Goal: Information Seeking & Learning: Learn about a topic

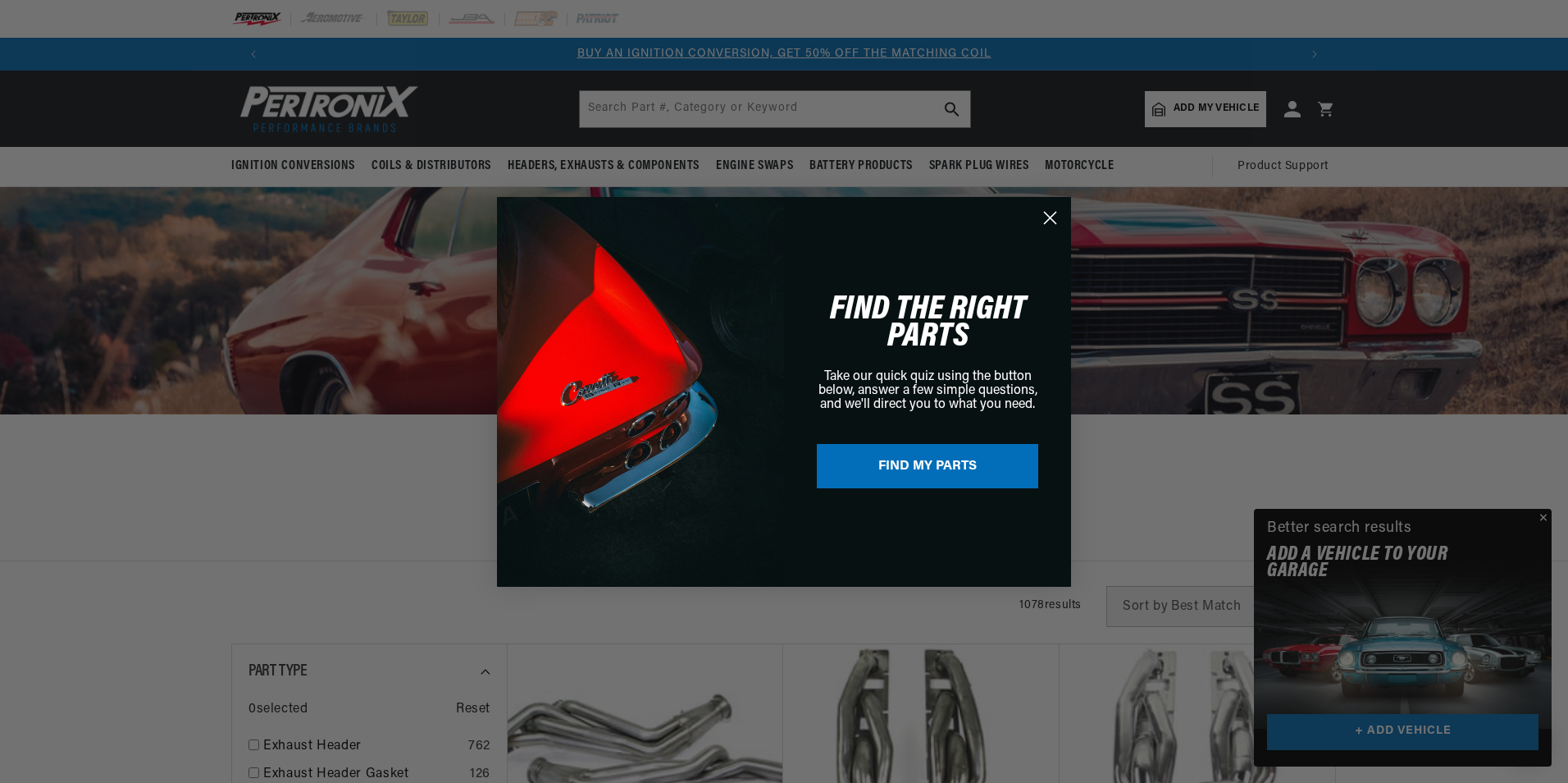
click at [1049, 214] on circle "Close dialog" at bounding box center [1049, 216] width 27 height 27
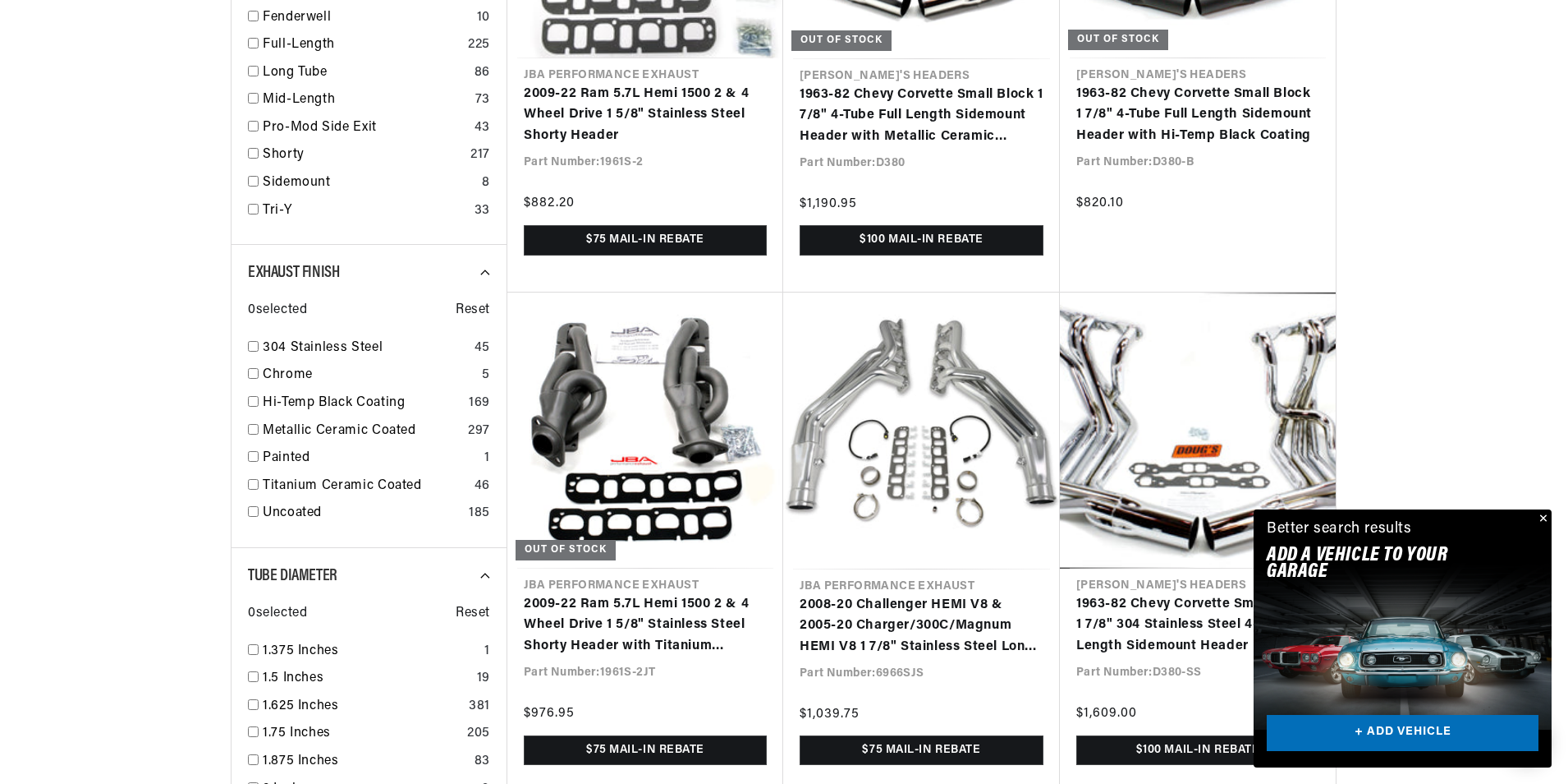
scroll to position [0, 2050]
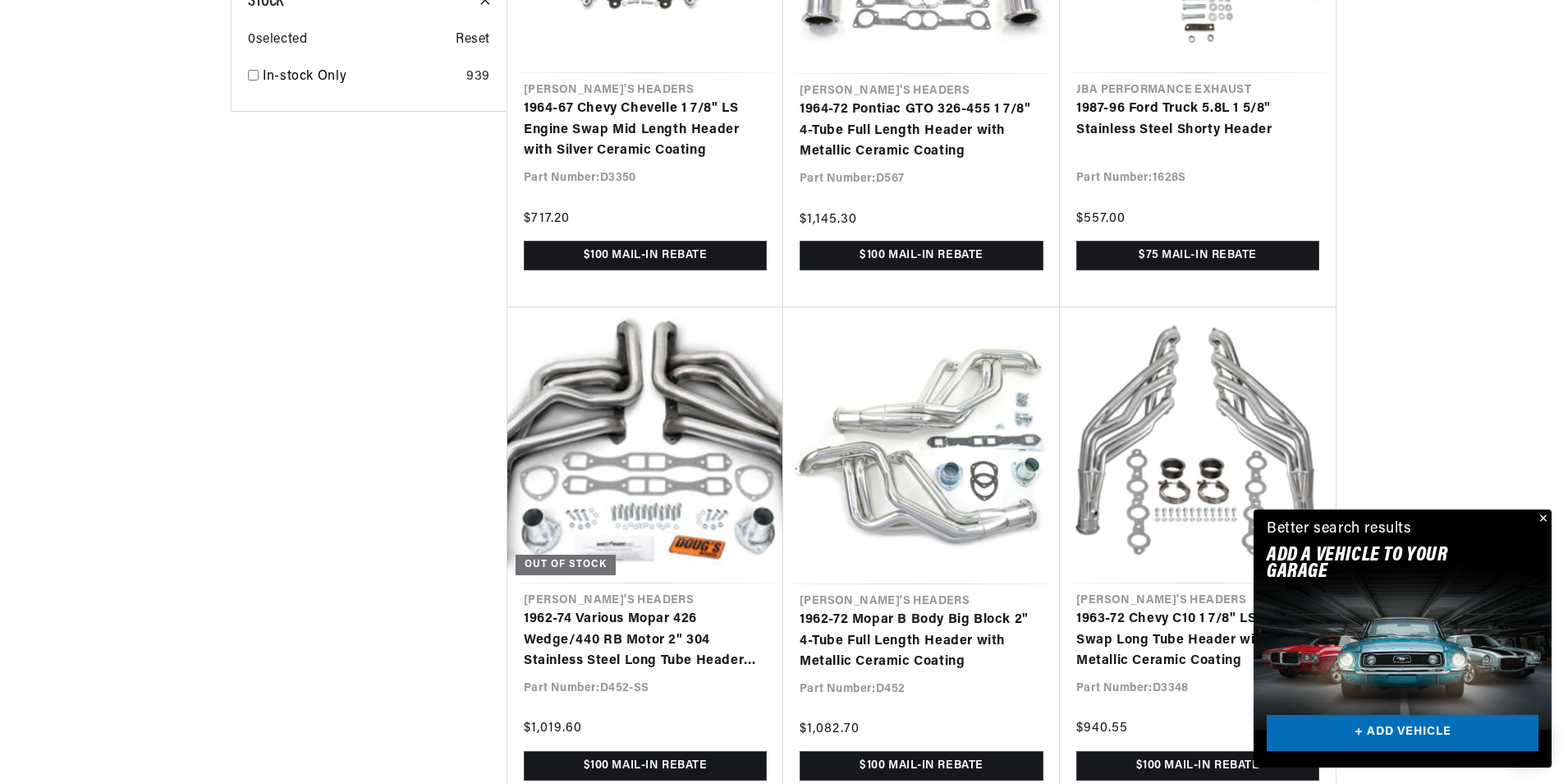
scroll to position [3404, 0]
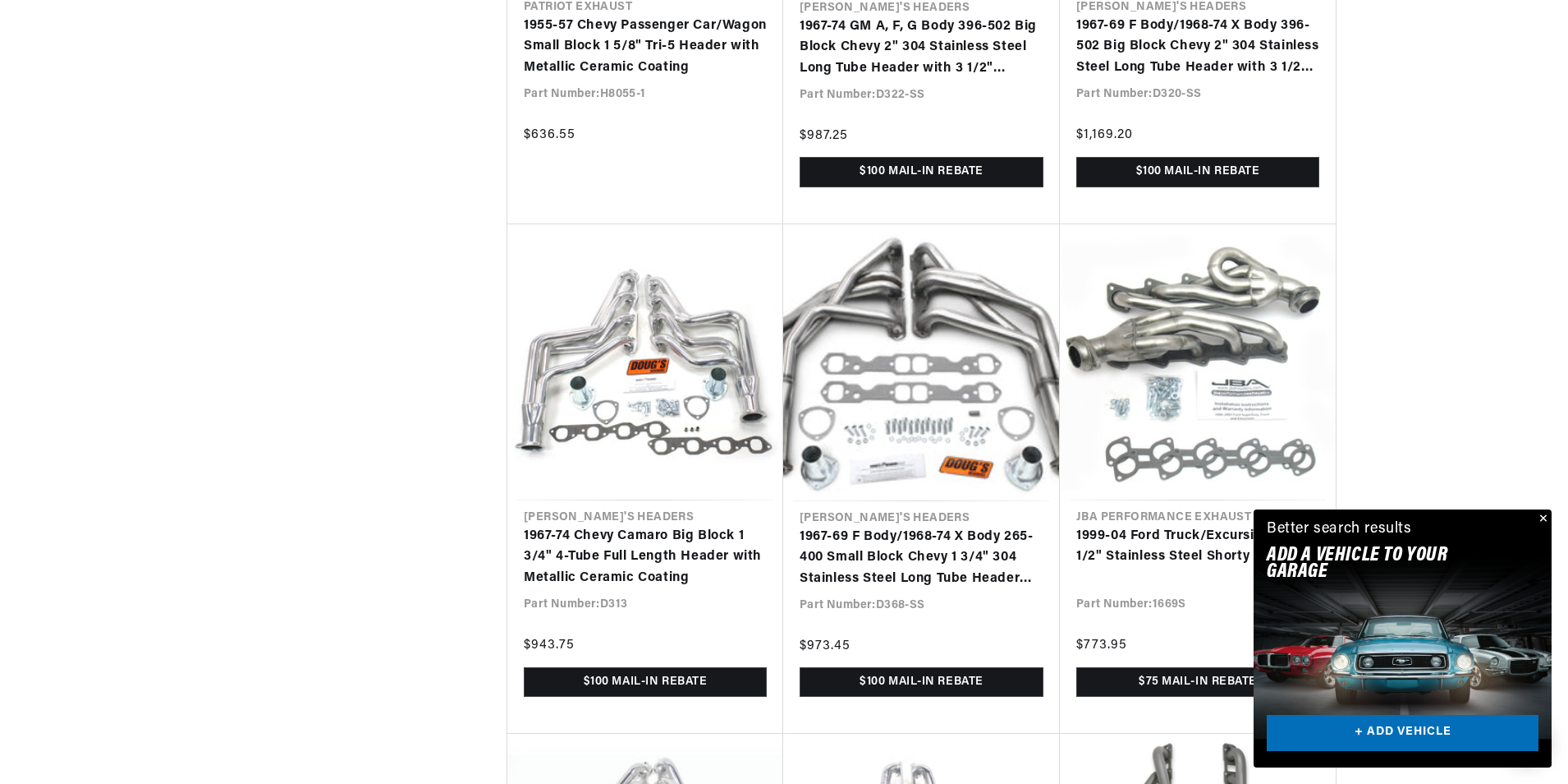
click at [1537, 542] on div "Better search results Add A VEHICLE to your garage + ADD VEHICLE" at bounding box center [1403, 545] width 298 height 71
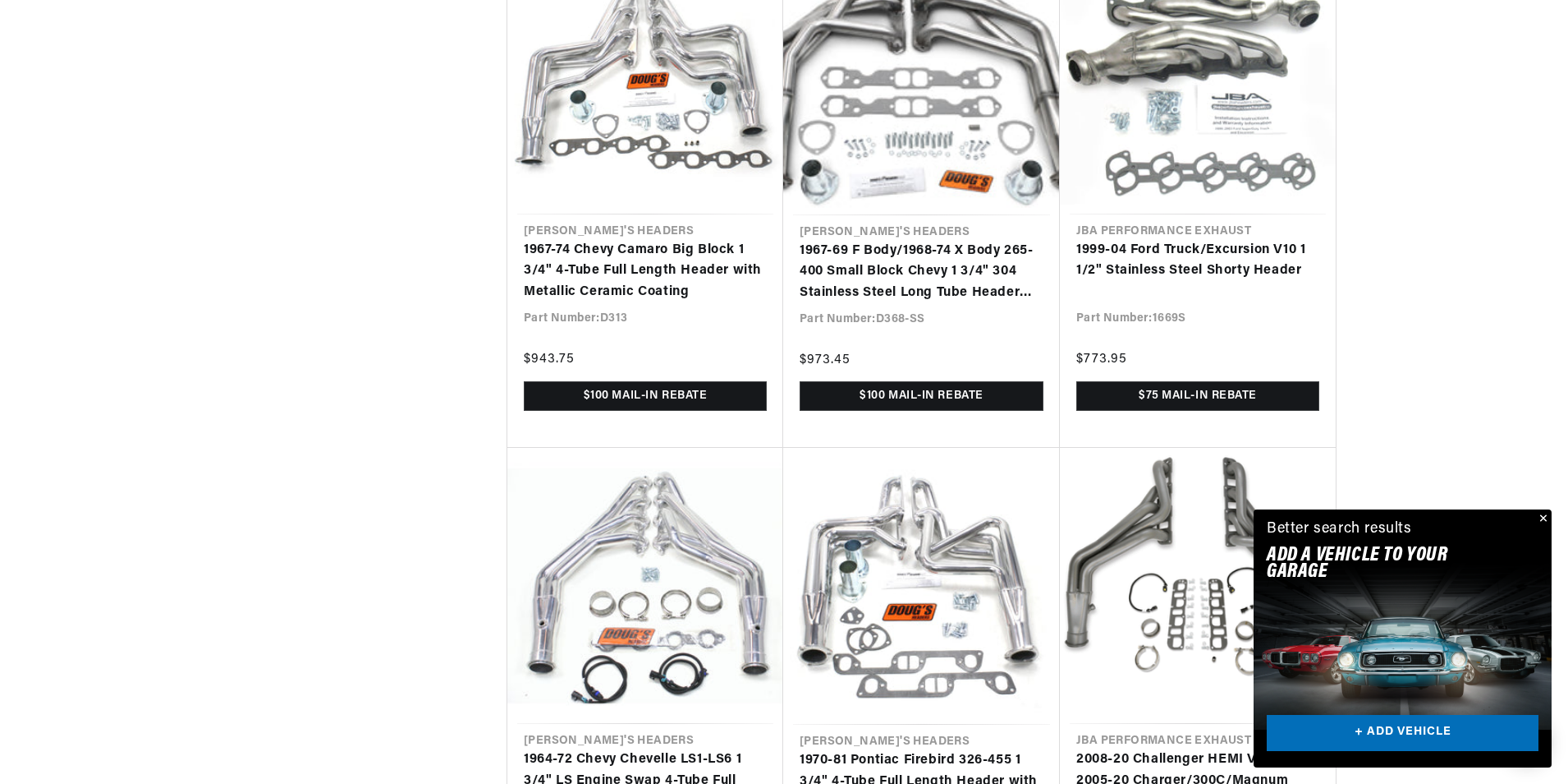
scroll to position [5317, 0]
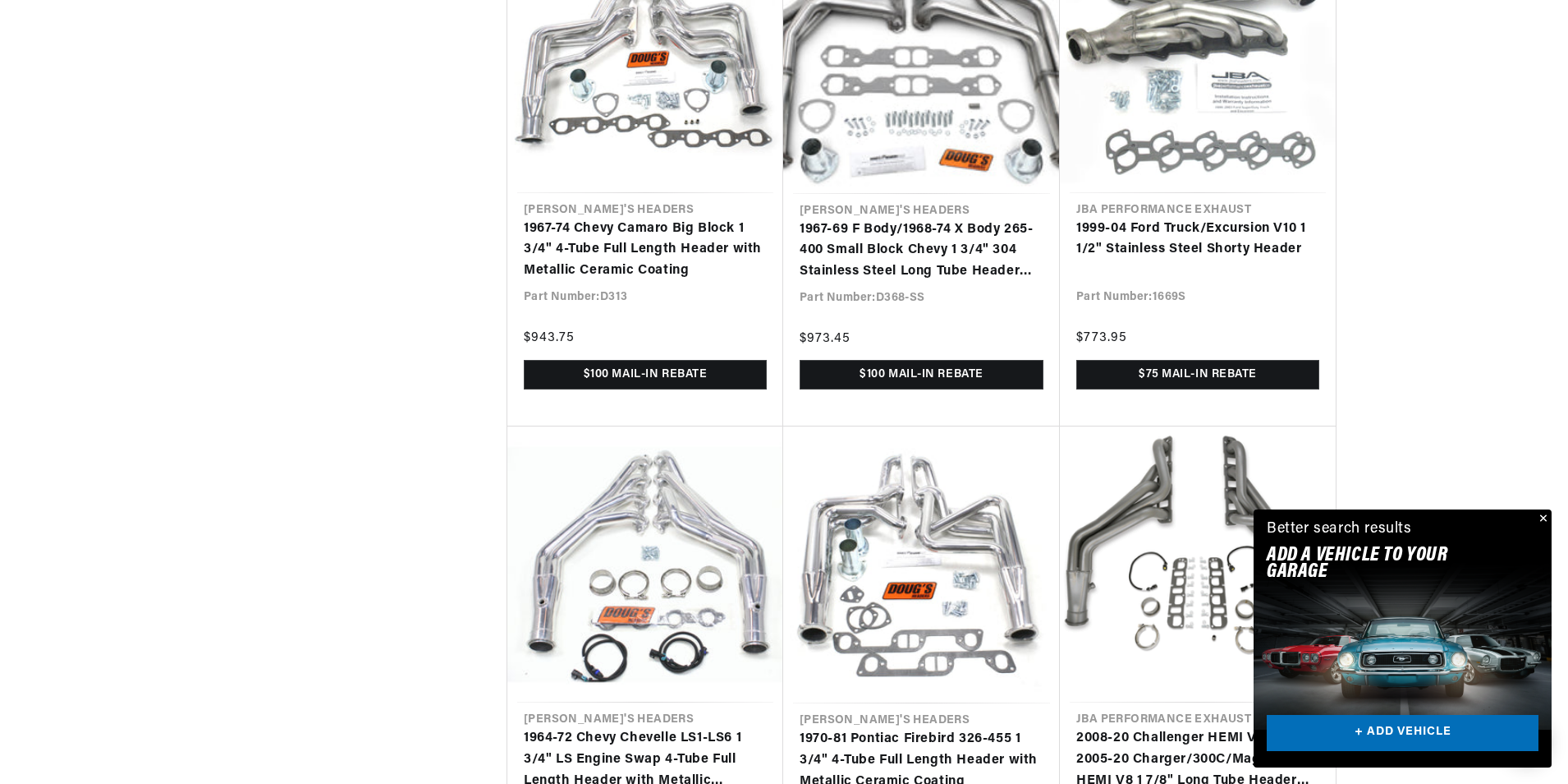
click at [1541, 516] on button "Close" at bounding box center [1541, 519] width 20 height 20
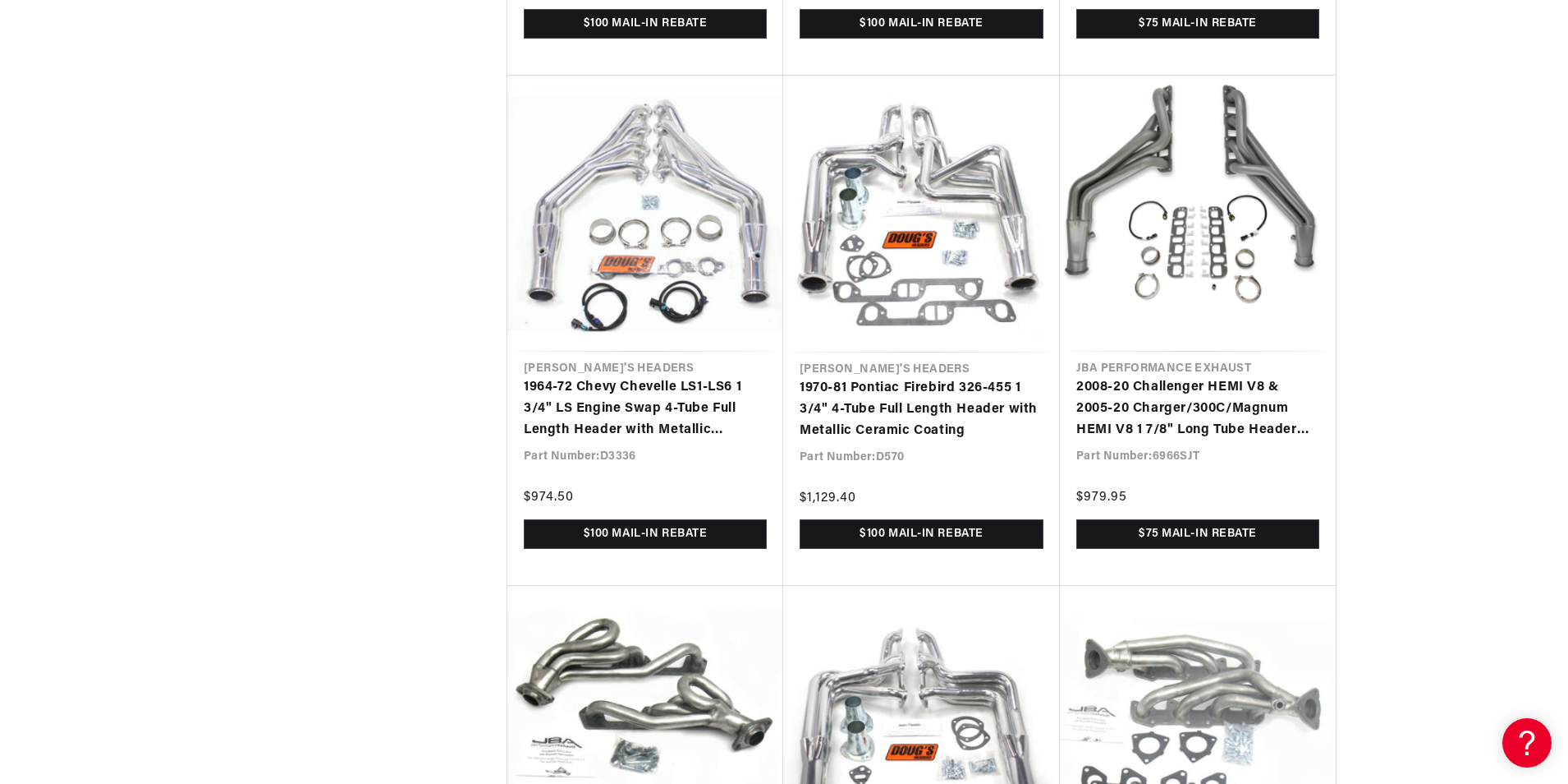
scroll to position [0, 2050]
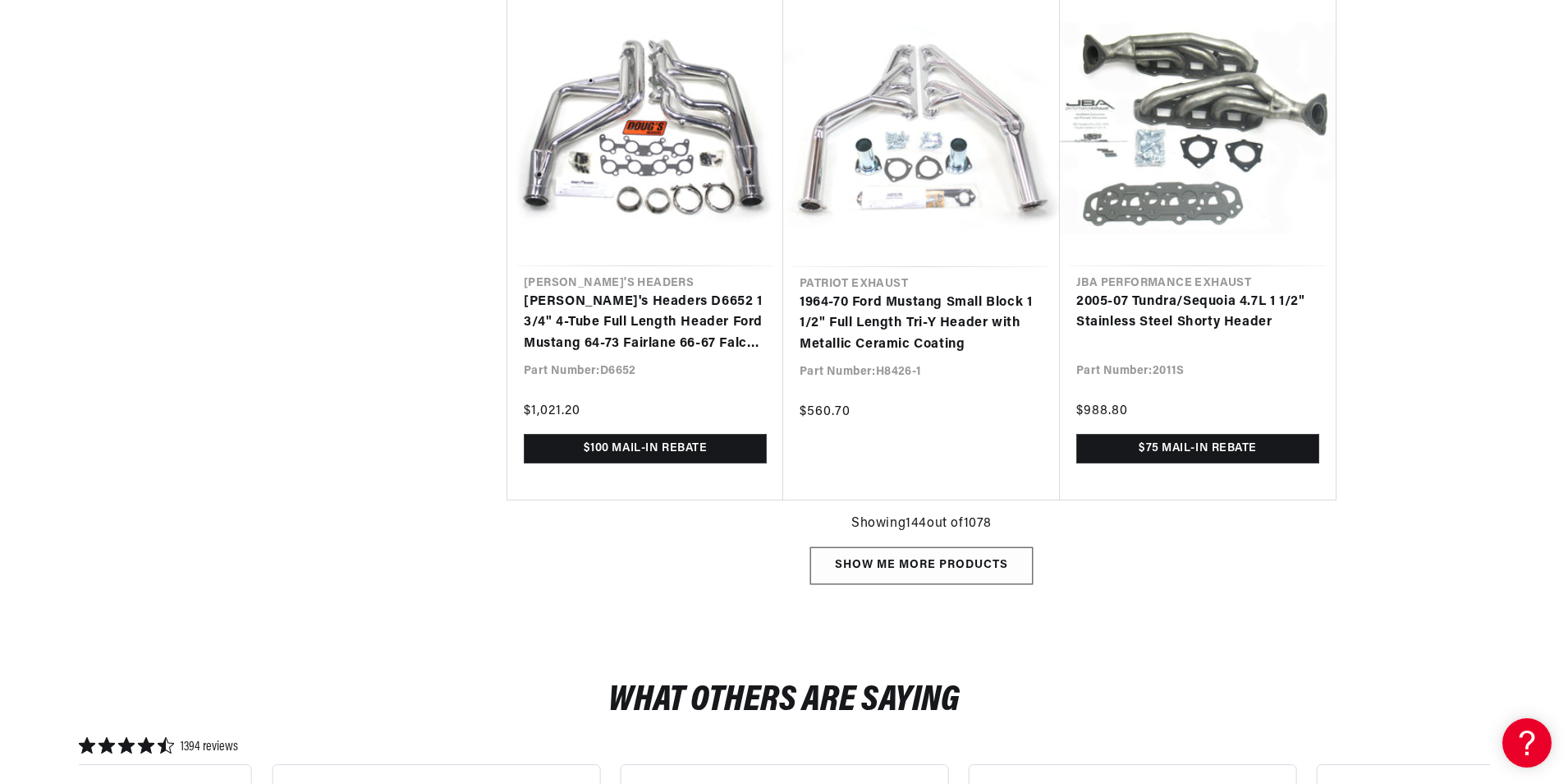
click at [935, 566] on div "Show me more products" at bounding box center [921, 565] width 222 height 37
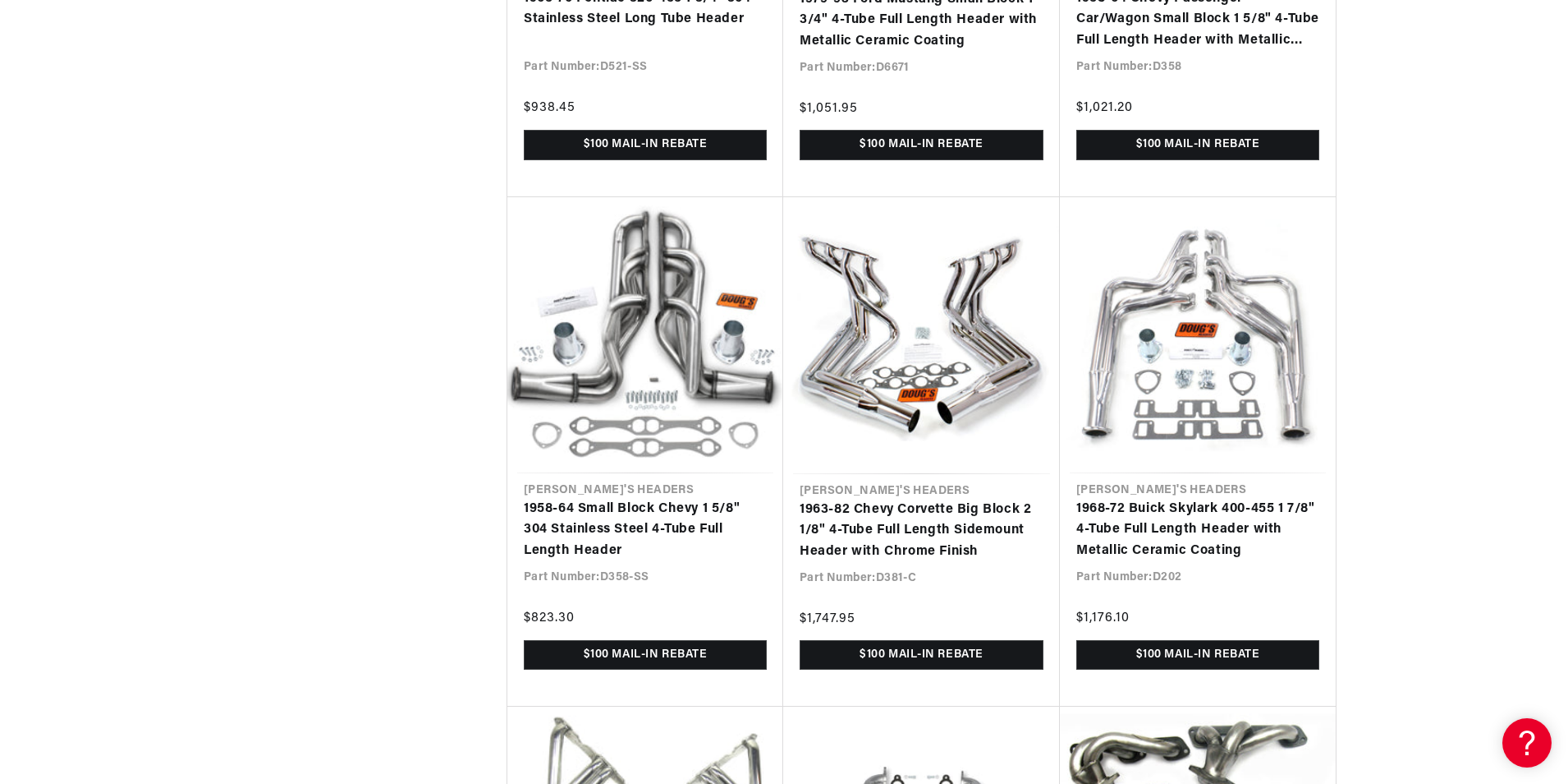
drag, startPoint x: 1567, startPoint y: 655, endPoint x: 1567, endPoint y: 673, distance: 18.0
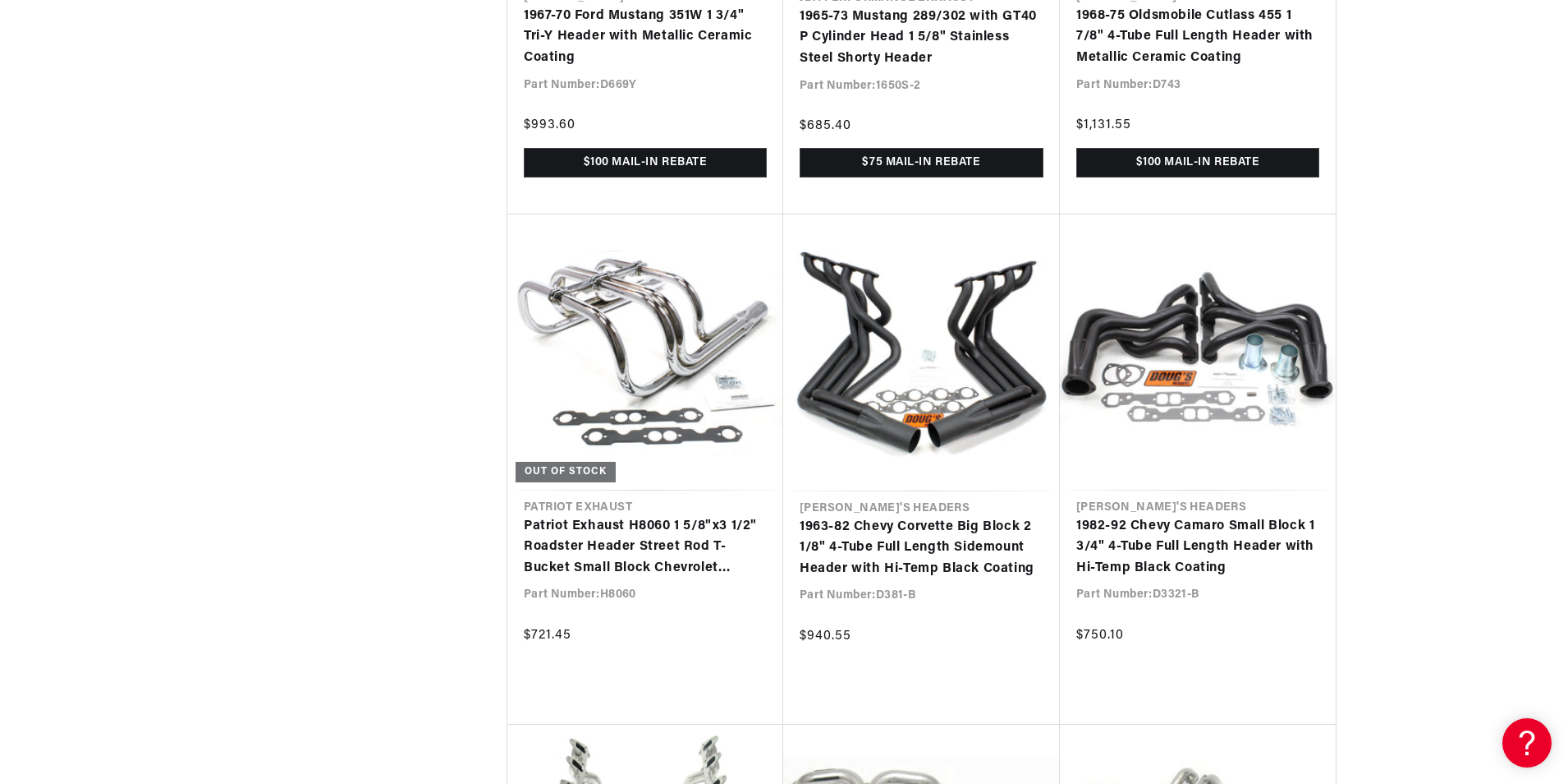
drag, startPoint x: 1567, startPoint y: 683, endPoint x: 1568, endPoint y: 702, distance: 19.0
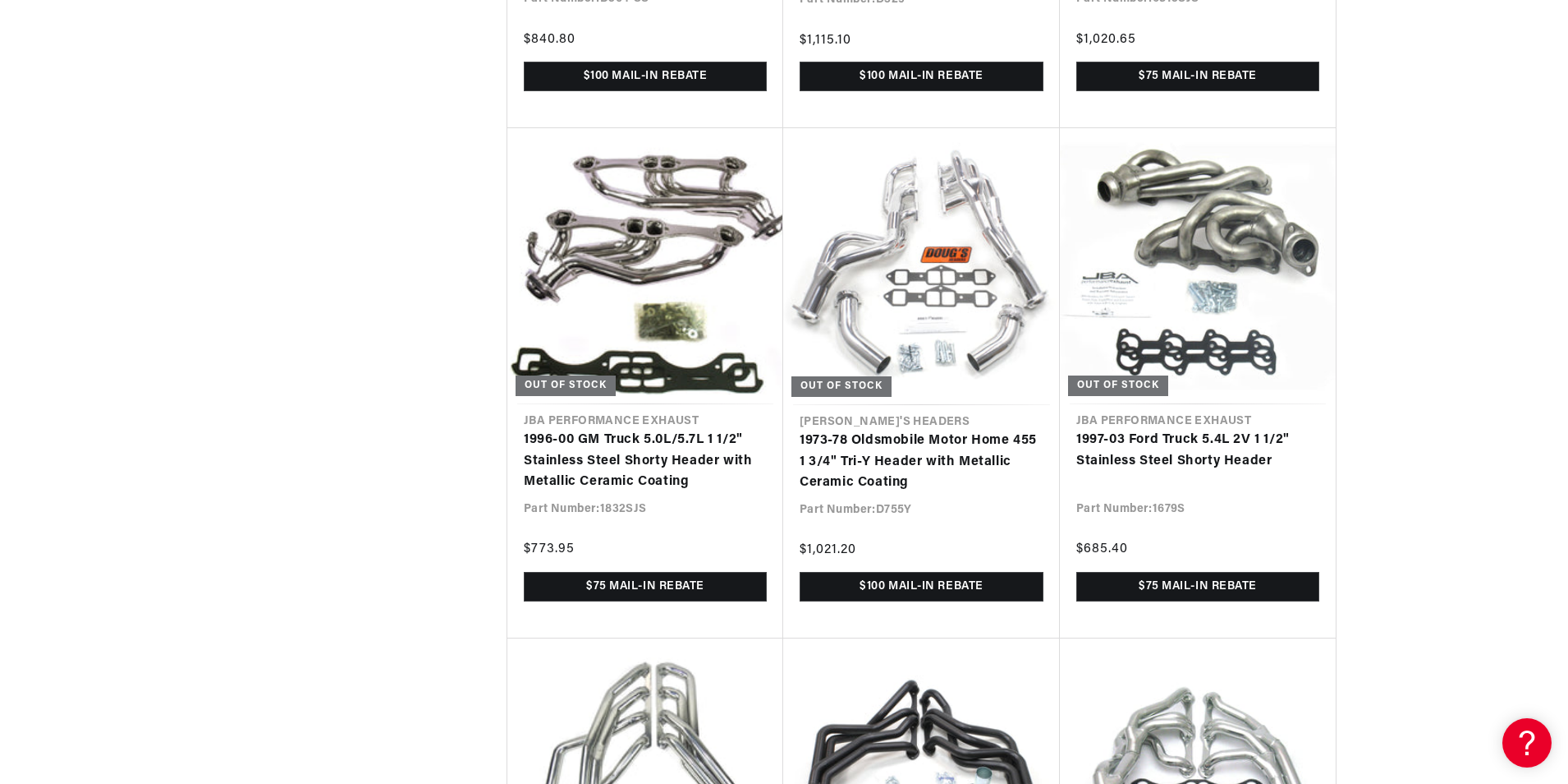
scroll to position [0, 115]
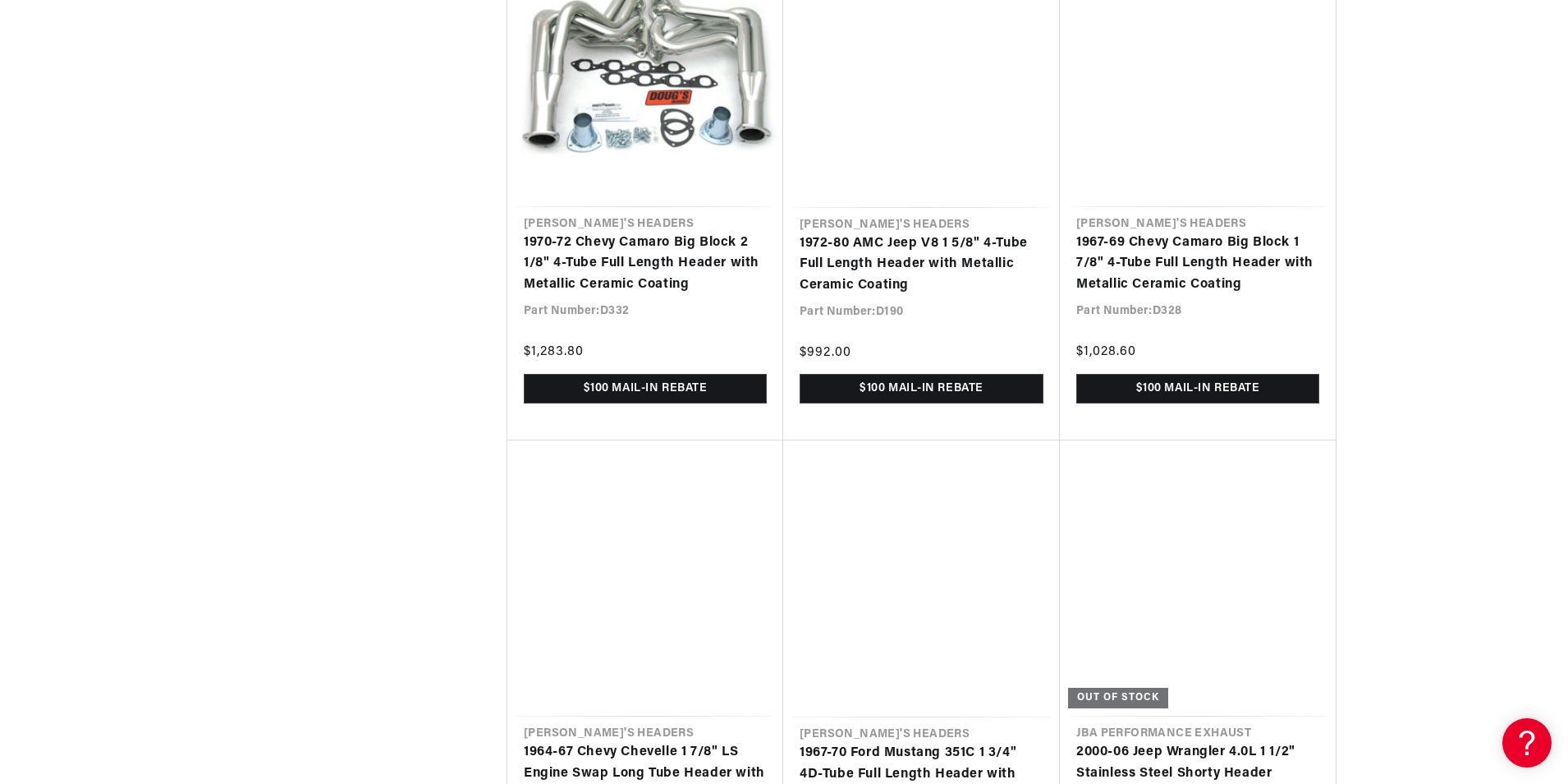
scroll to position [34534, 0]
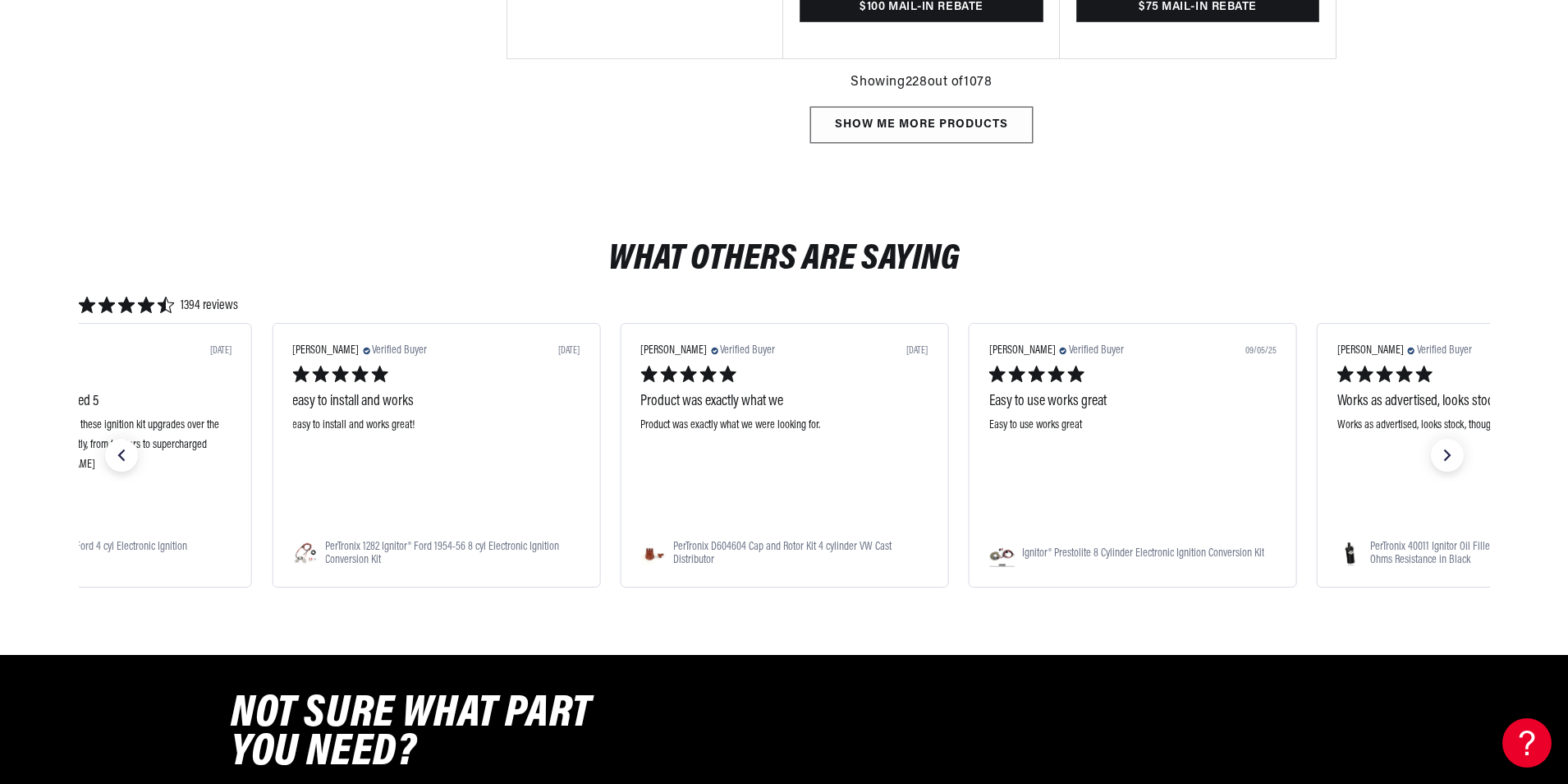
scroll to position [0, 2050]
click at [879, 131] on div "Show me more products" at bounding box center [921, 125] width 222 height 37
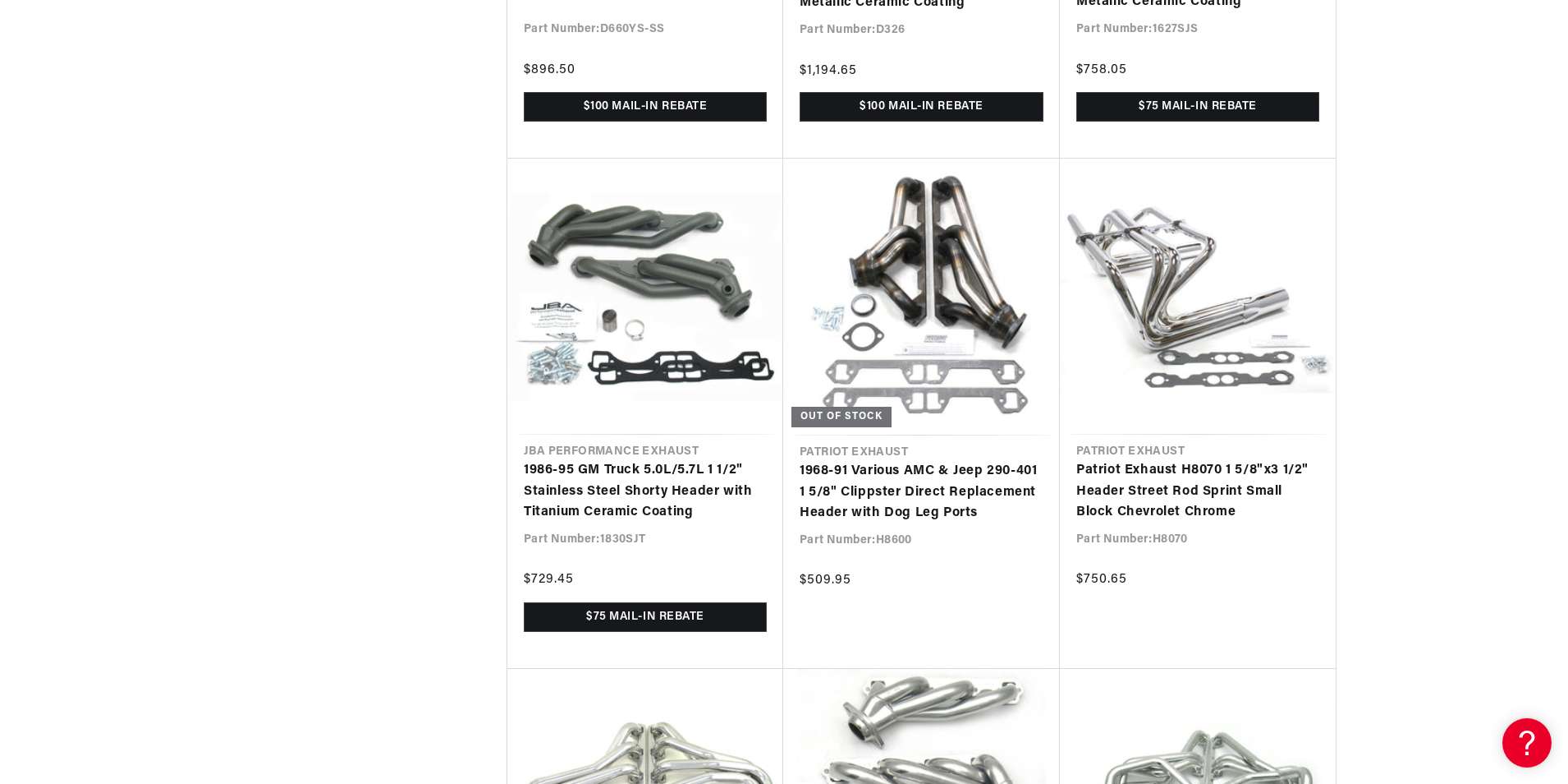
scroll to position [0, 1026]
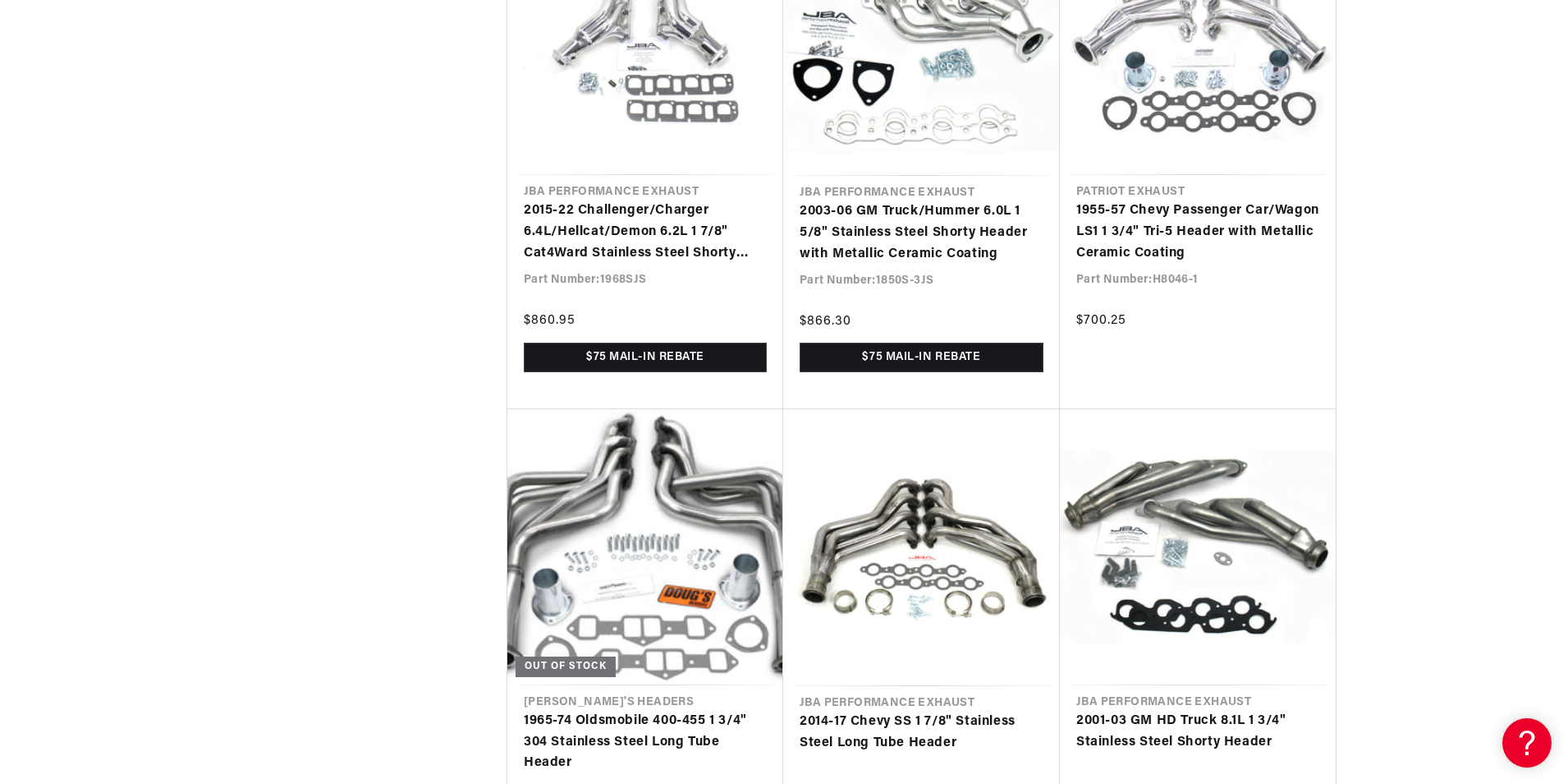
scroll to position [38797, 0]
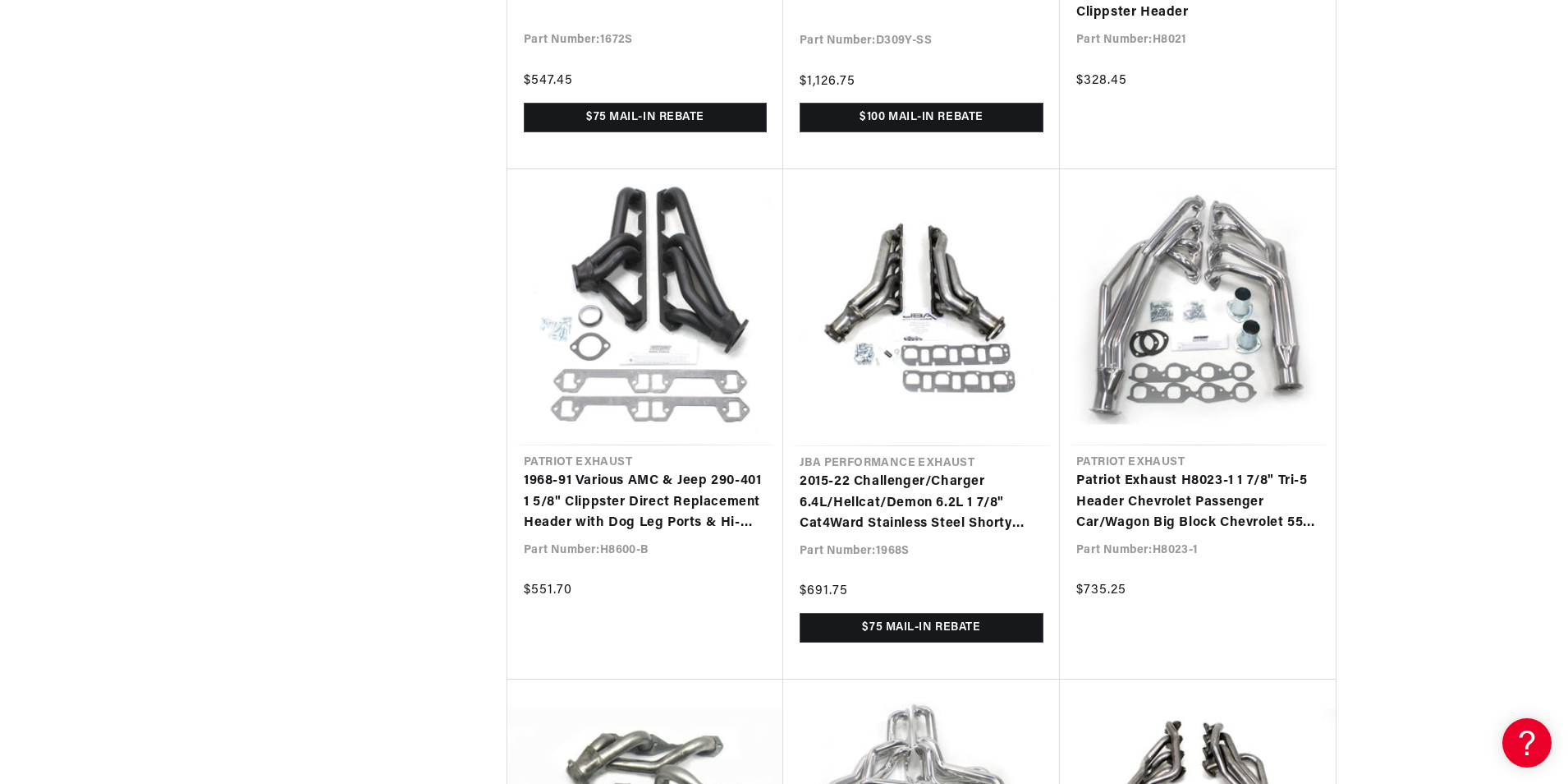
drag, startPoint x: 1567, startPoint y: 698, endPoint x: 1569, endPoint y: 717, distance: 19.1
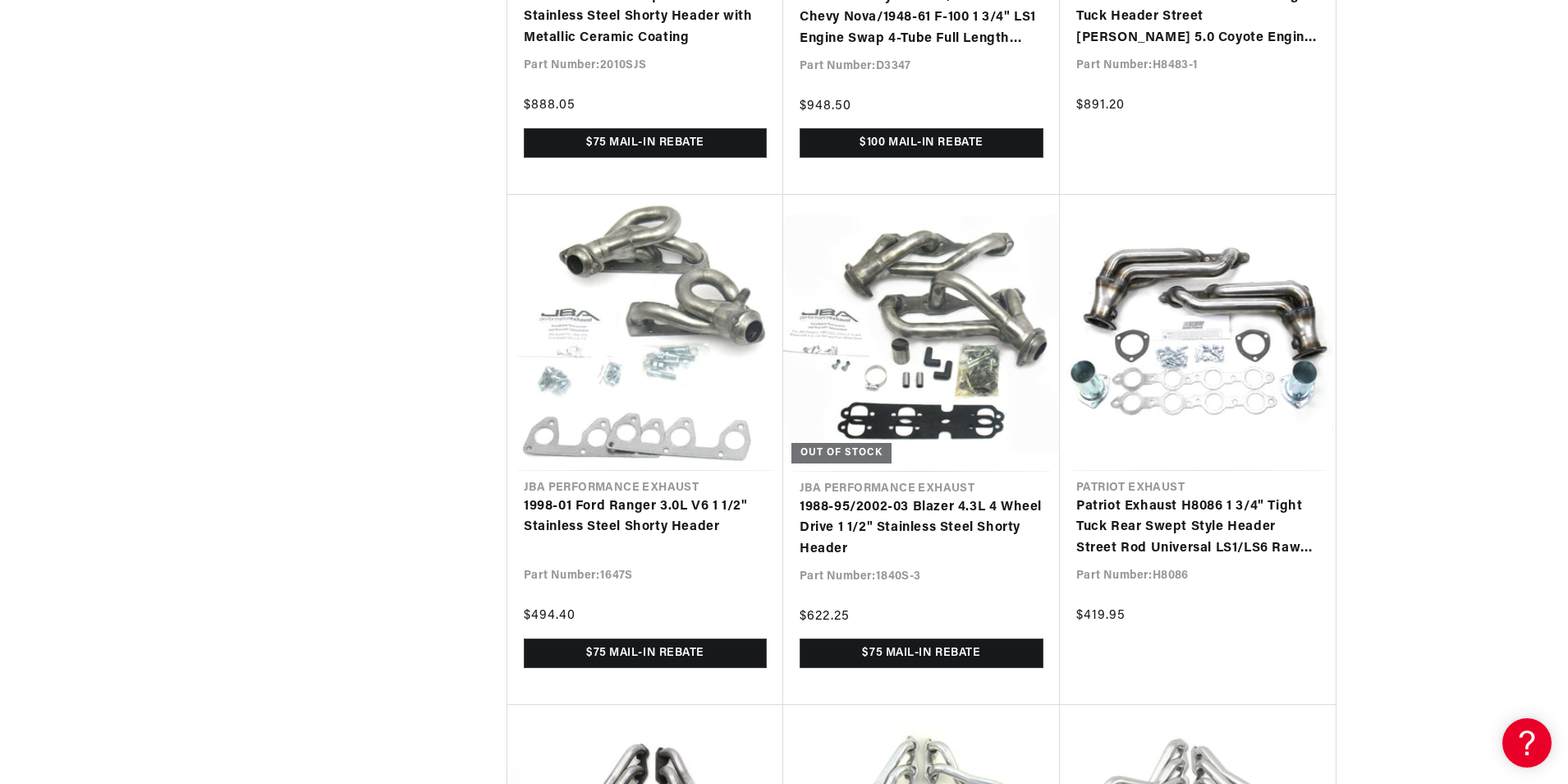
scroll to position [0, 2050]
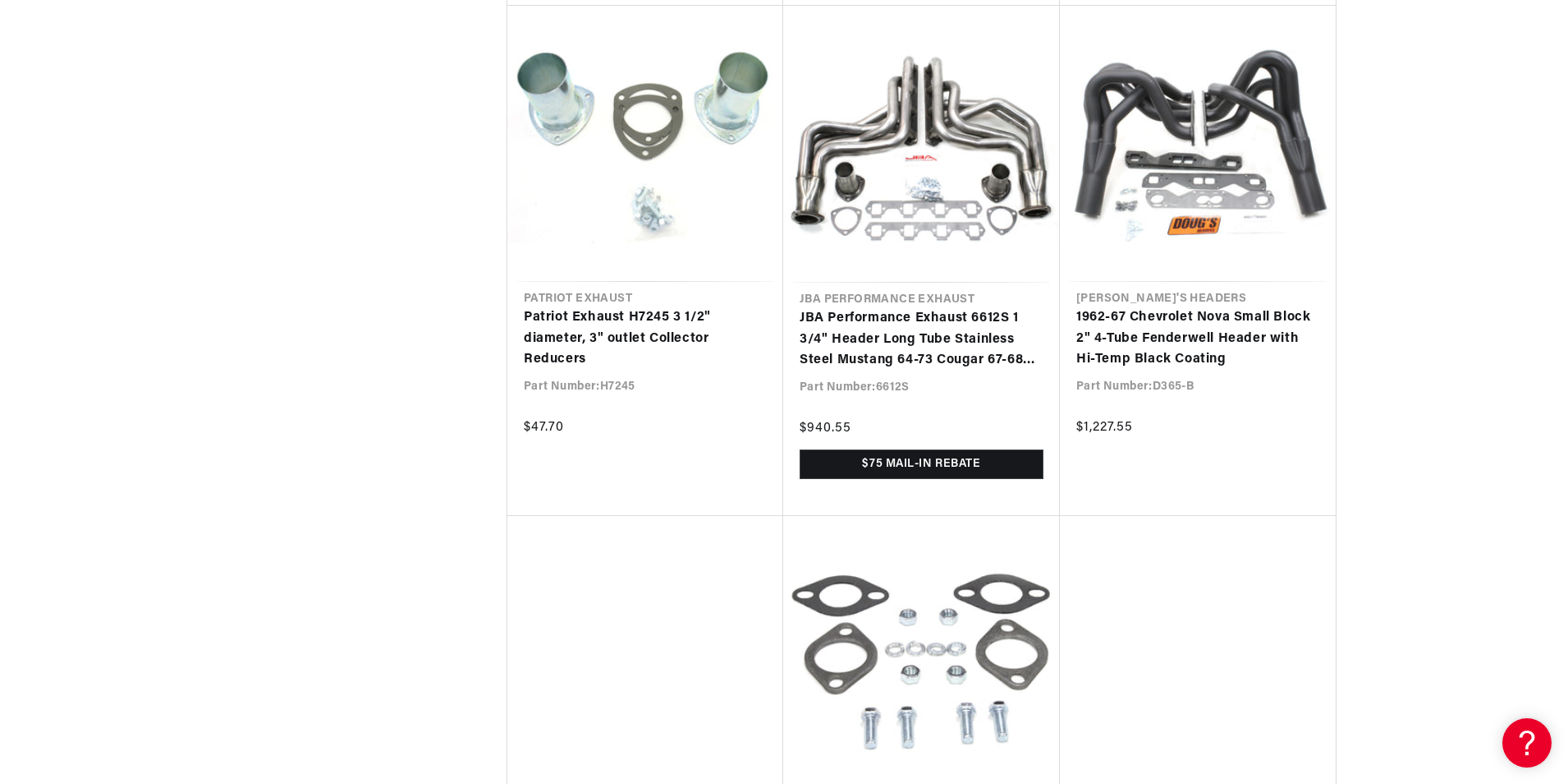
scroll to position [46347, 0]
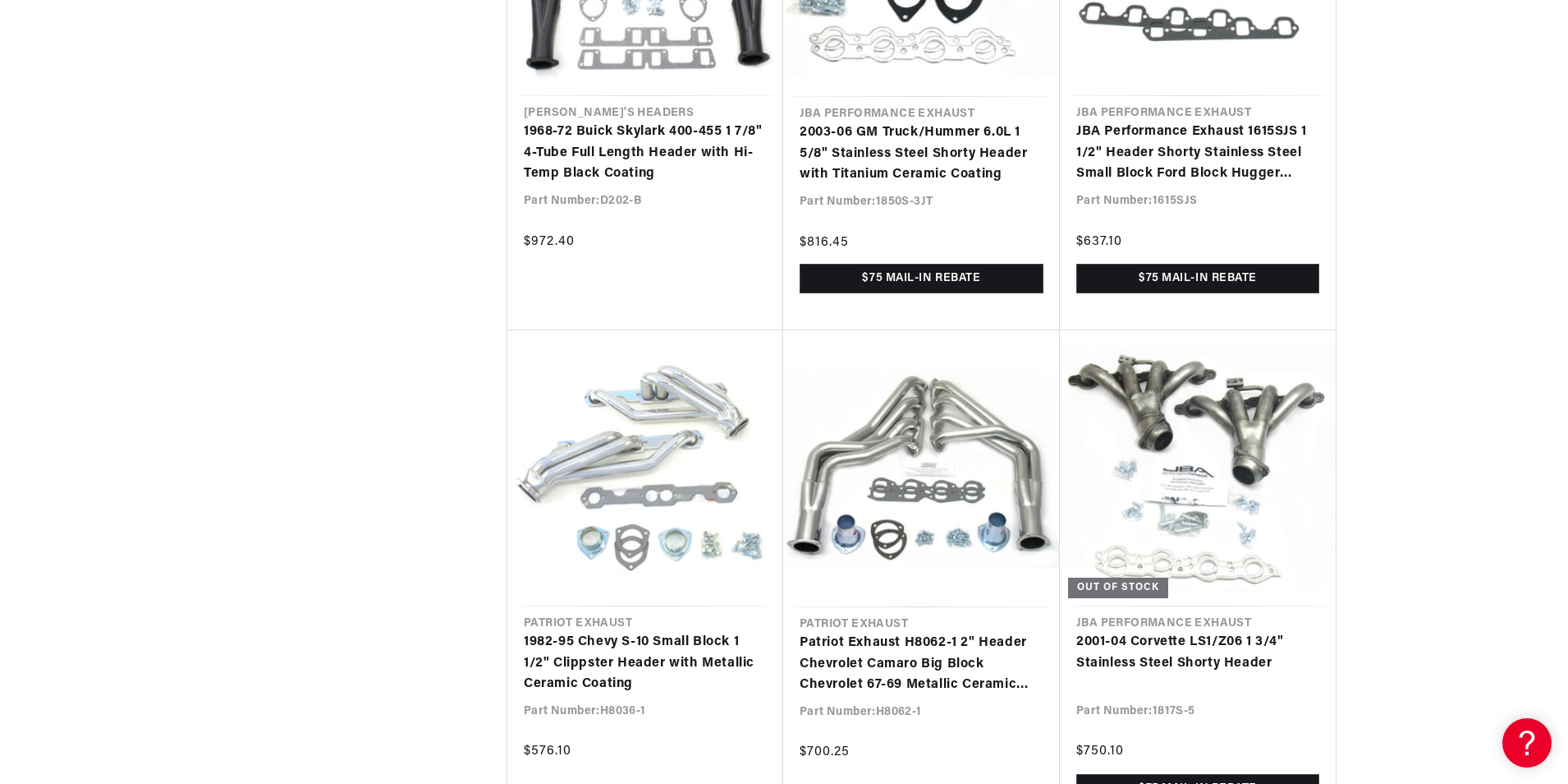
scroll to position [0, 2050]
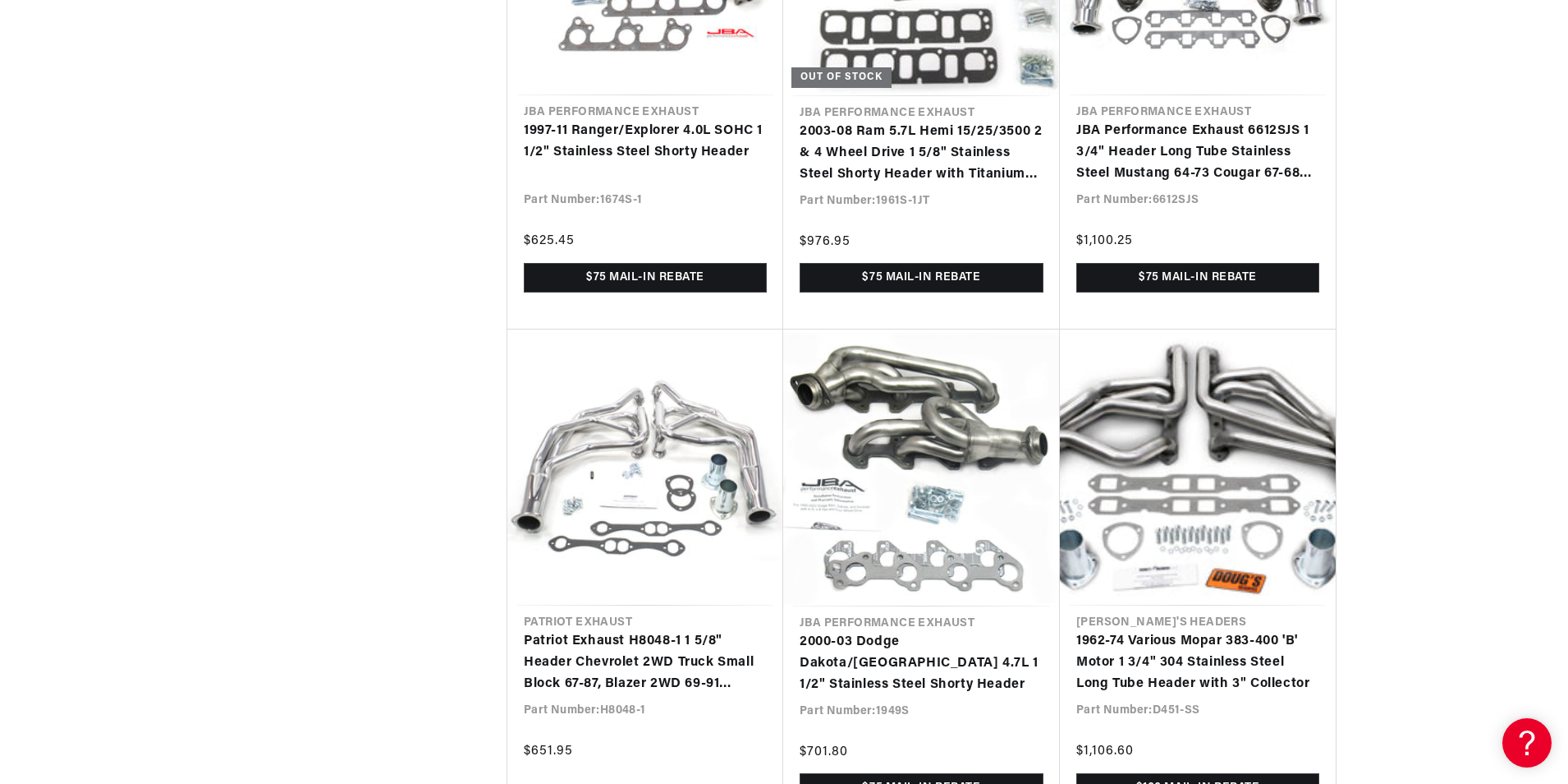
scroll to position [0, 1993]
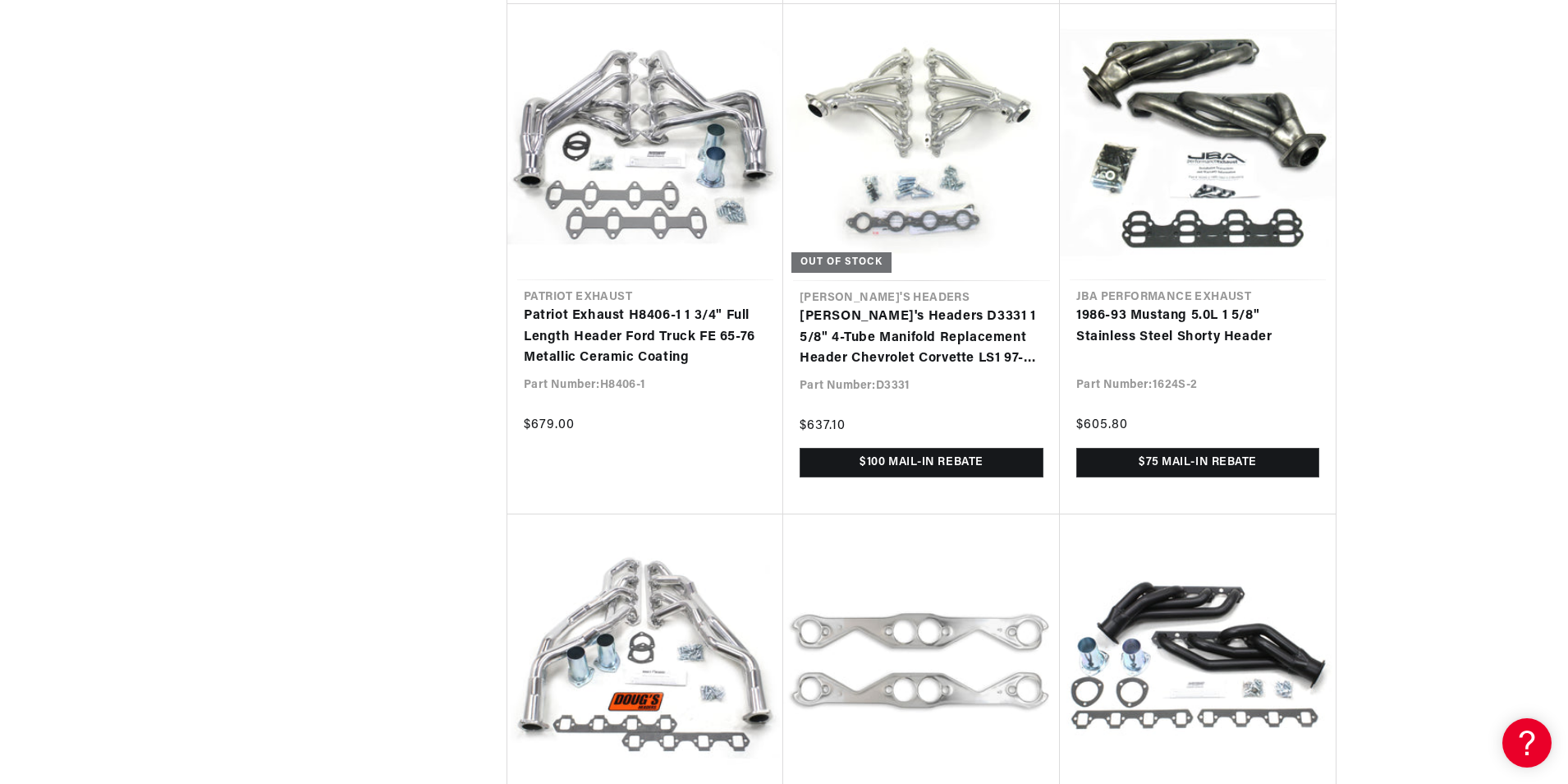
scroll to position [55382, 0]
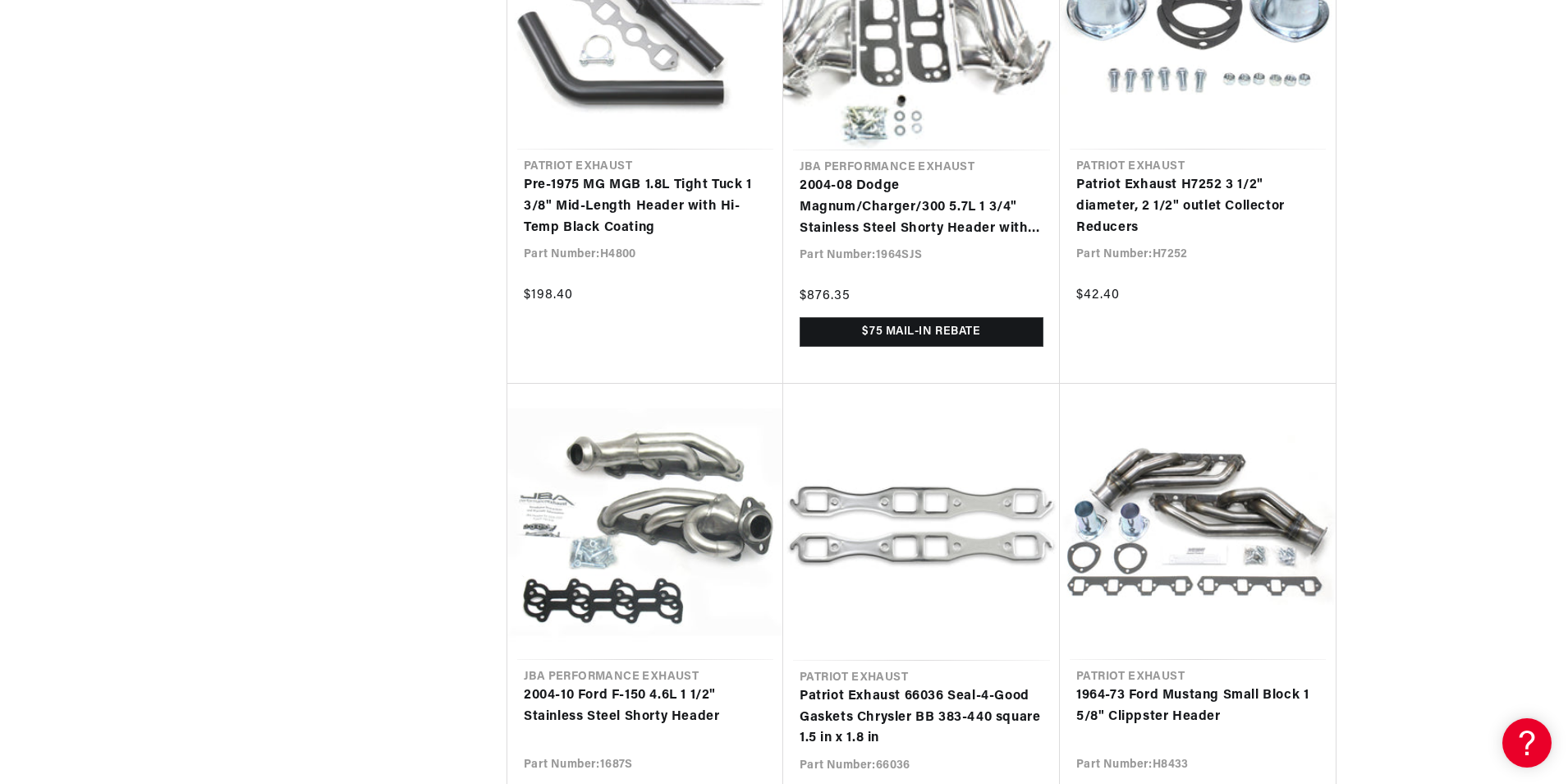
scroll to position [56931, 0]
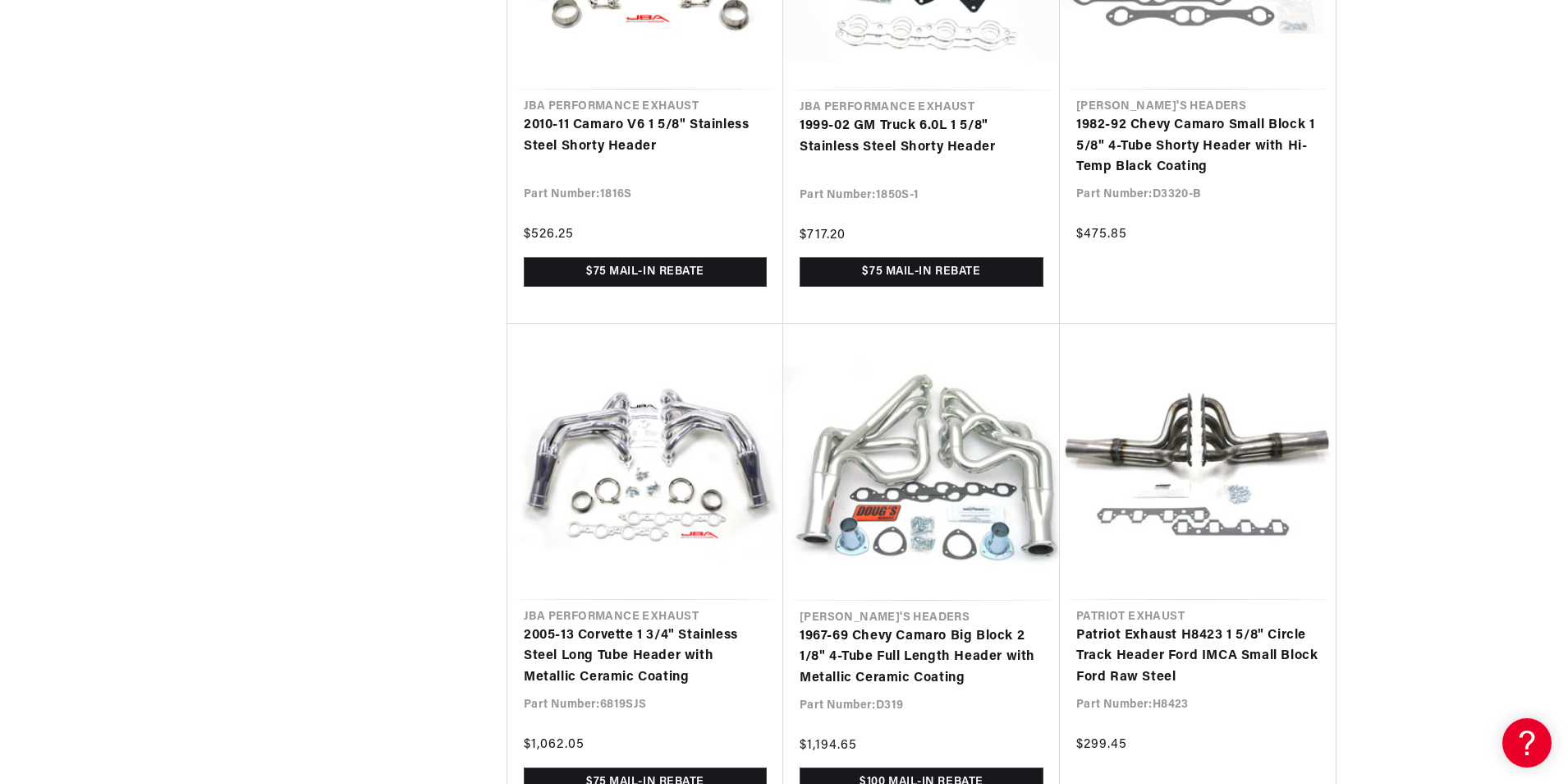
scroll to position [58458, 0]
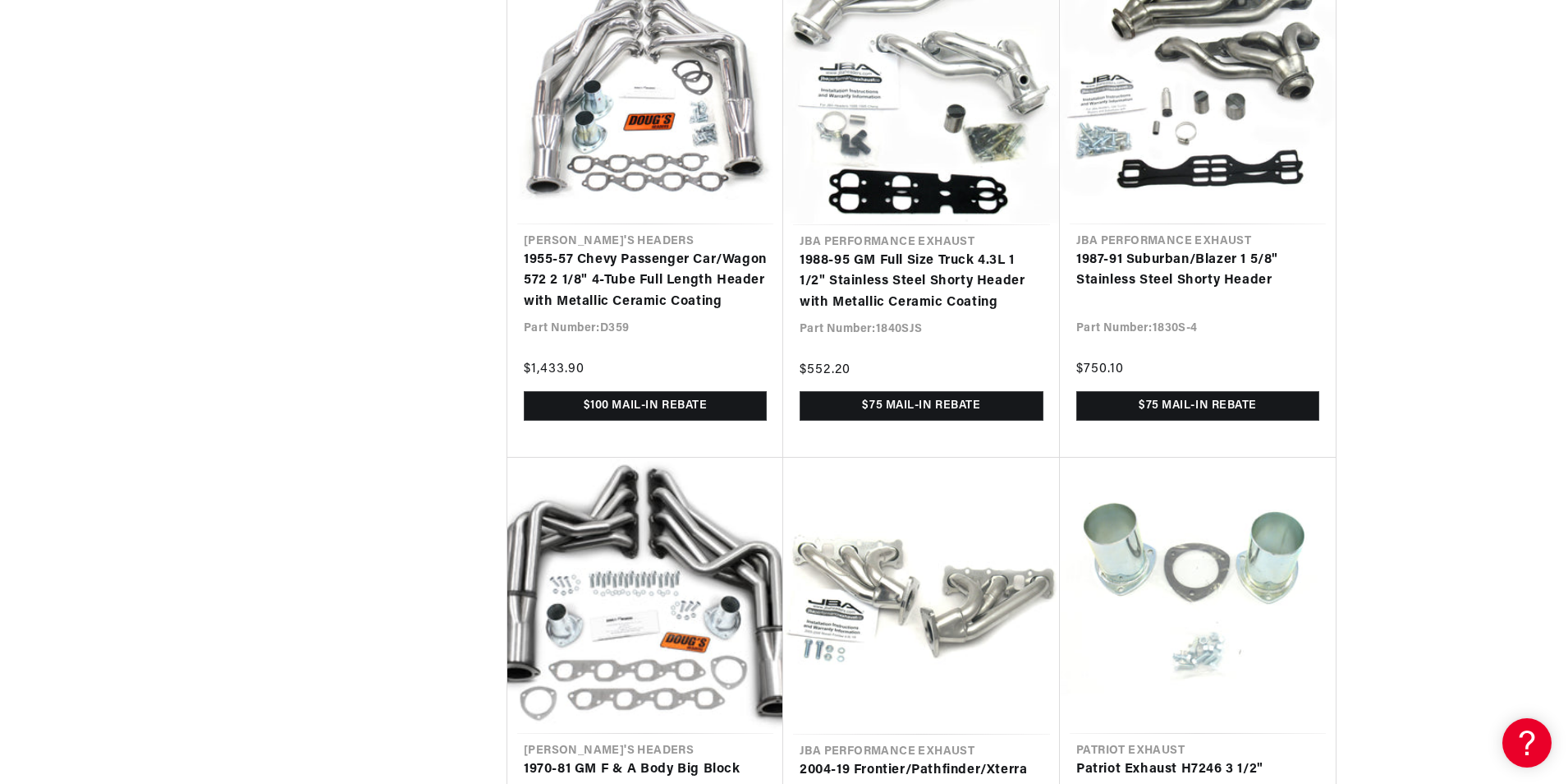
drag, startPoint x: 1566, startPoint y: 722, endPoint x: 1568, endPoint y: 734, distance: 12.2
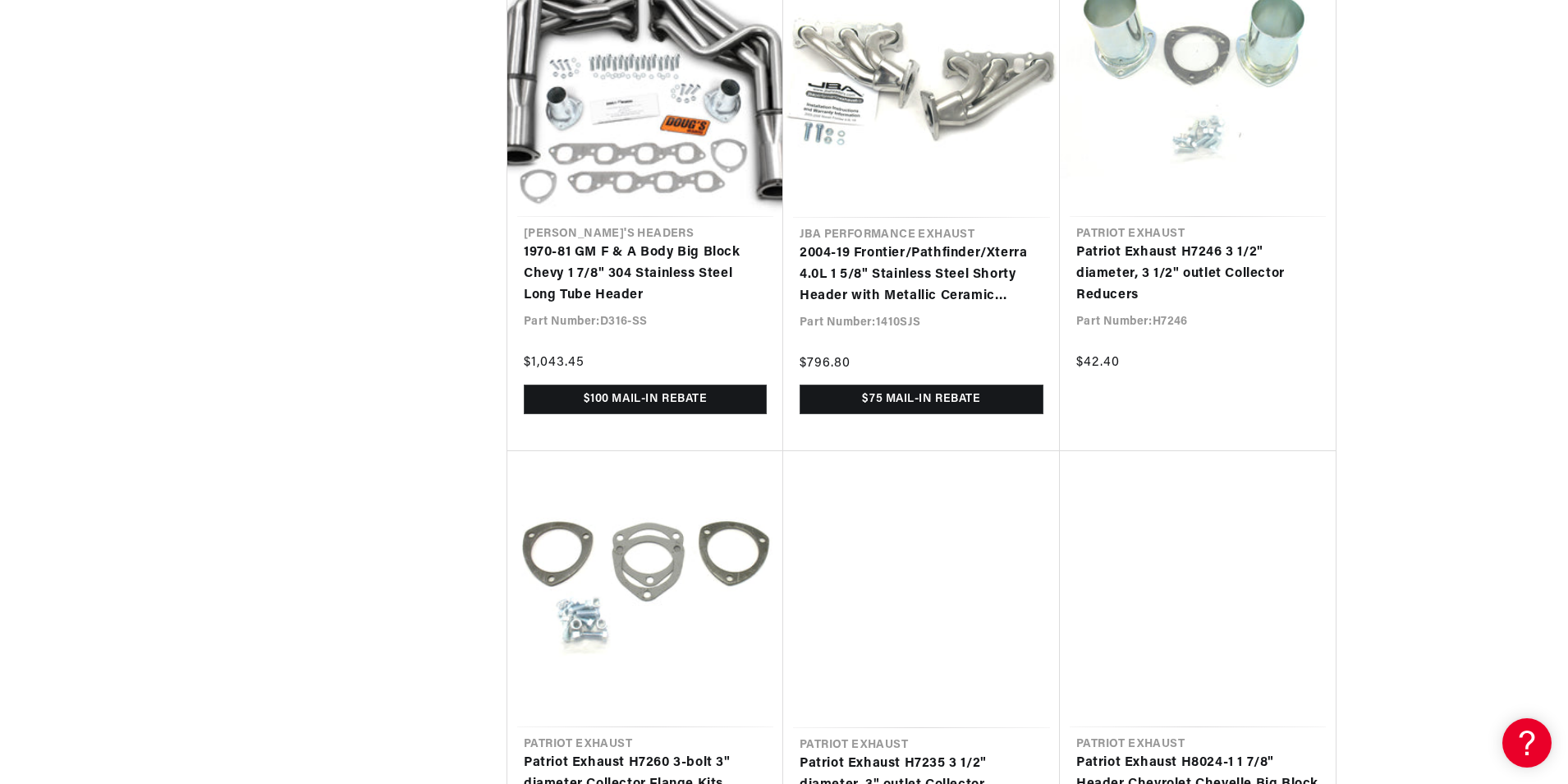
scroll to position [60849, 0]
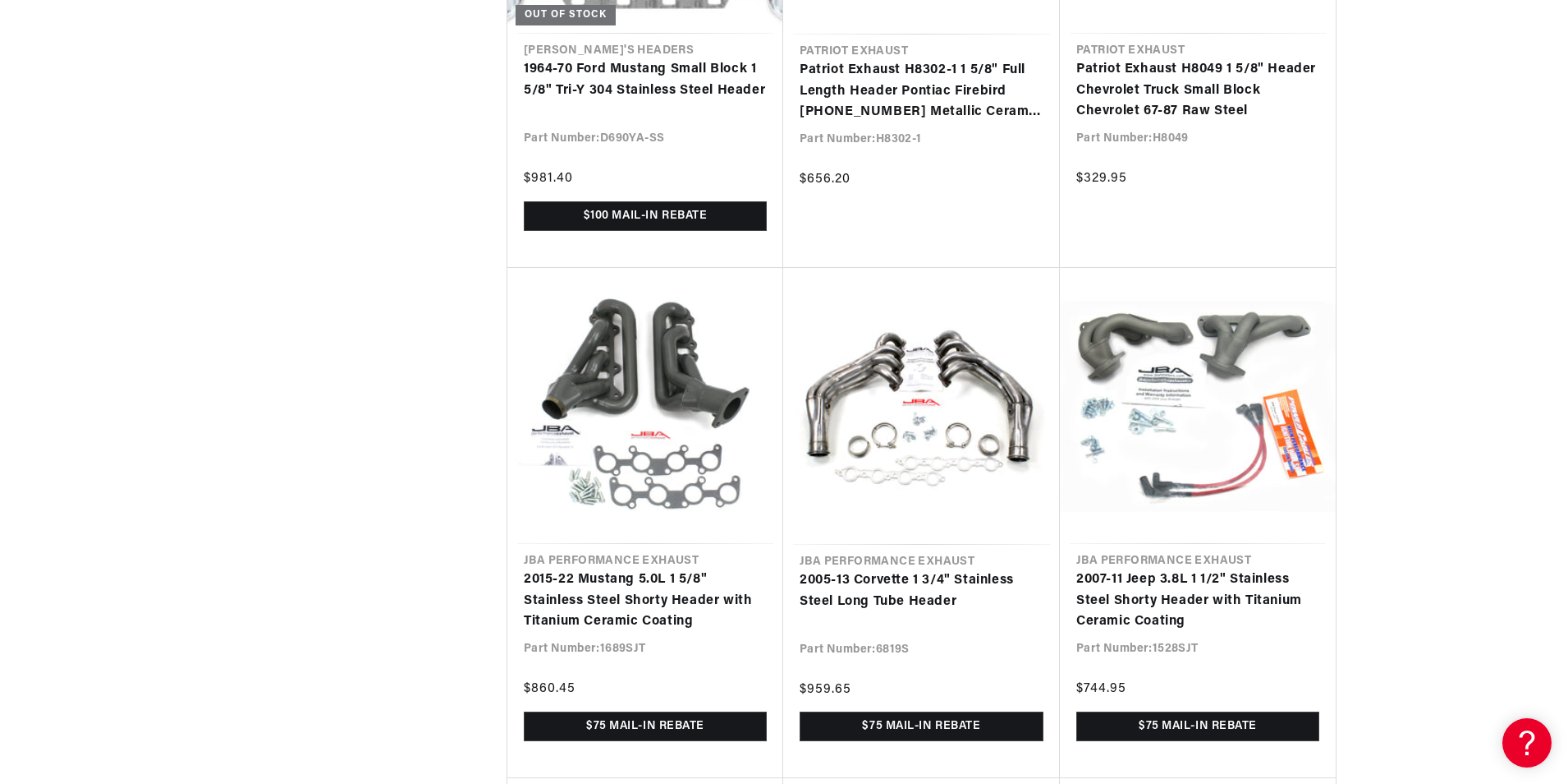
scroll to position [0, 1026]
drag, startPoint x: 1567, startPoint y: 719, endPoint x: 1568, endPoint y: 727, distance: 8.1
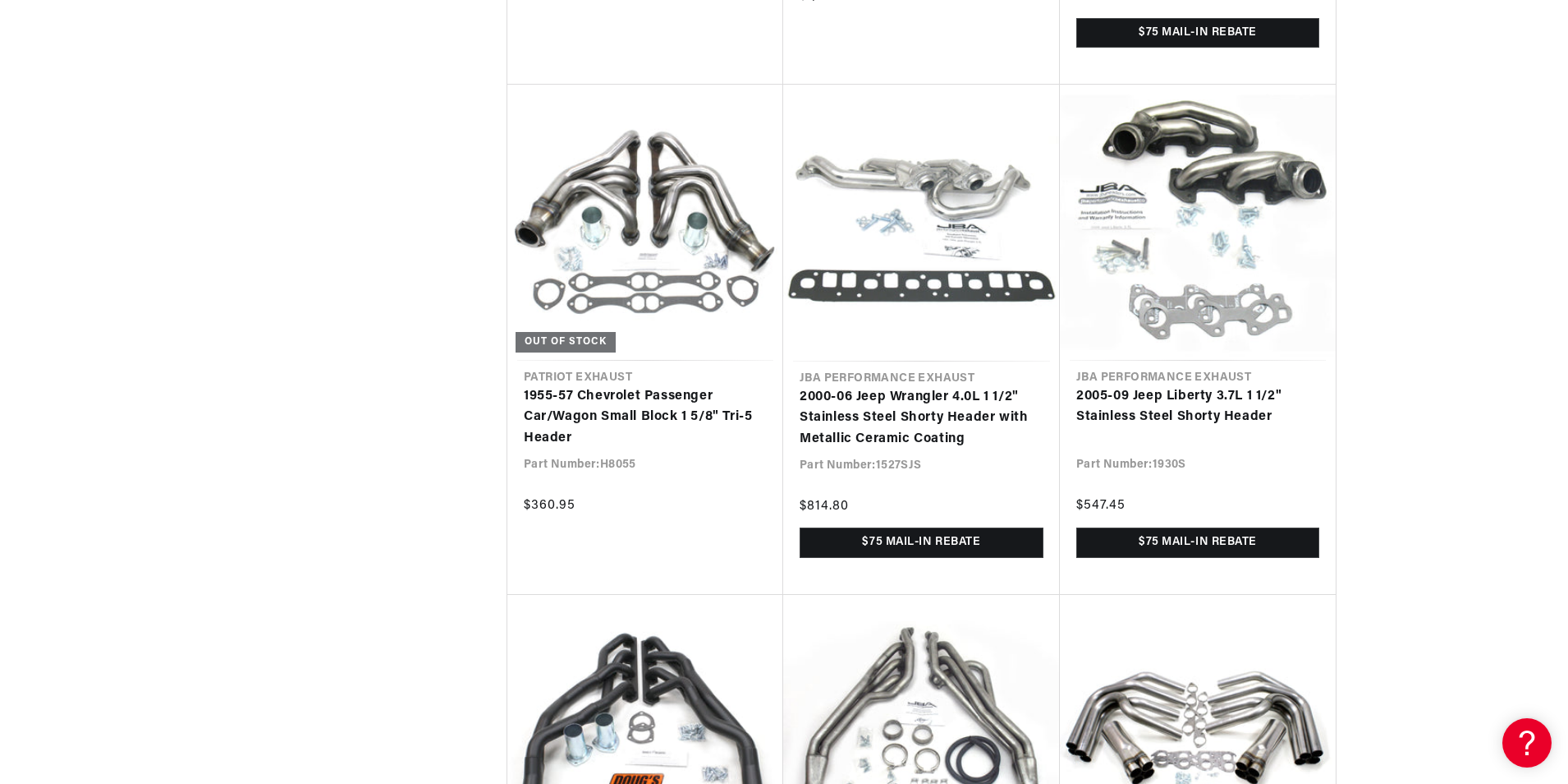
scroll to position [63059, 0]
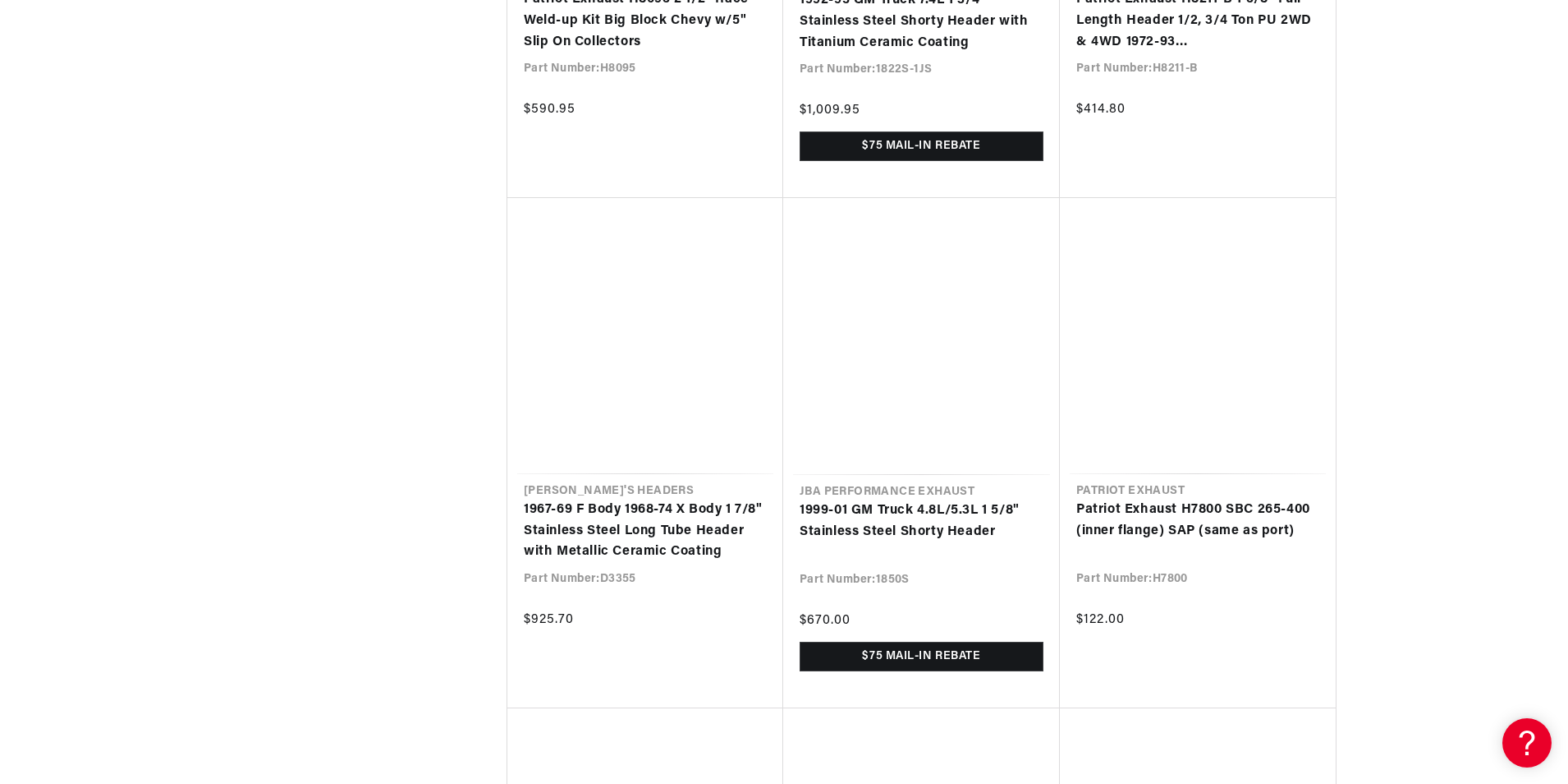
scroll to position [64776, 0]
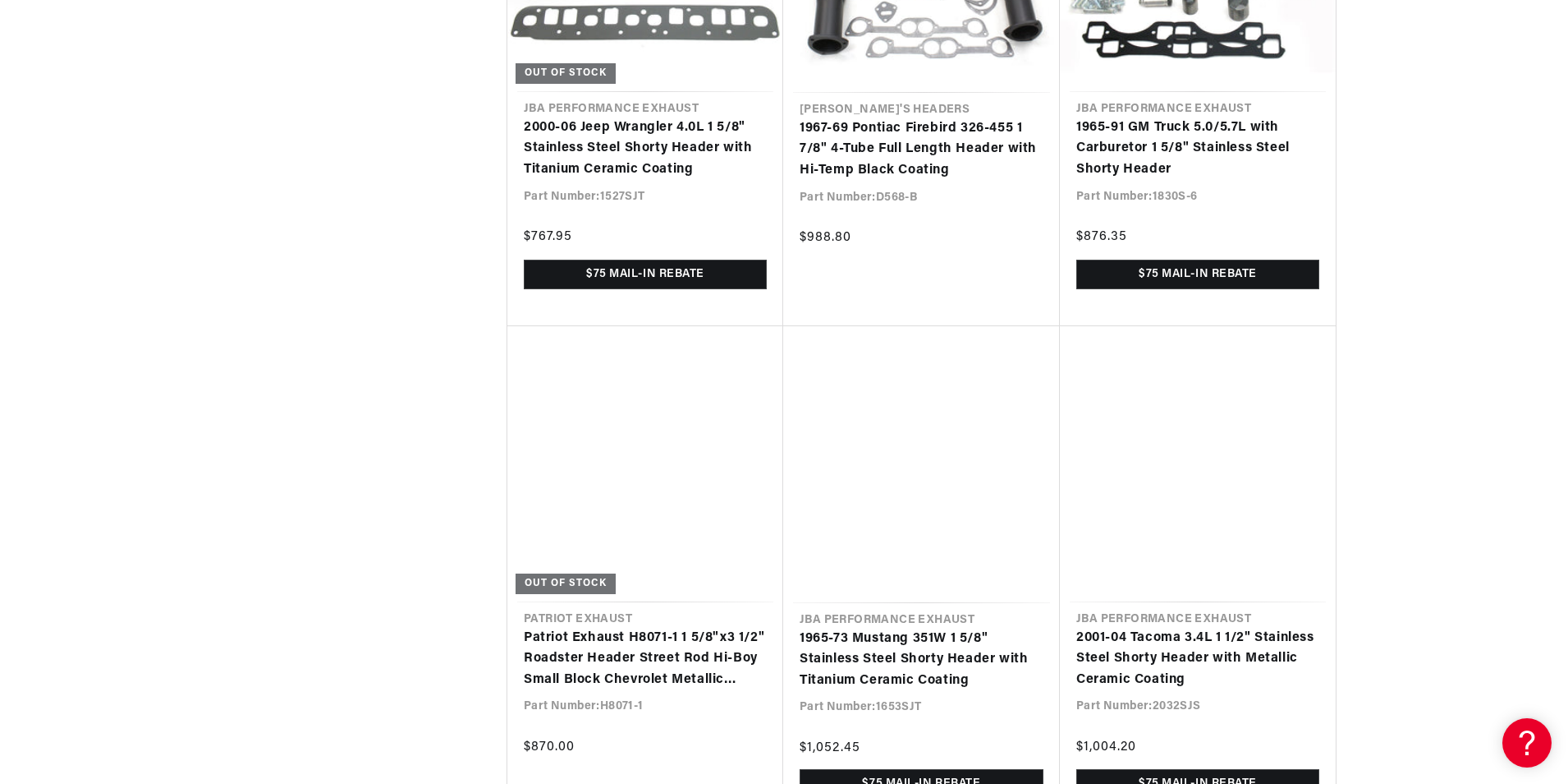
scroll to position [66779, 0]
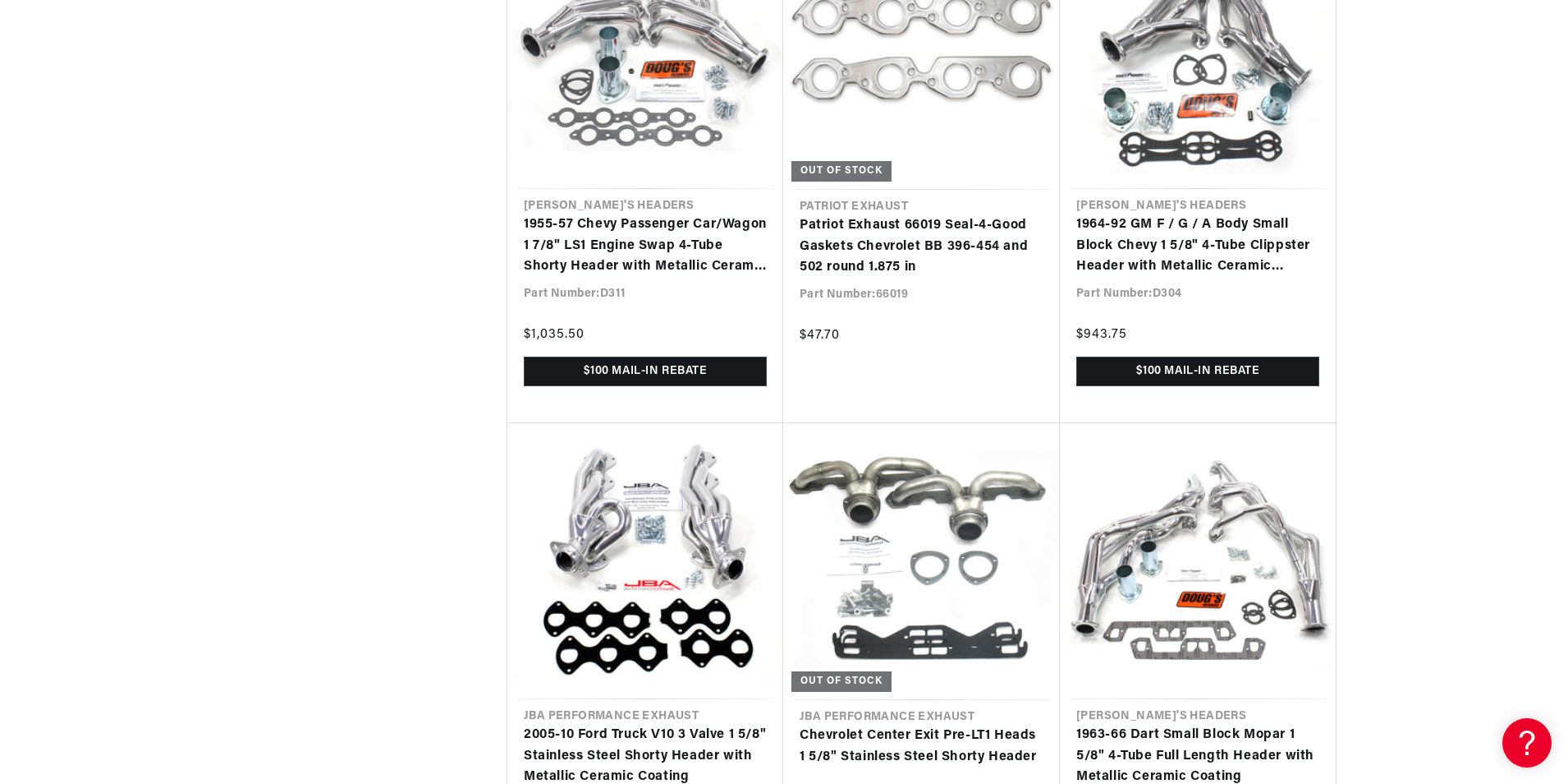
scroll to position [68789, 0]
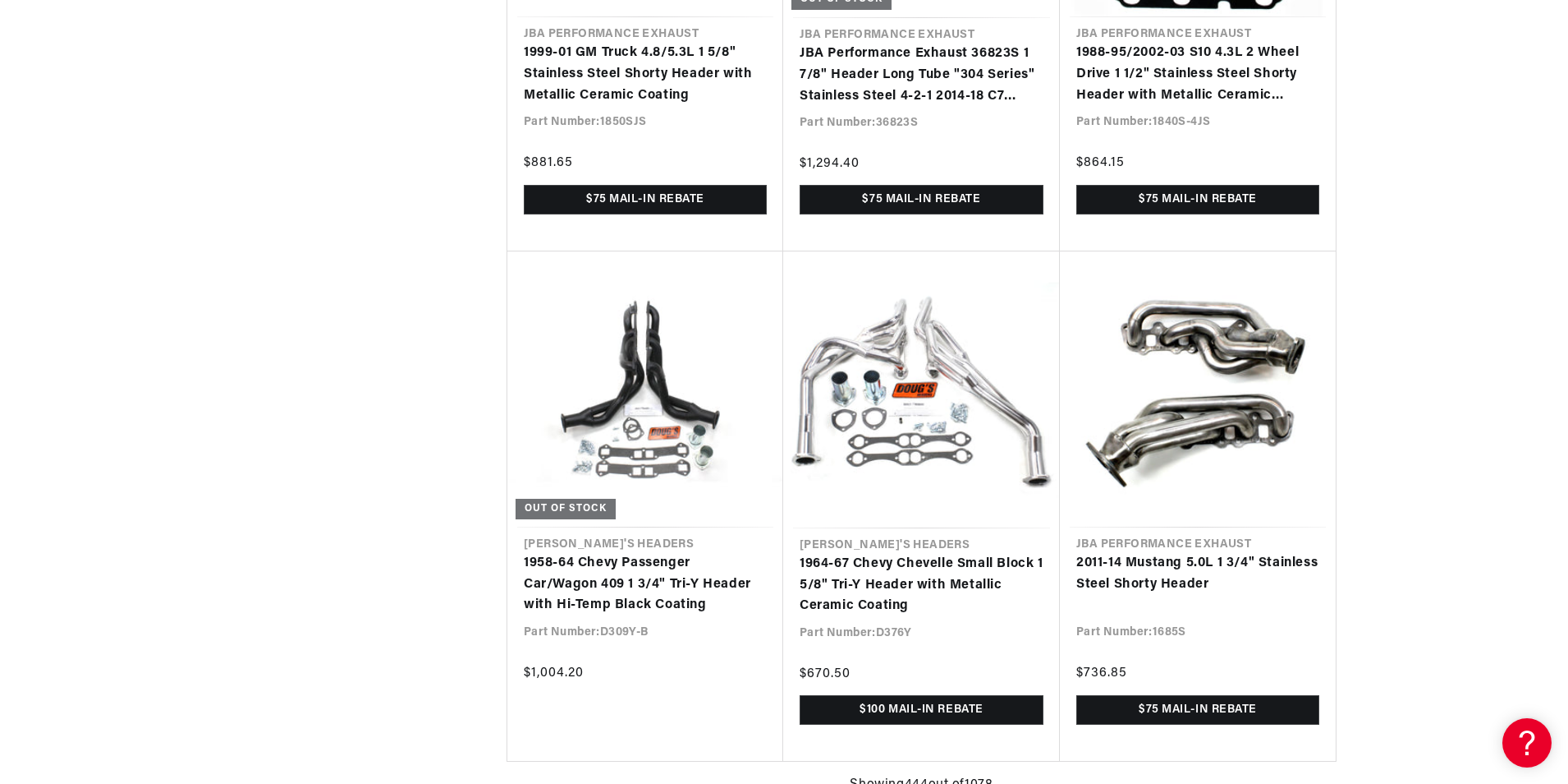
scroll to position [0, 1960]
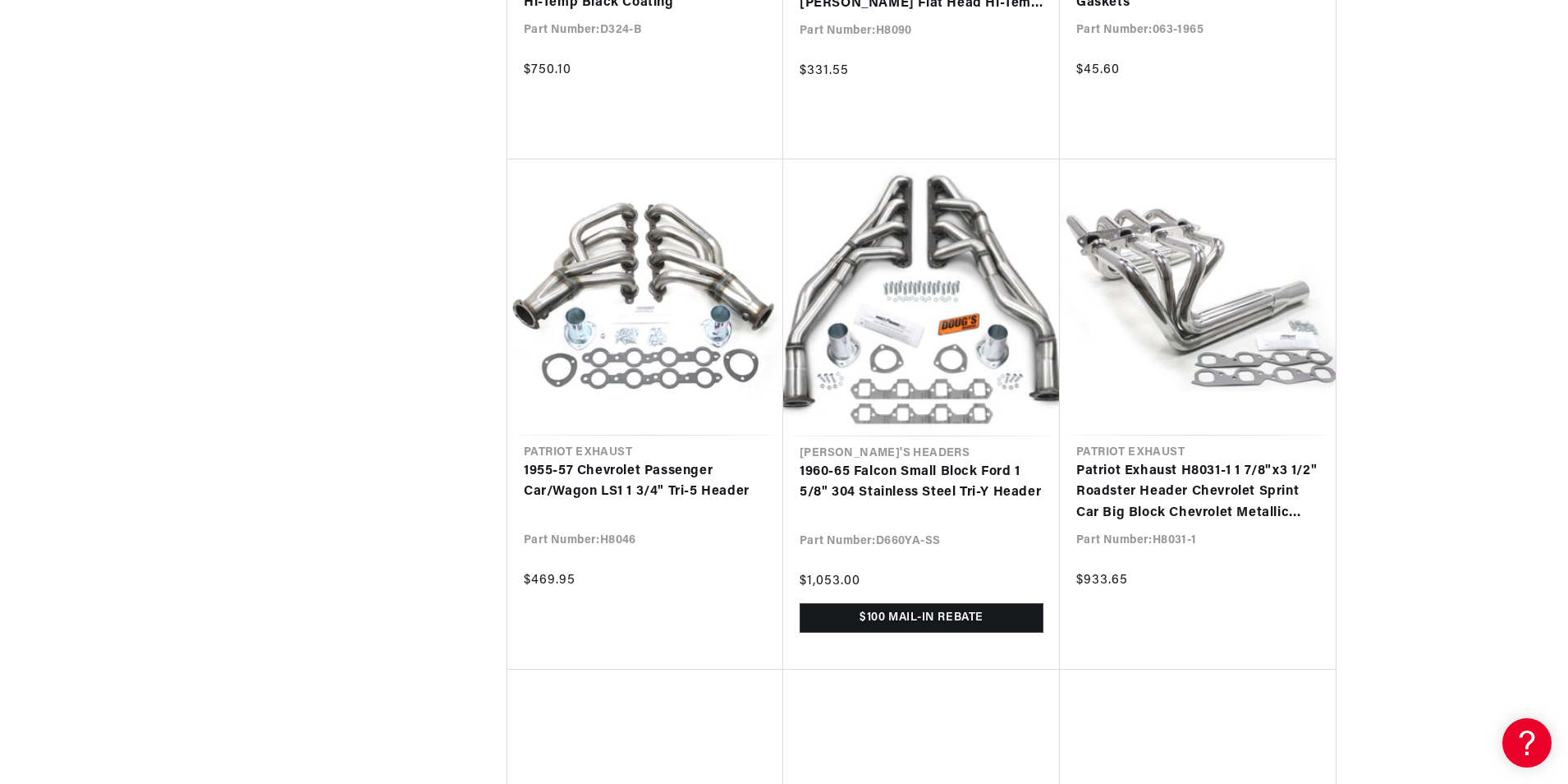
scroll to position [73227, 0]
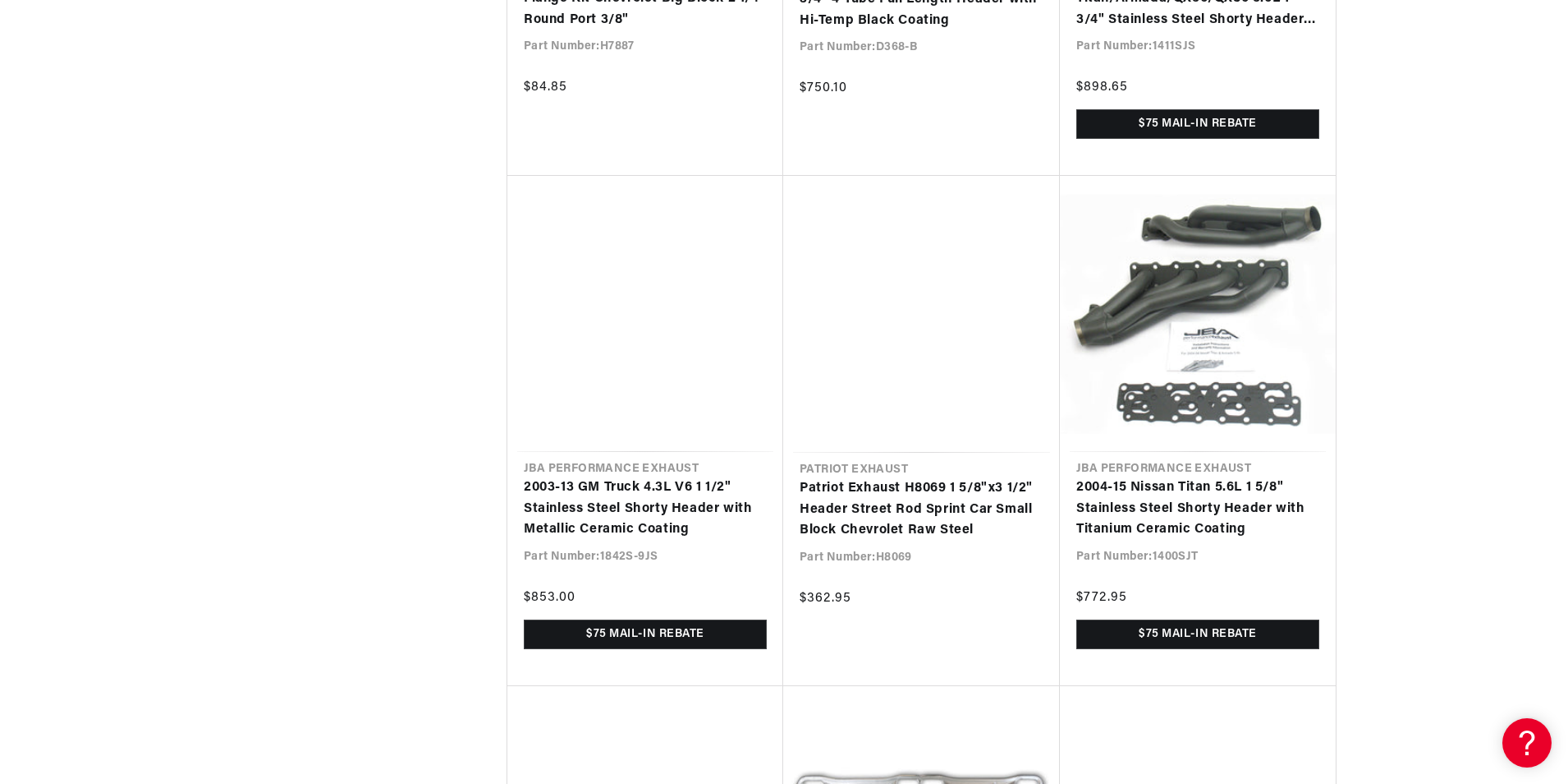
scroll to position [75092, 0]
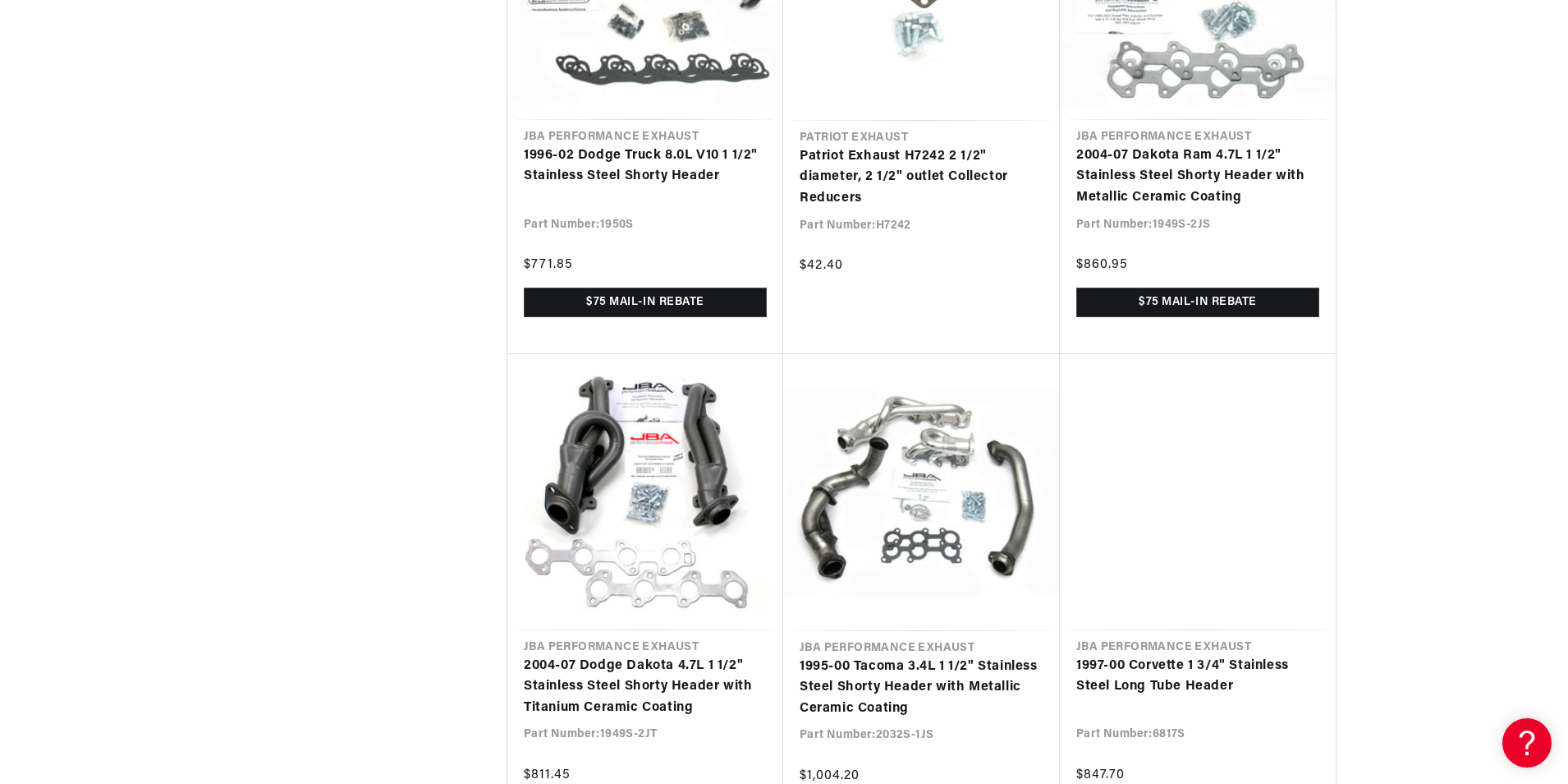
scroll to position [0, 2050]
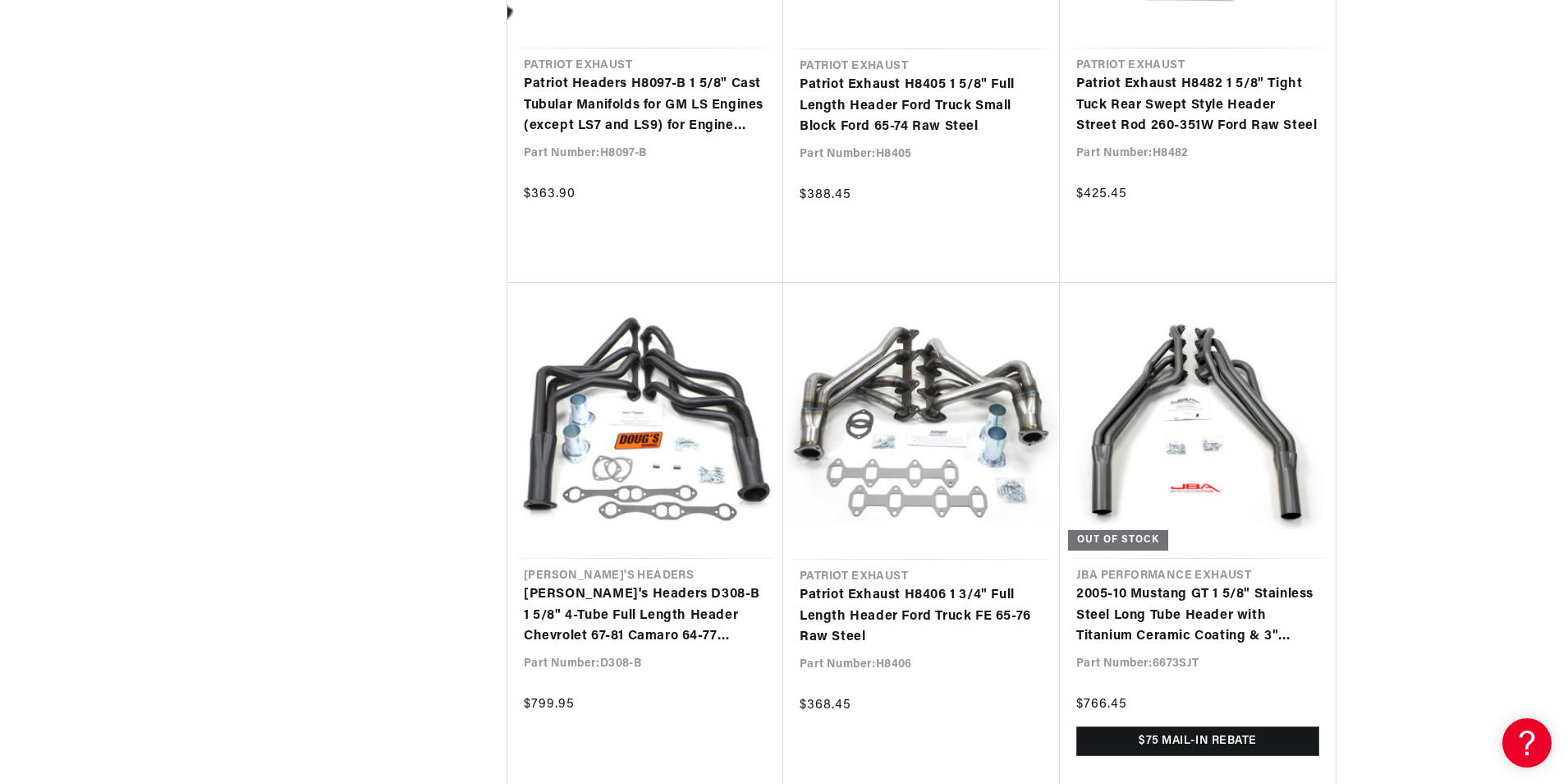
scroll to position [79073, 0]
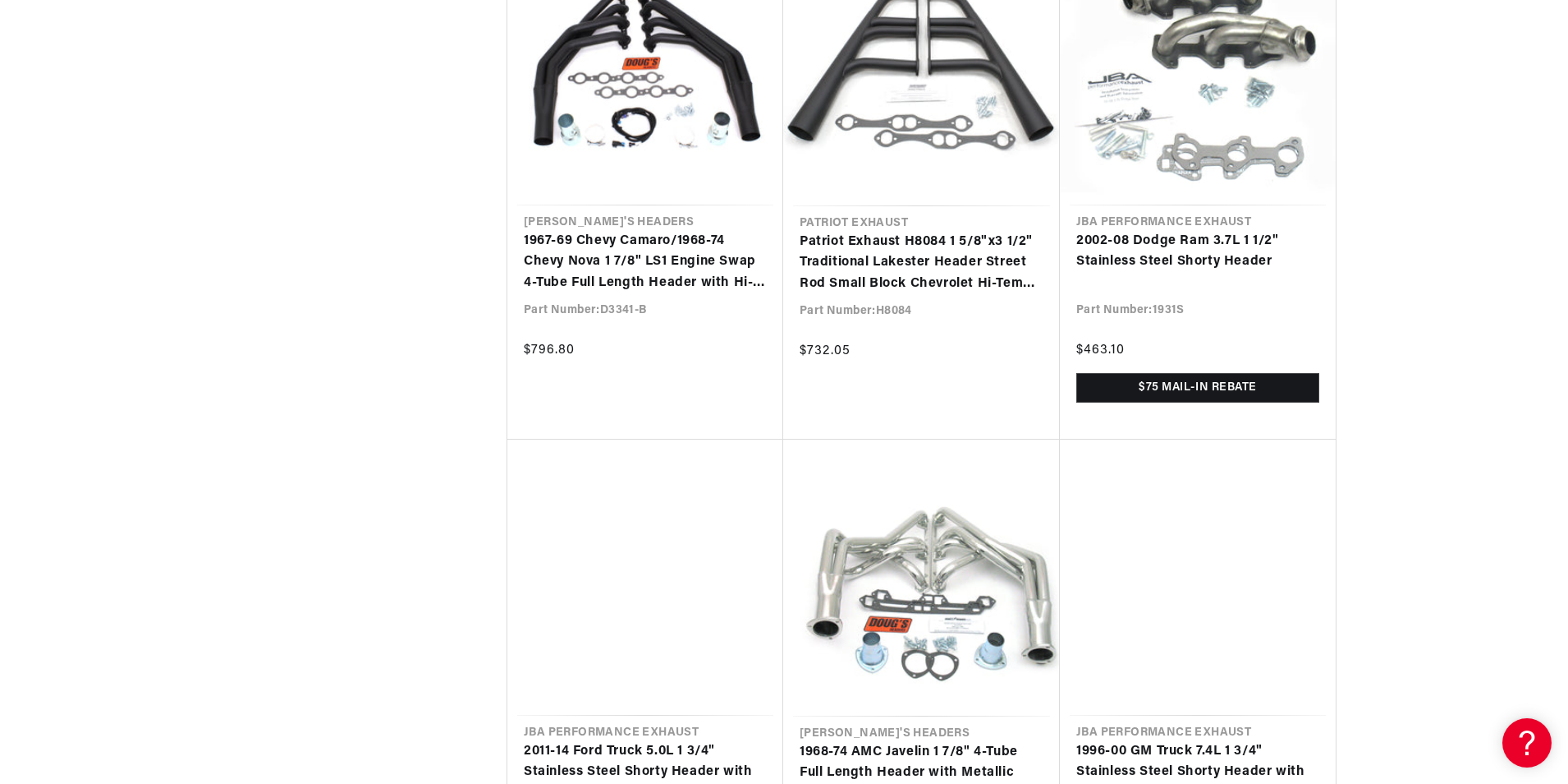
scroll to position [84919, 0]
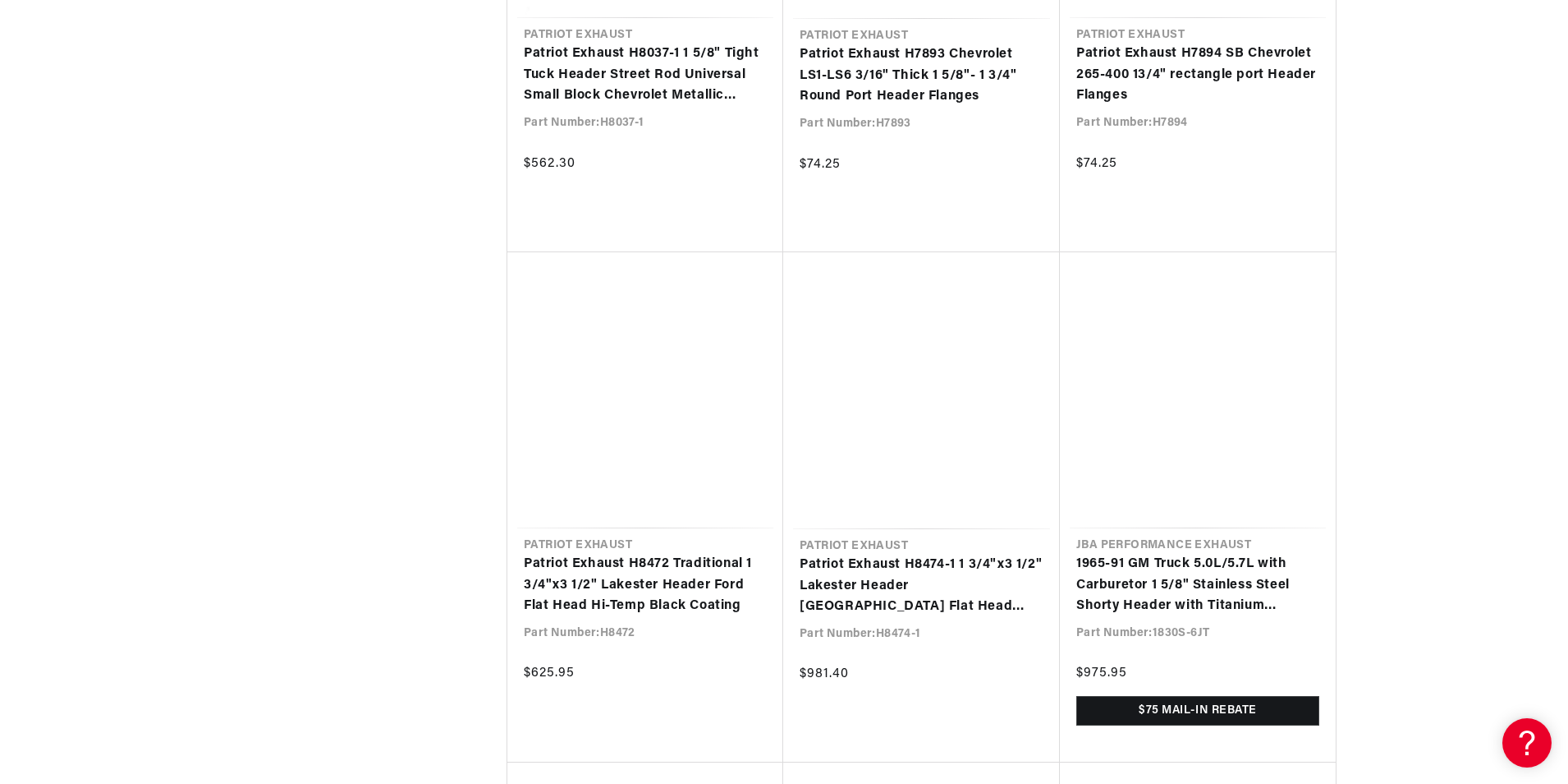
scroll to position [86578, 0]
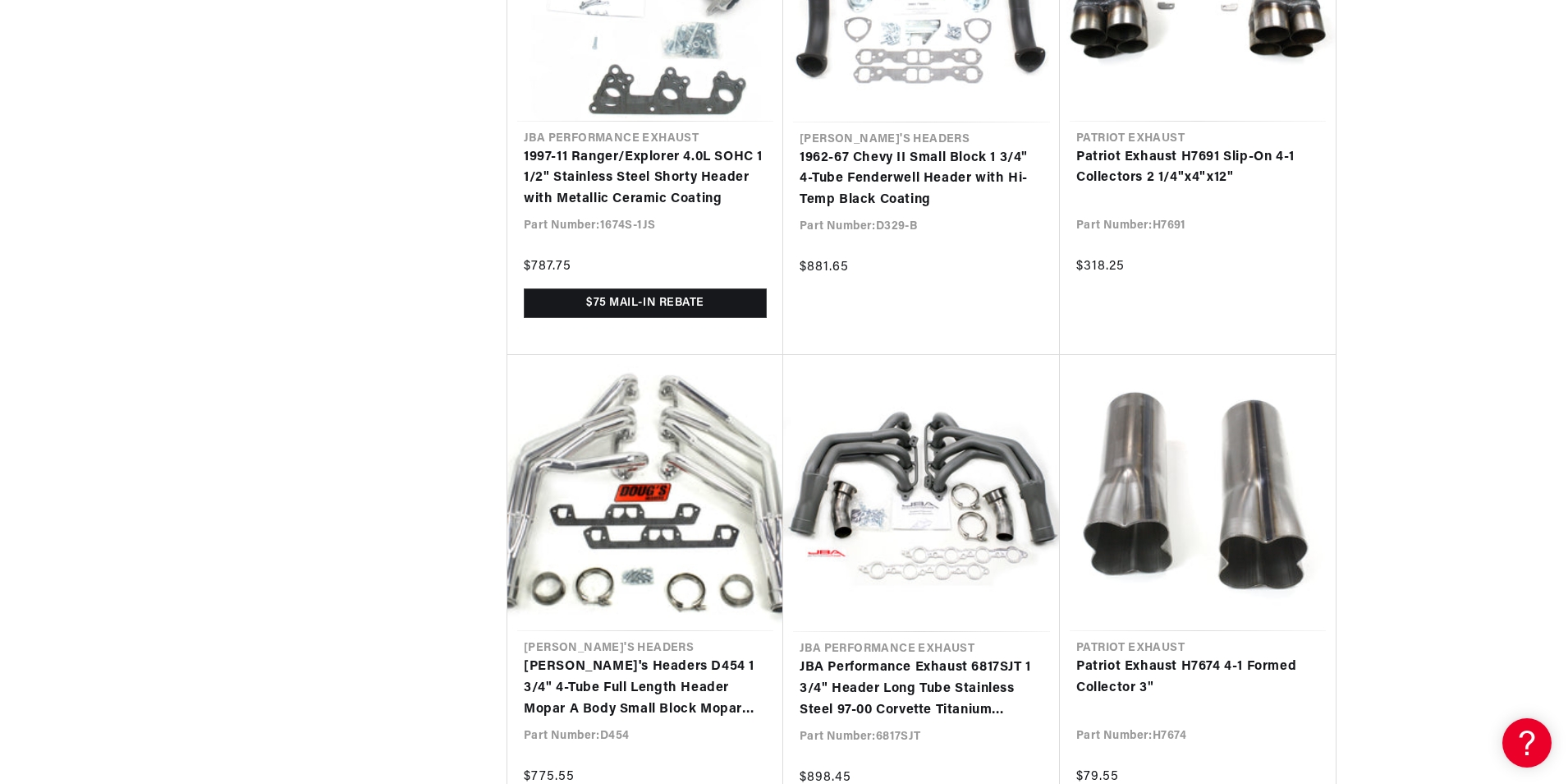
scroll to position [0, 2050]
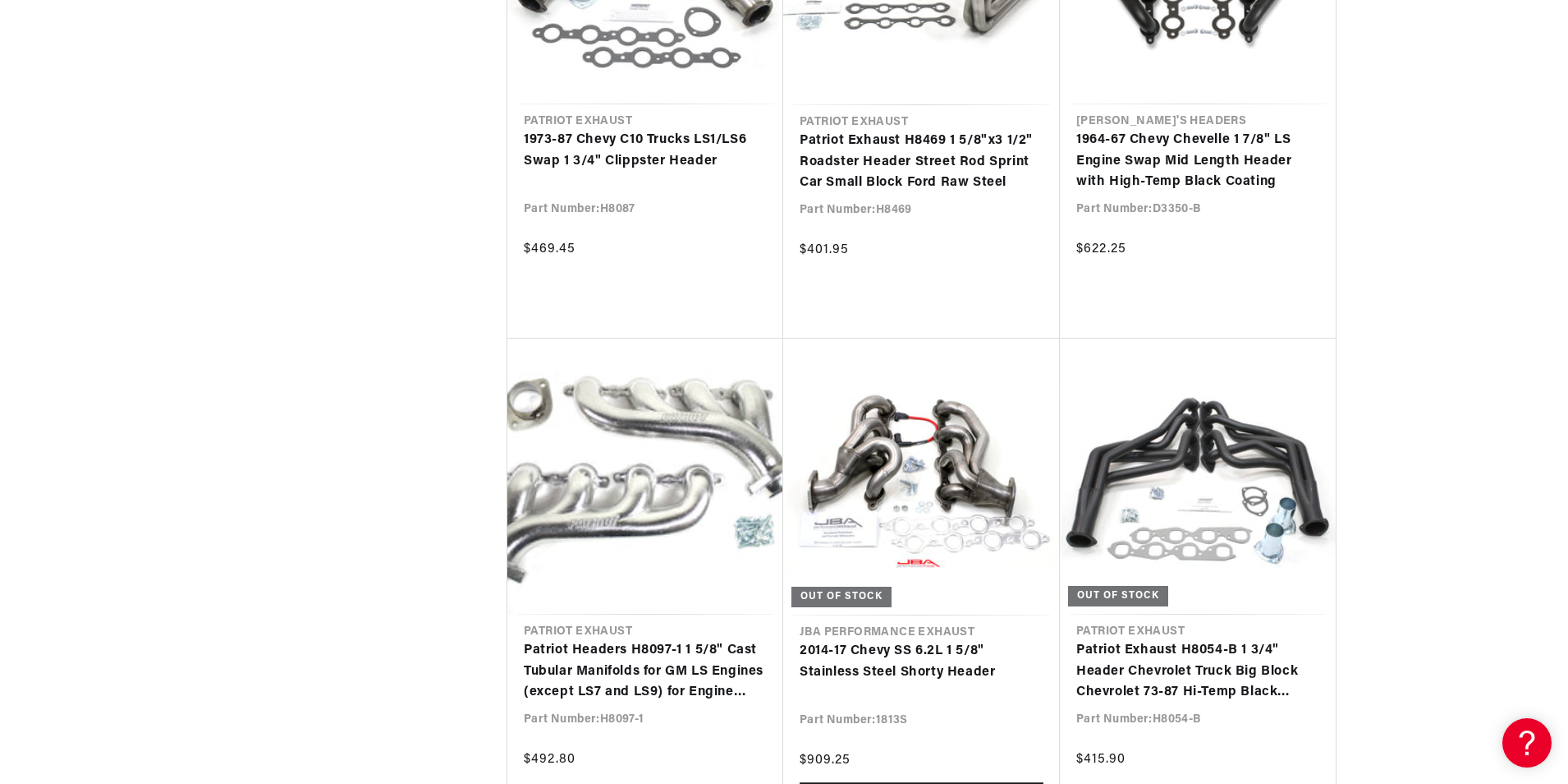
scroll to position [91256, 0]
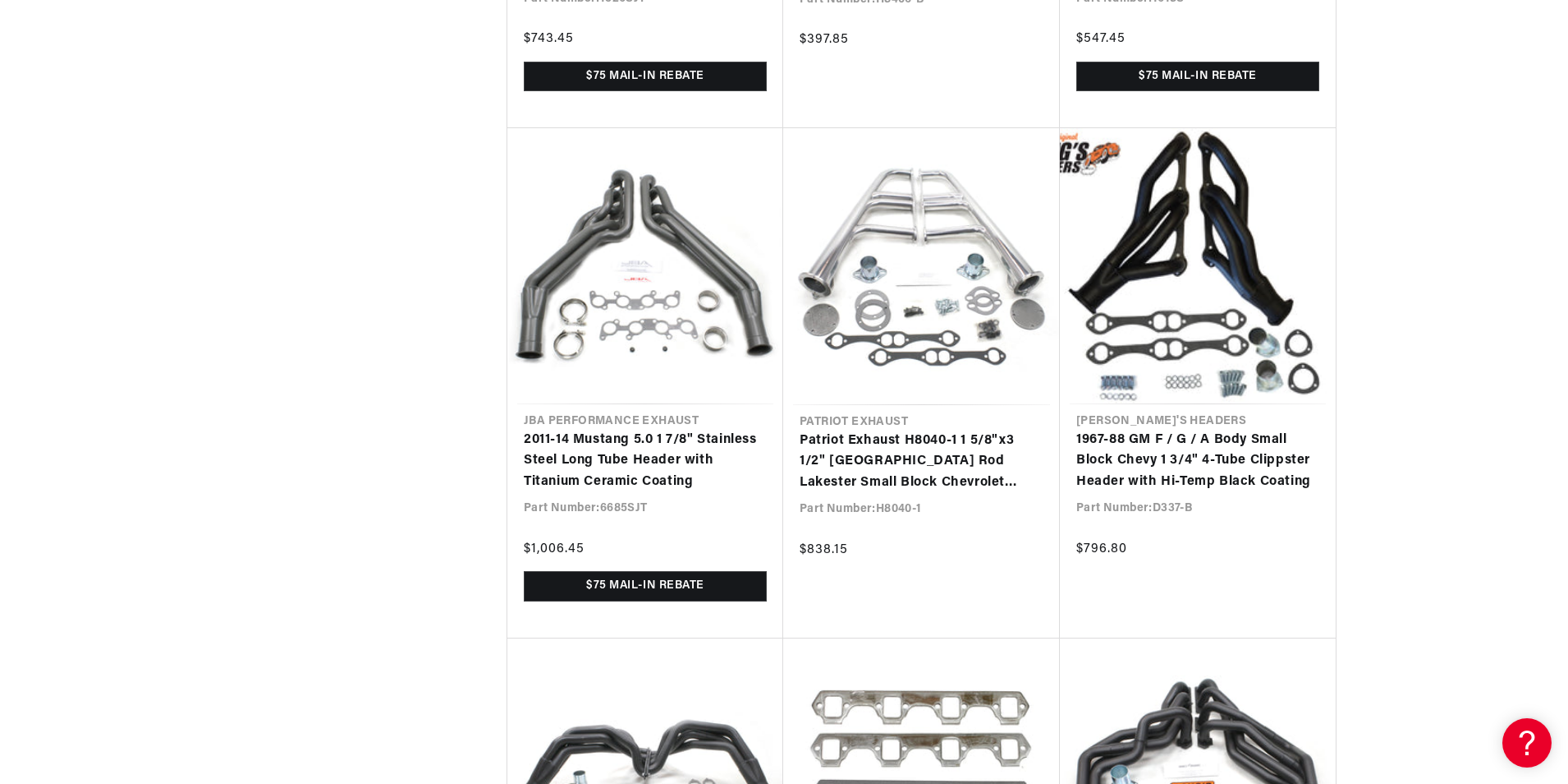
scroll to position [95791, 0]
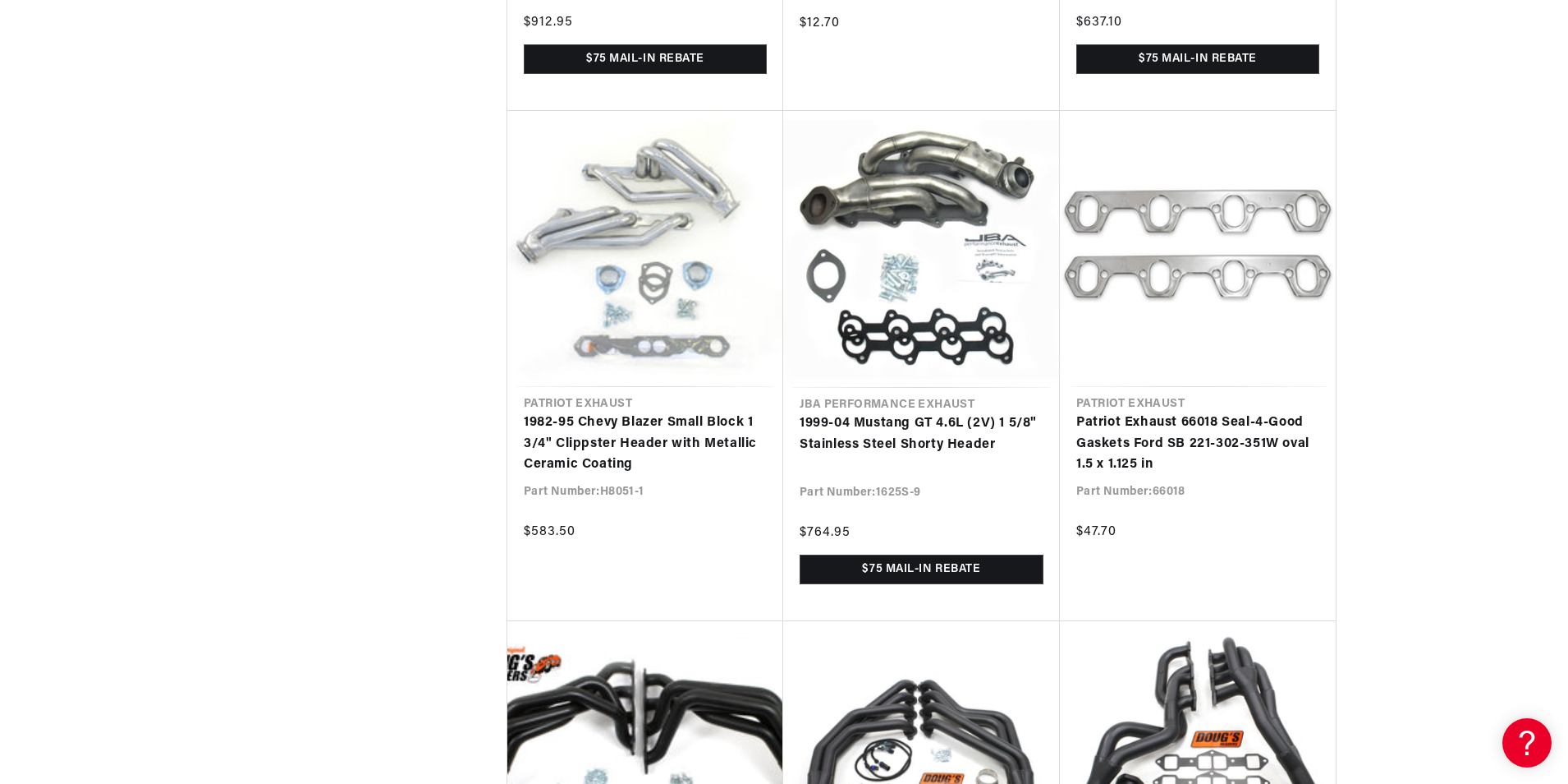
scroll to position [97982, 0]
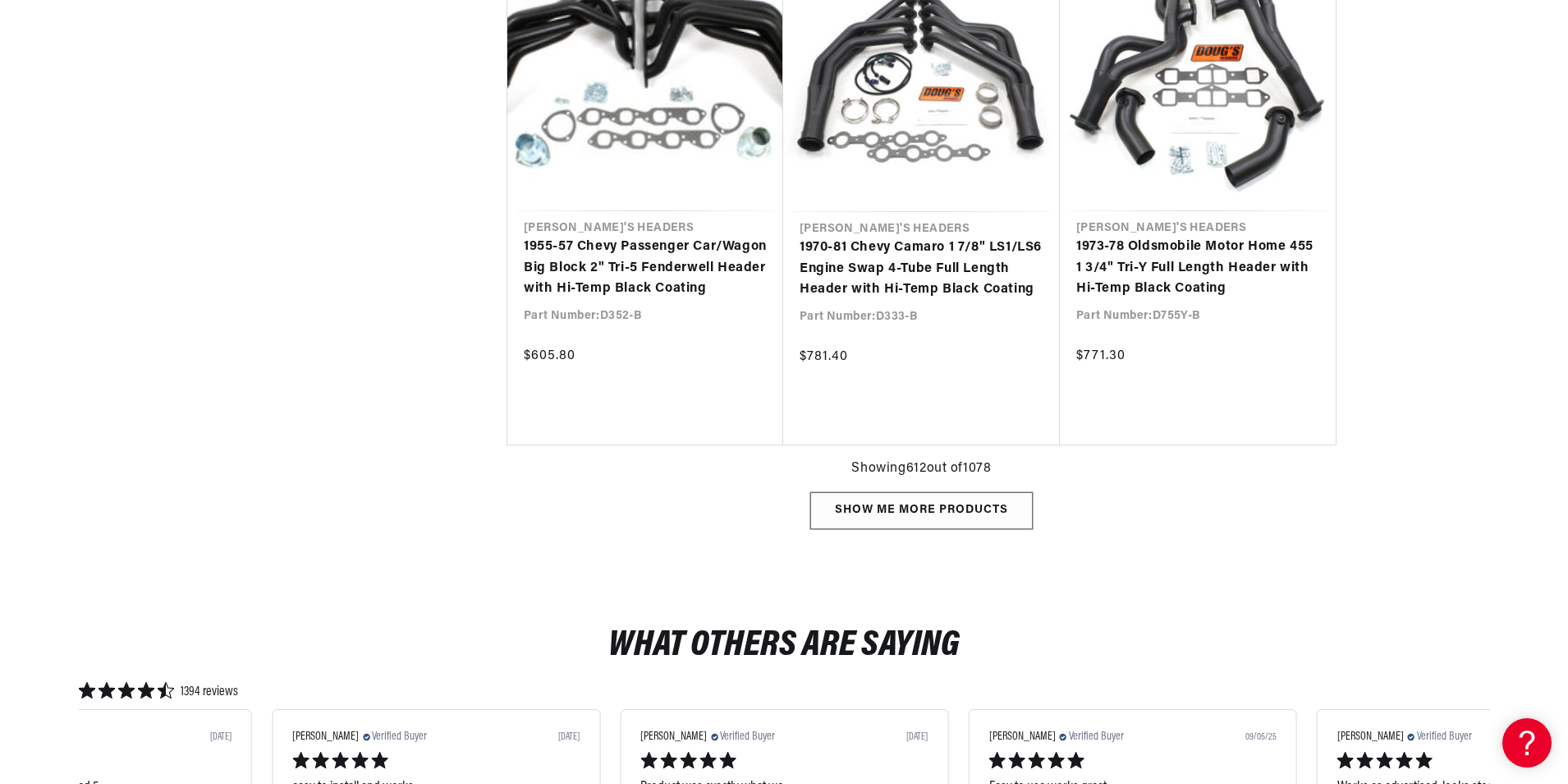
scroll to position [0, 2050]
click at [982, 516] on div "Show me more products" at bounding box center [921, 510] width 222 height 37
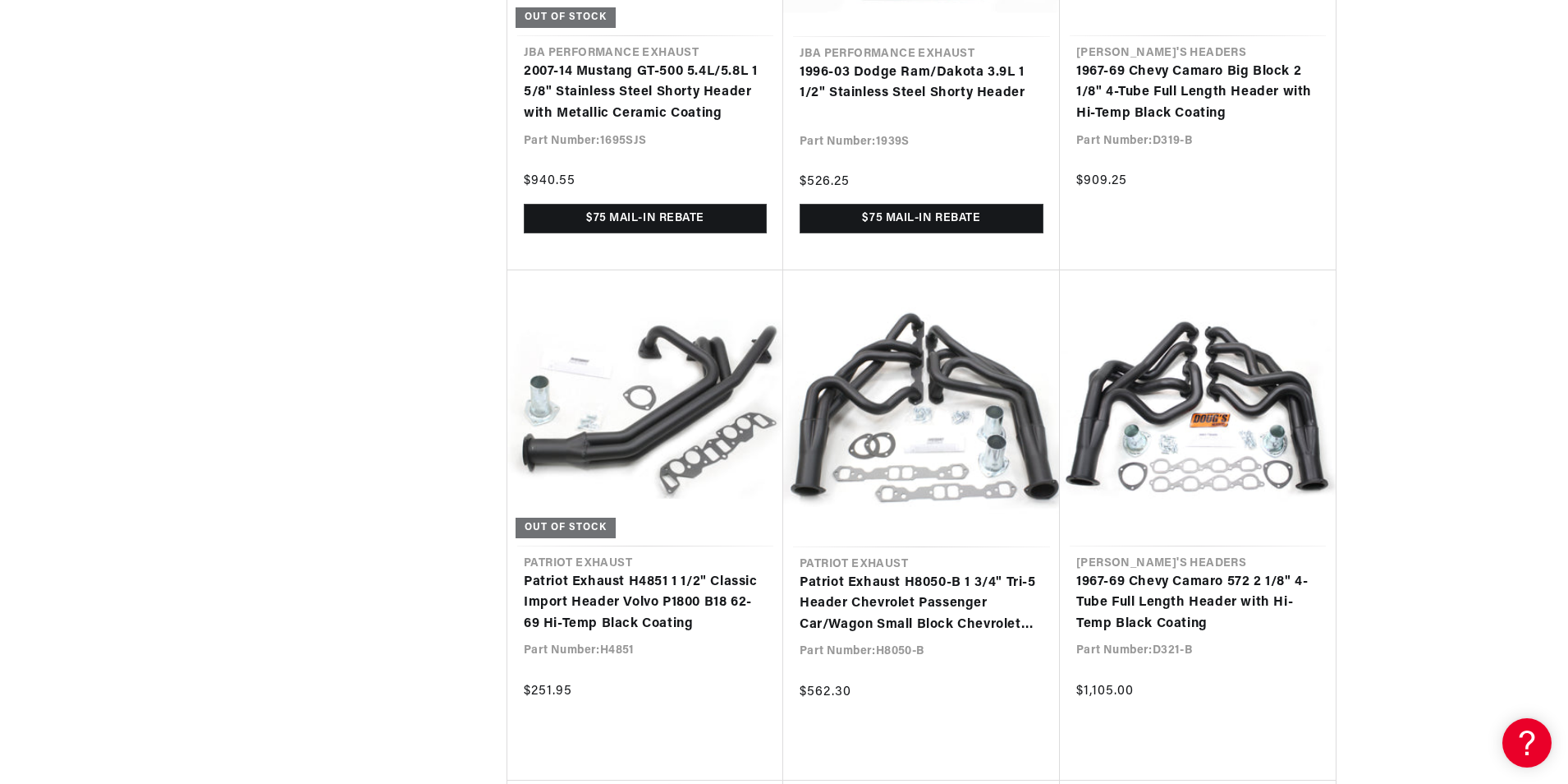
scroll to position [99485, 0]
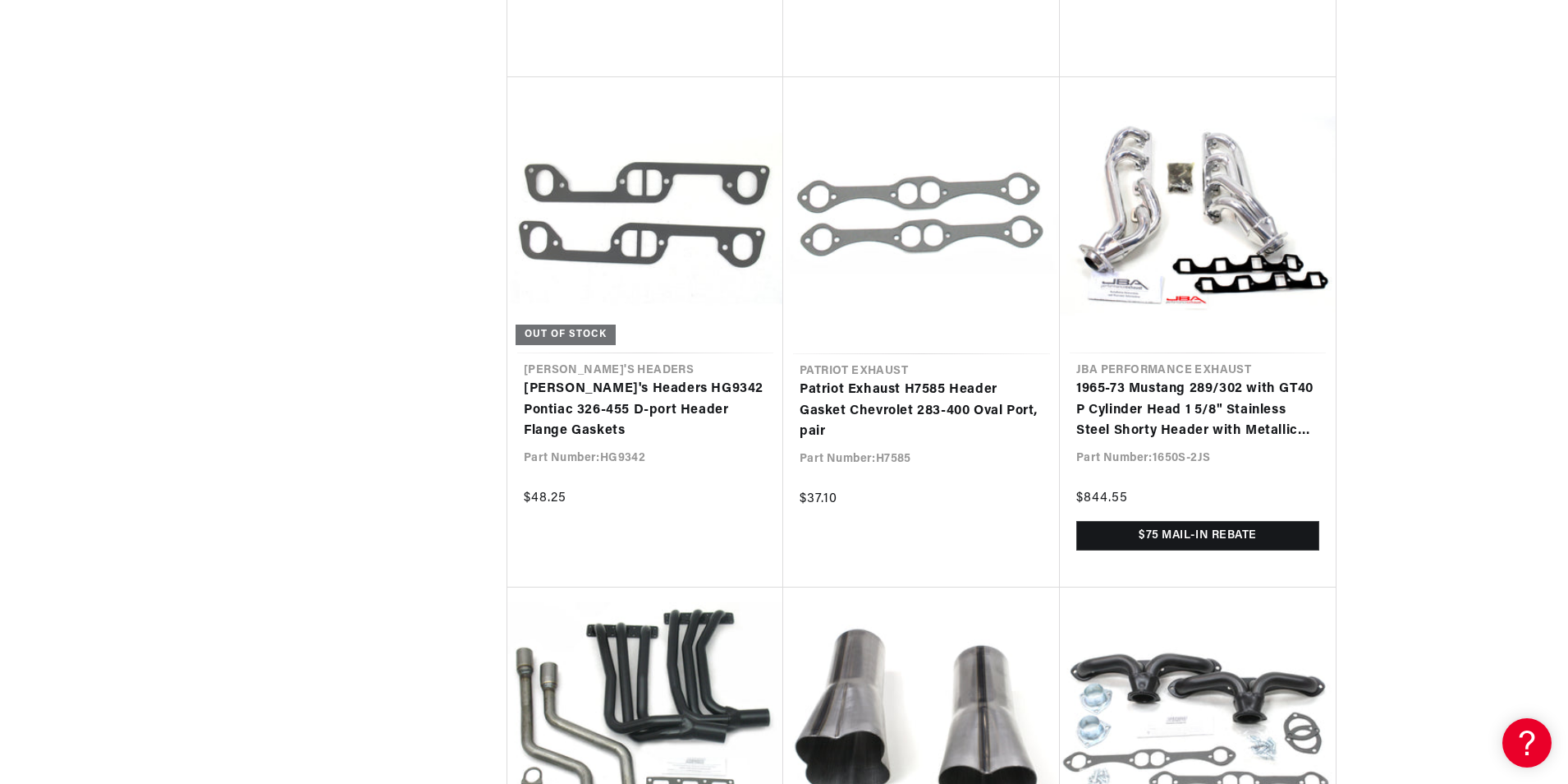
scroll to position [0, 2050]
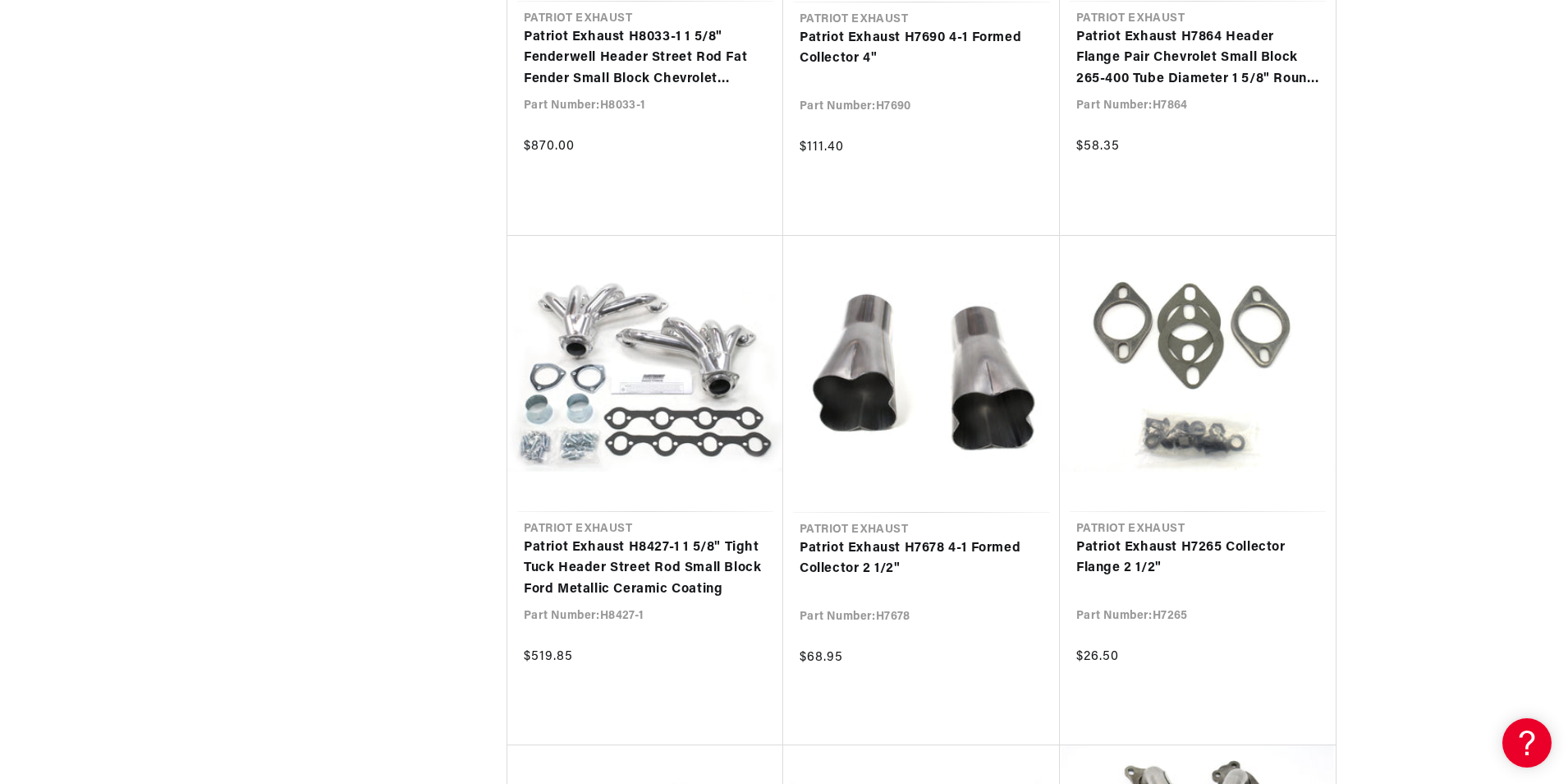
scroll to position [0, 1026]
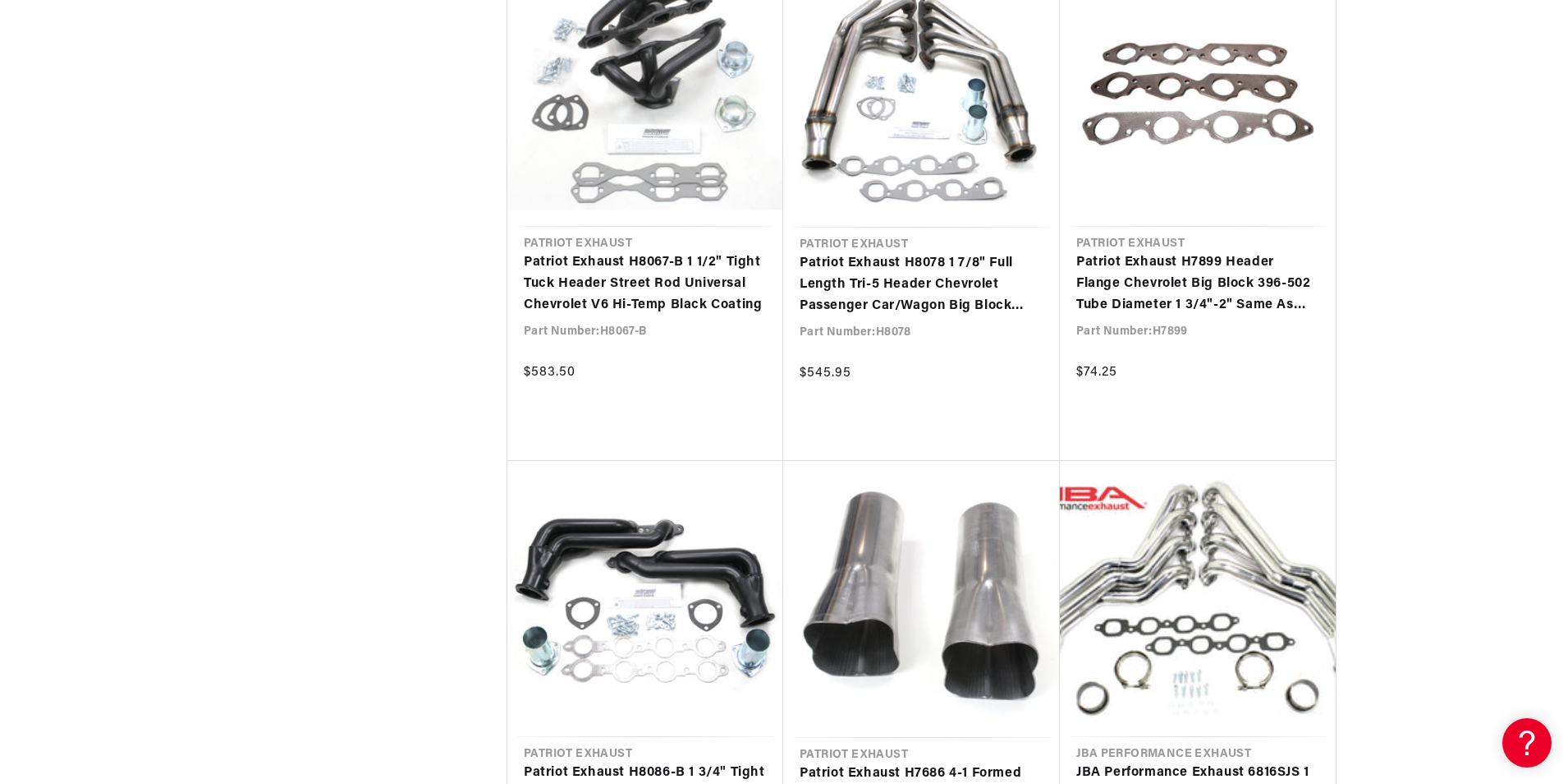
scroll to position [107963, 0]
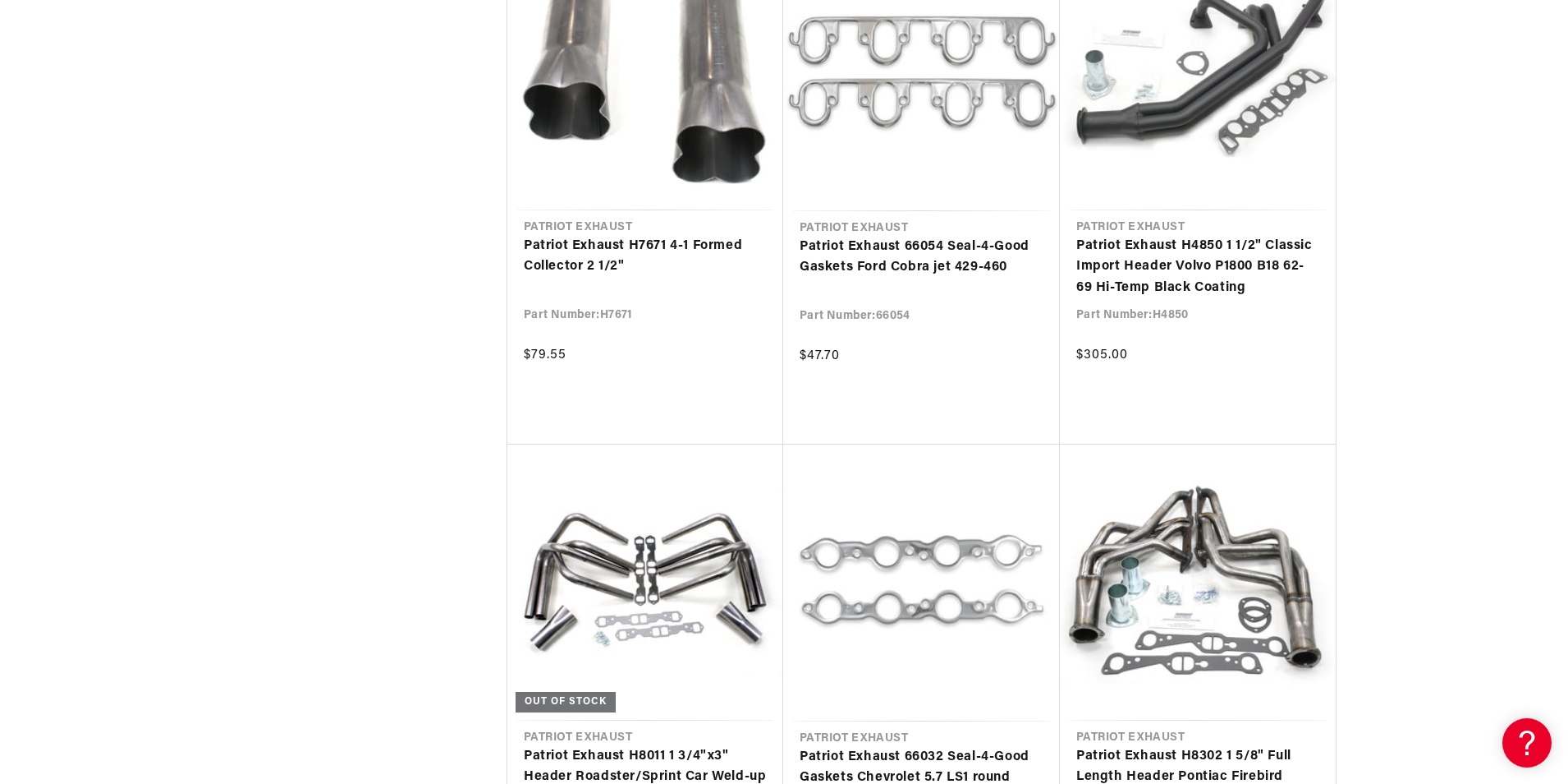
scroll to position [110020, 0]
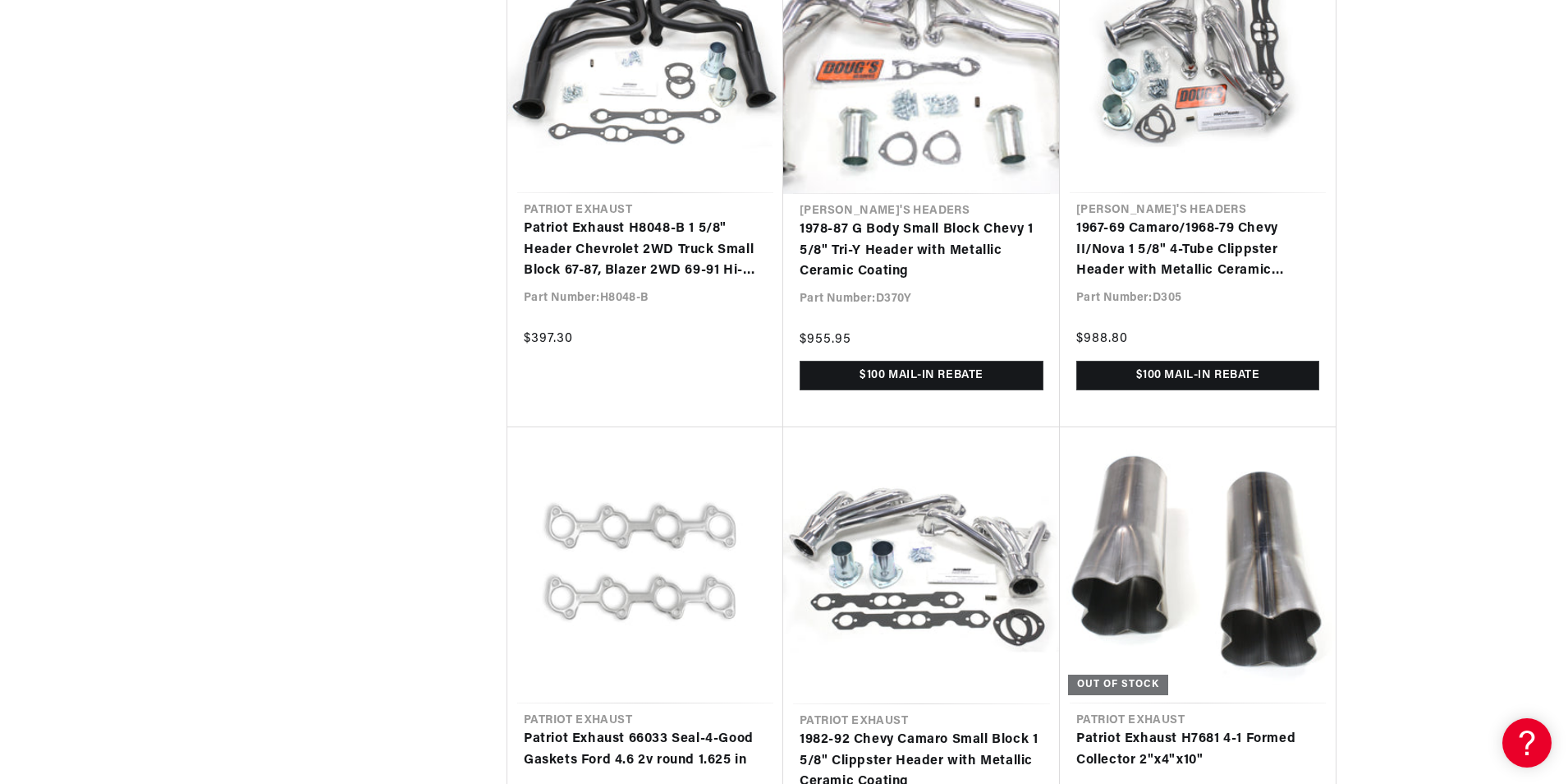
scroll to position [112076, 0]
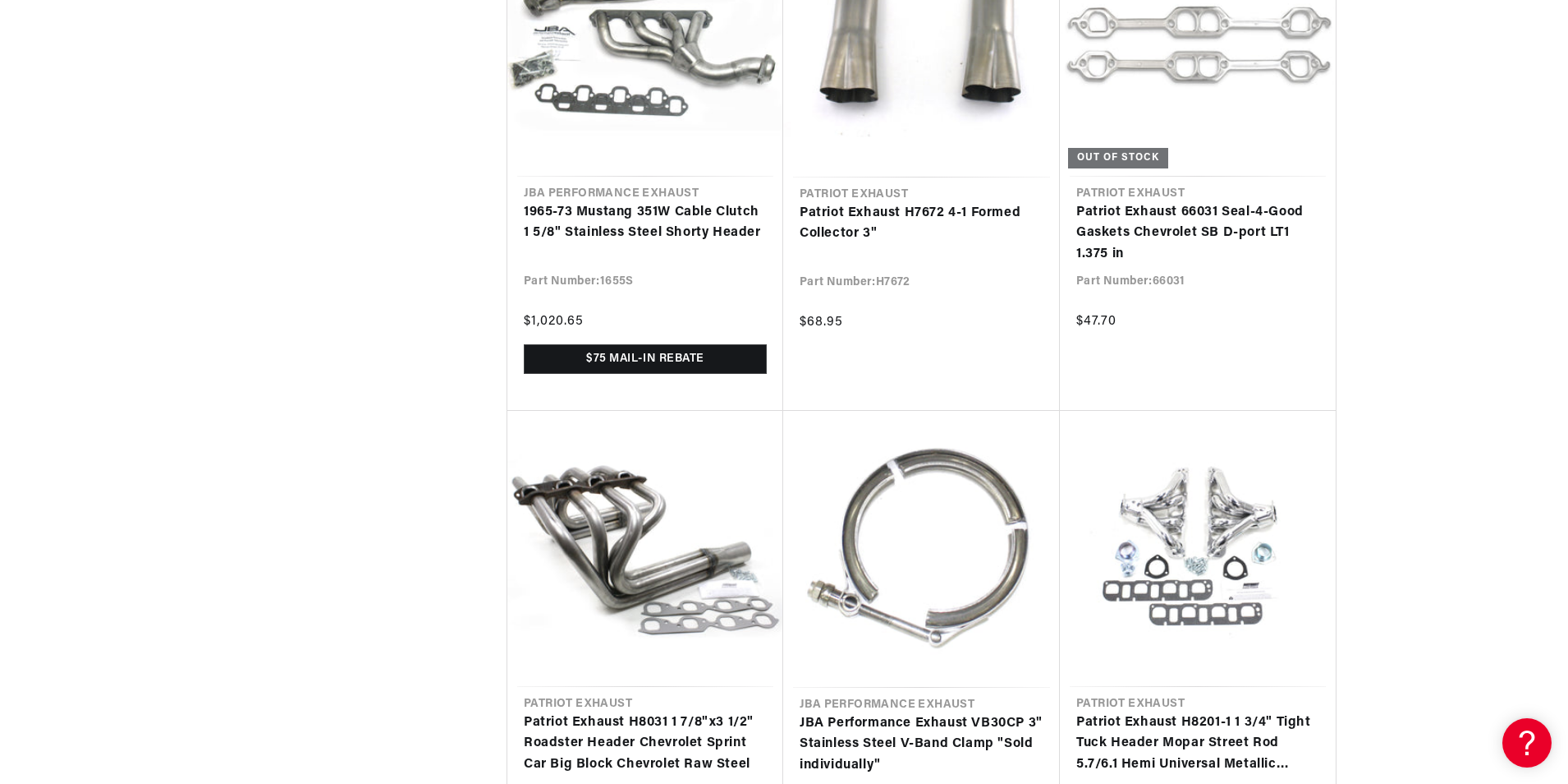
scroll to position [114134, 0]
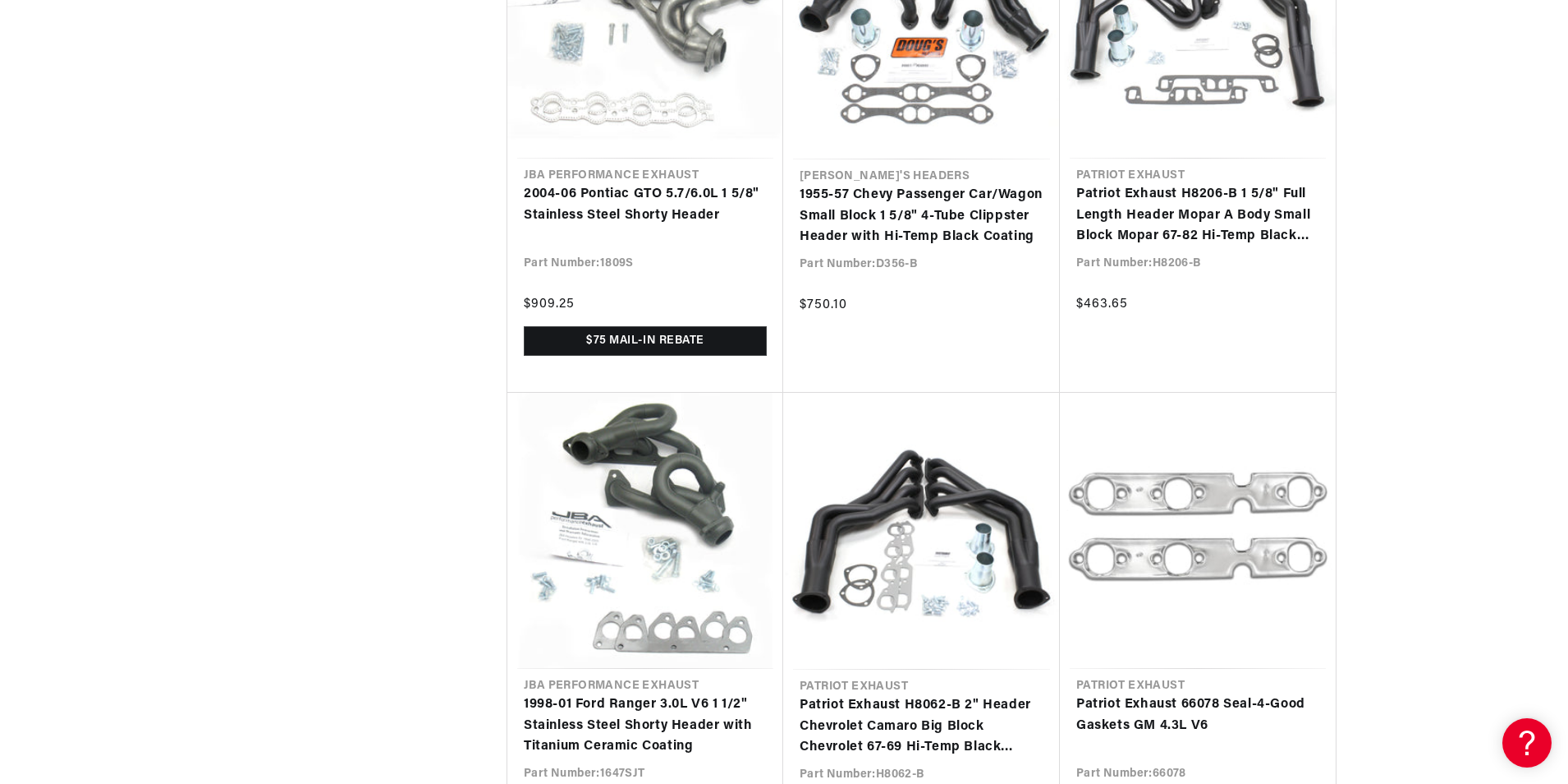
scroll to position [116190, 0]
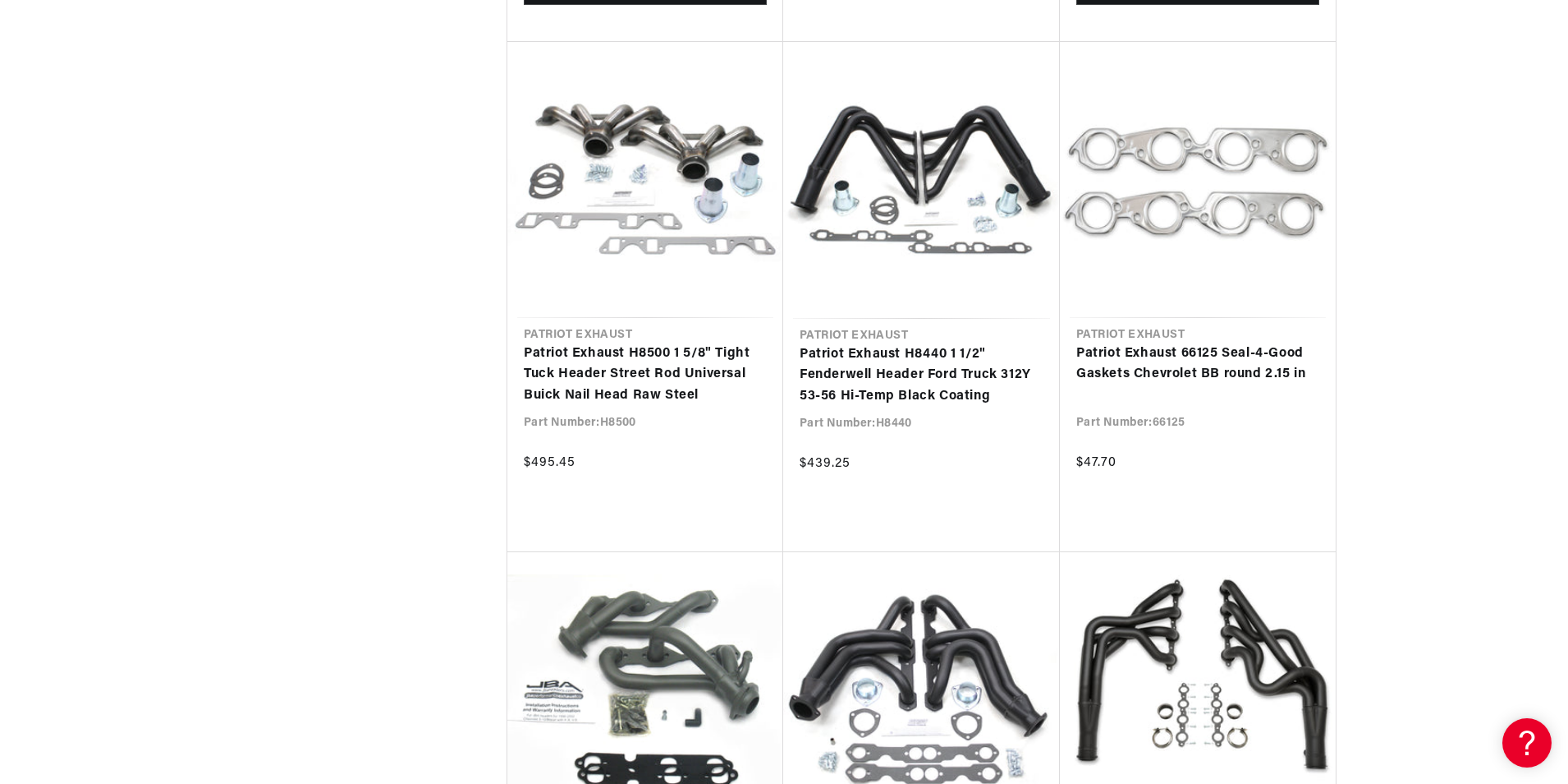
scroll to position [117561, 0]
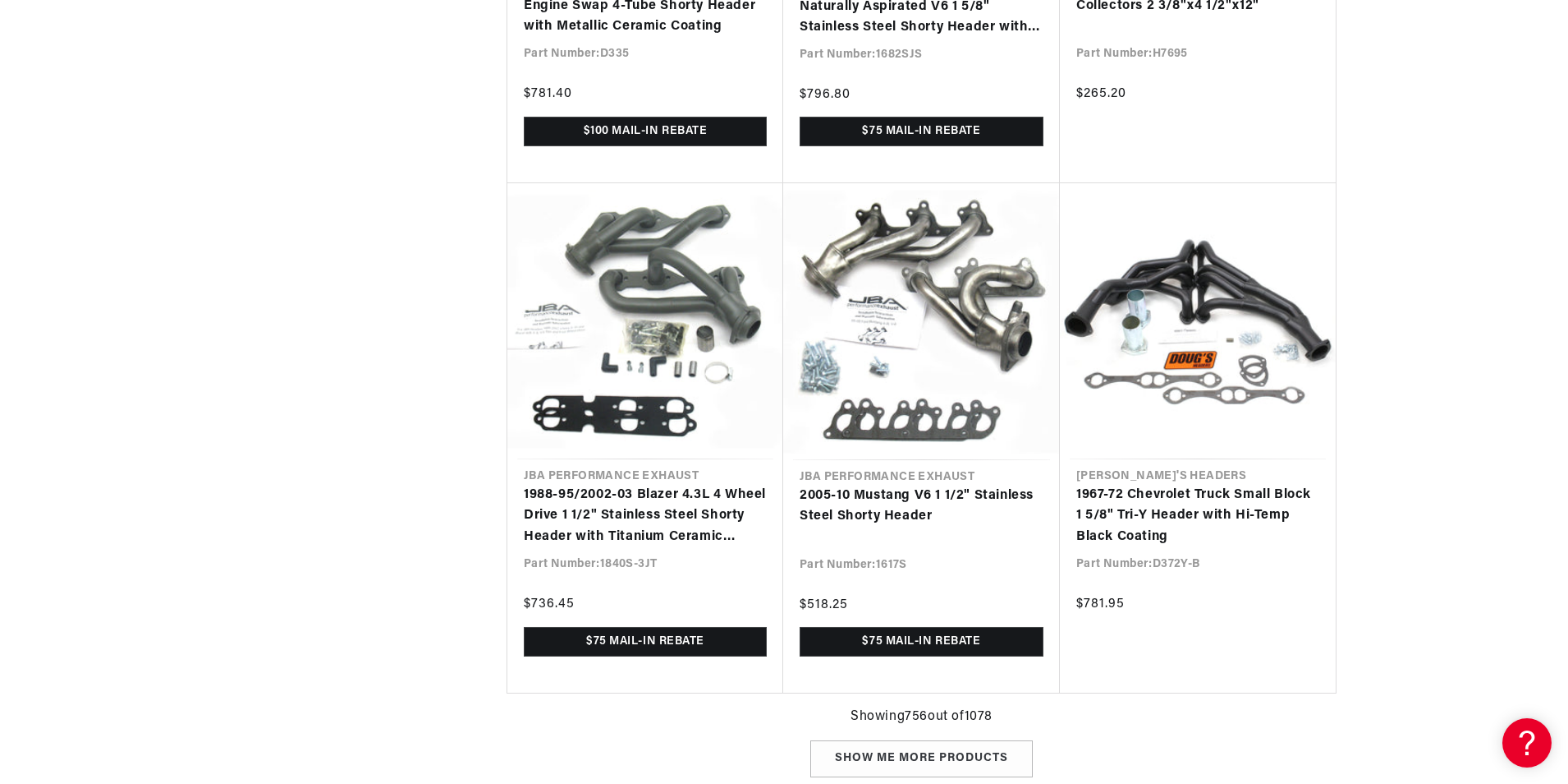
scroll to position [0, 1026]
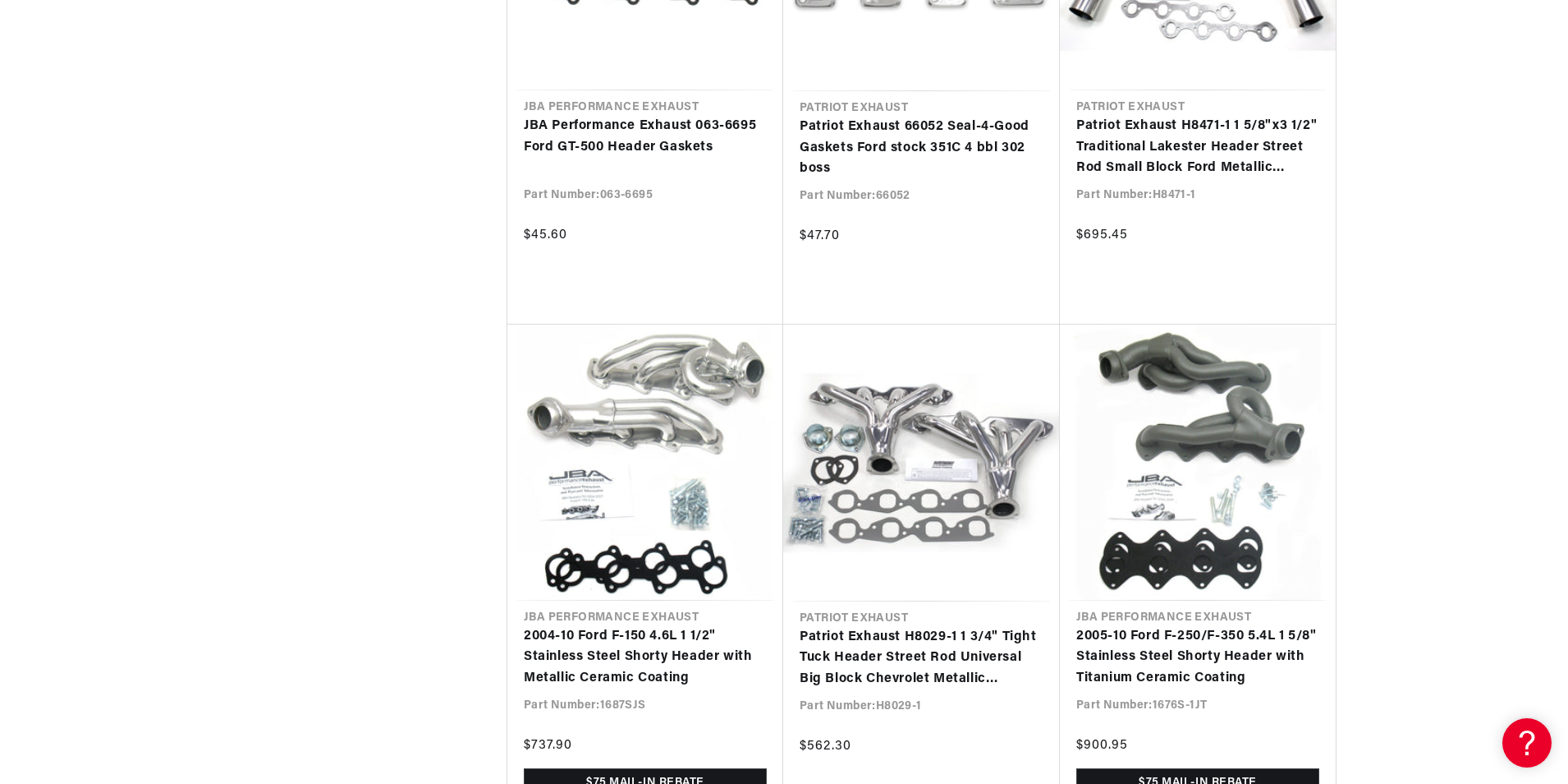
scroll to position [0, 84]
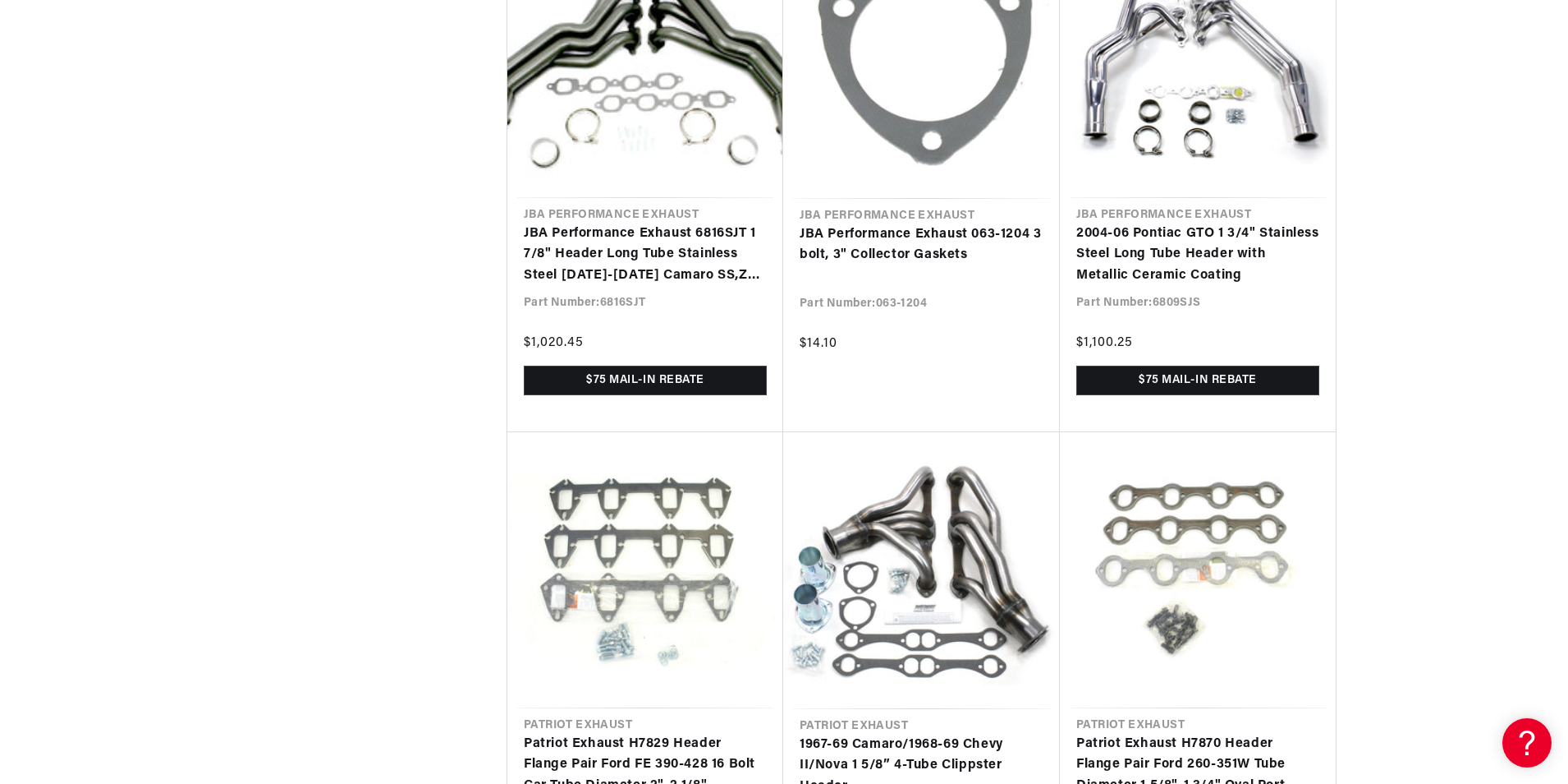
scroll to position [131961, 0]
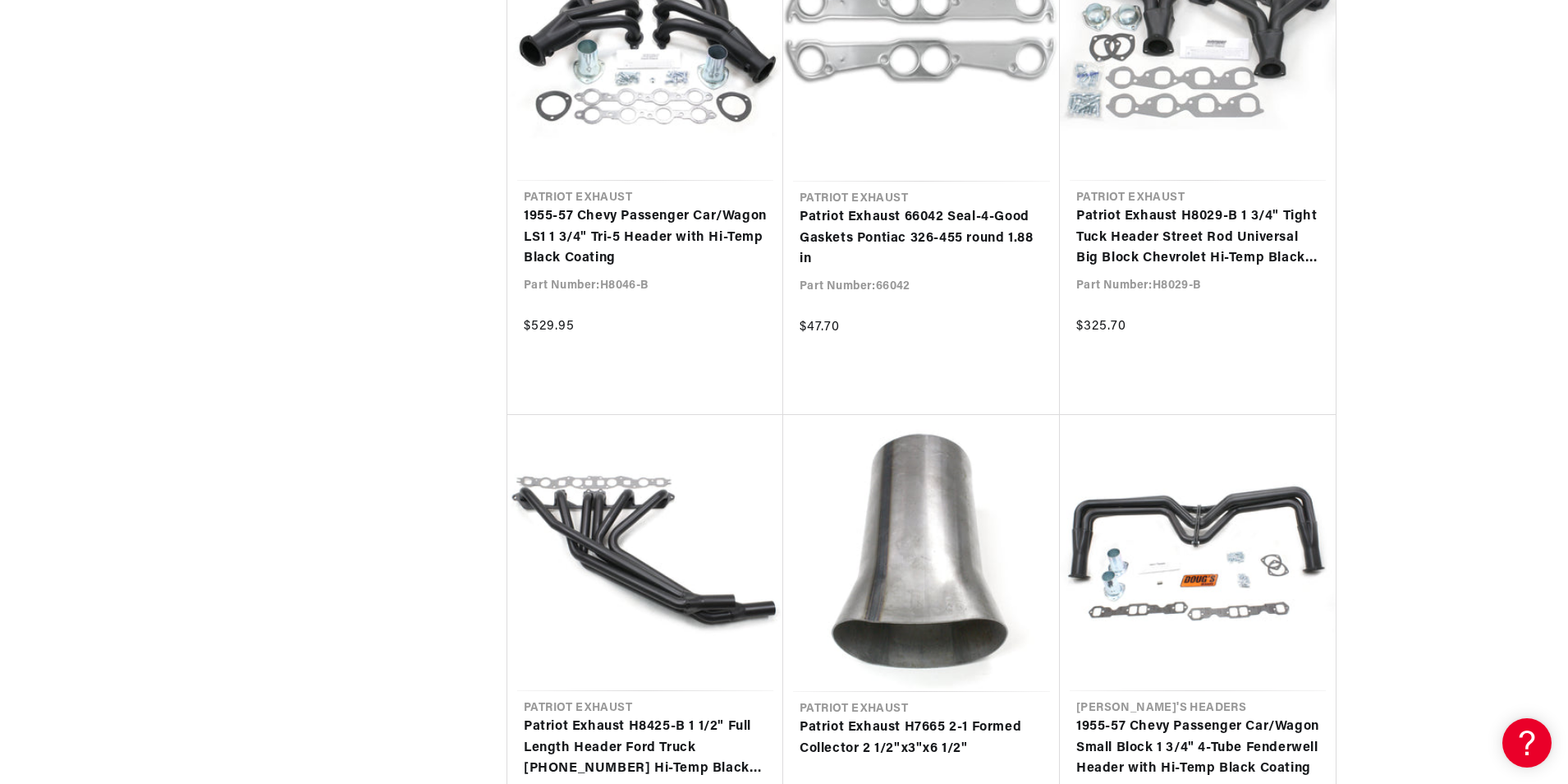
scroll to position [134018, 0]
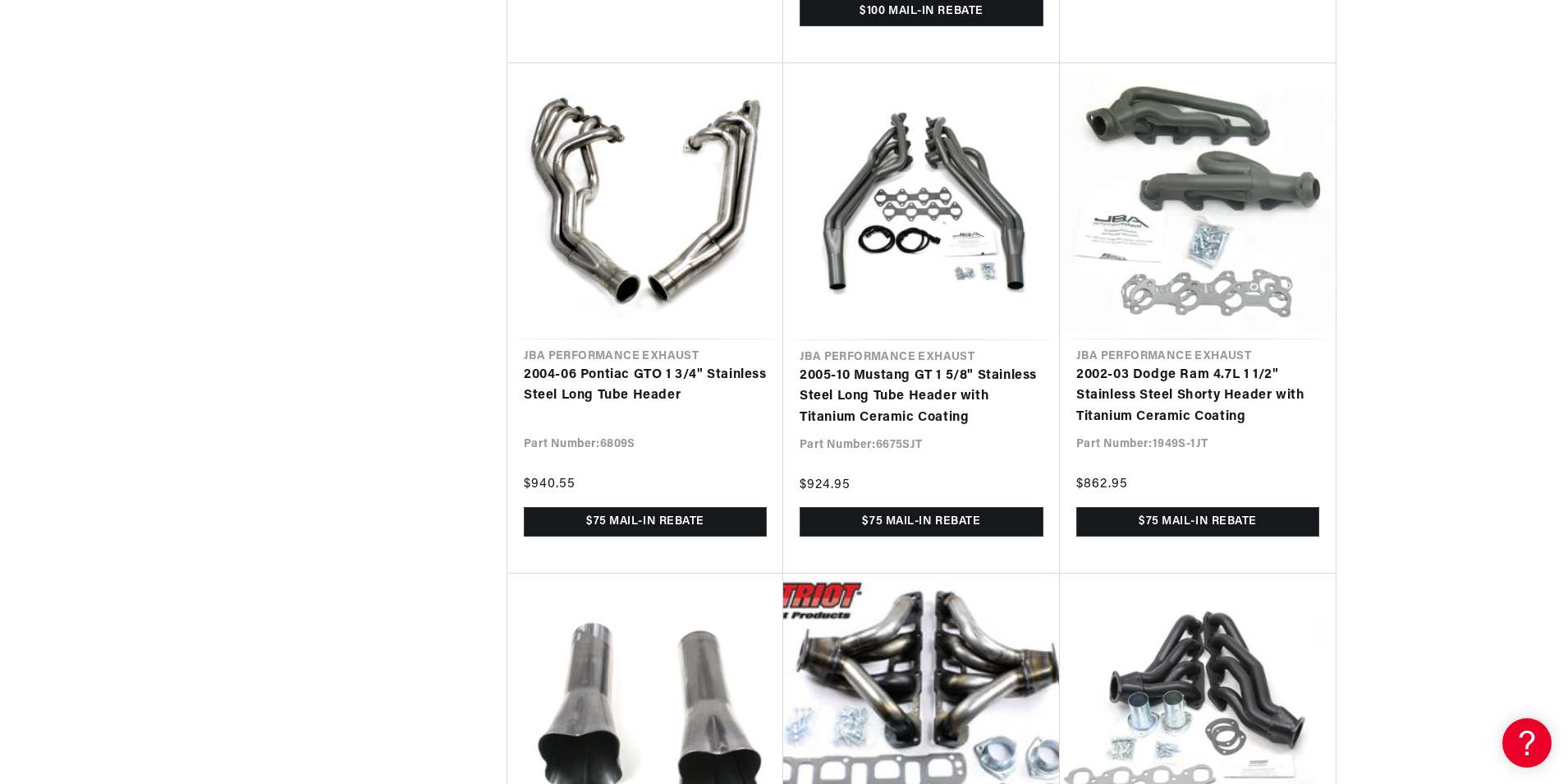
scroll to position [135389, 0]
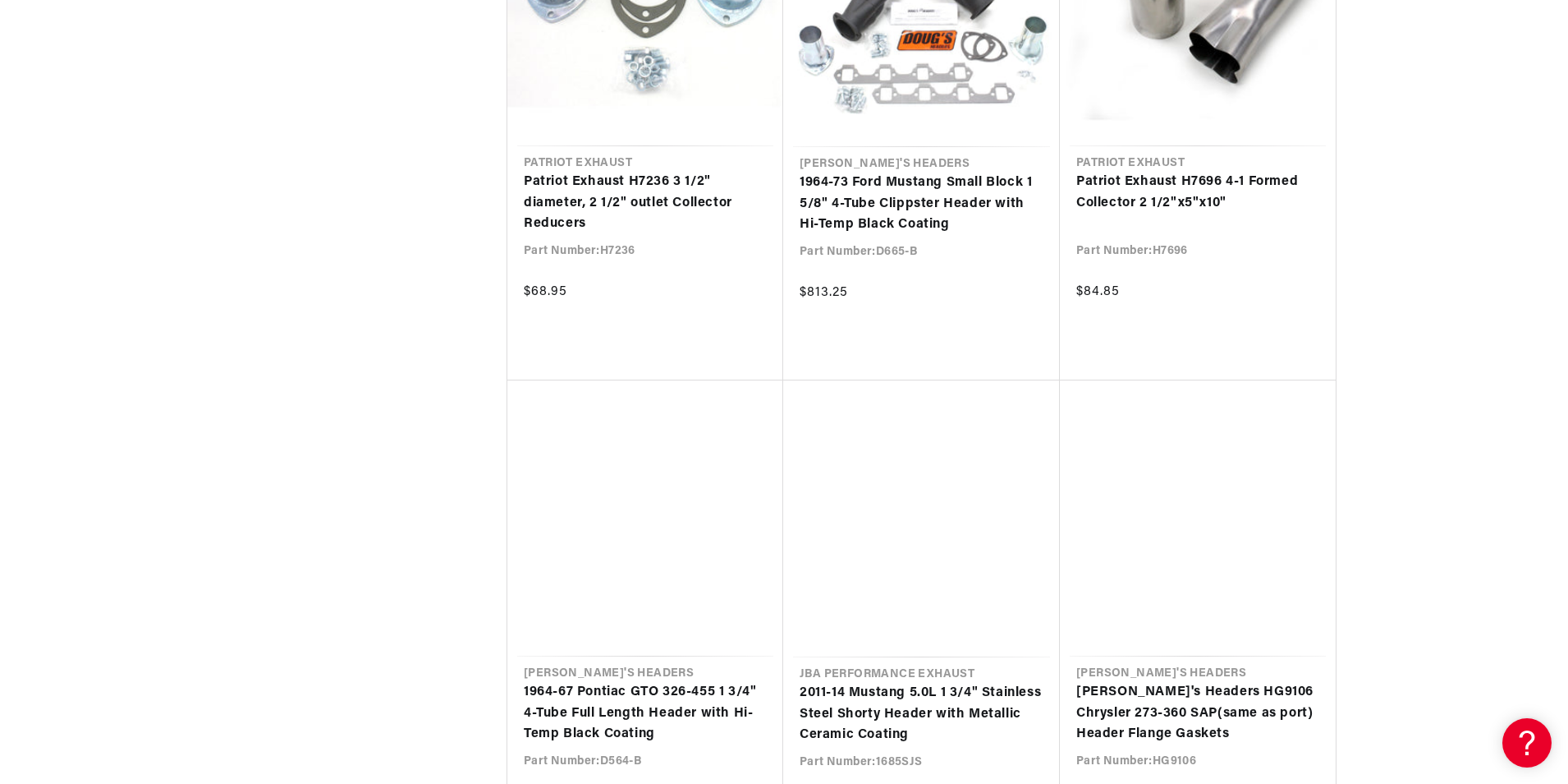
scroll to position [0, 9]
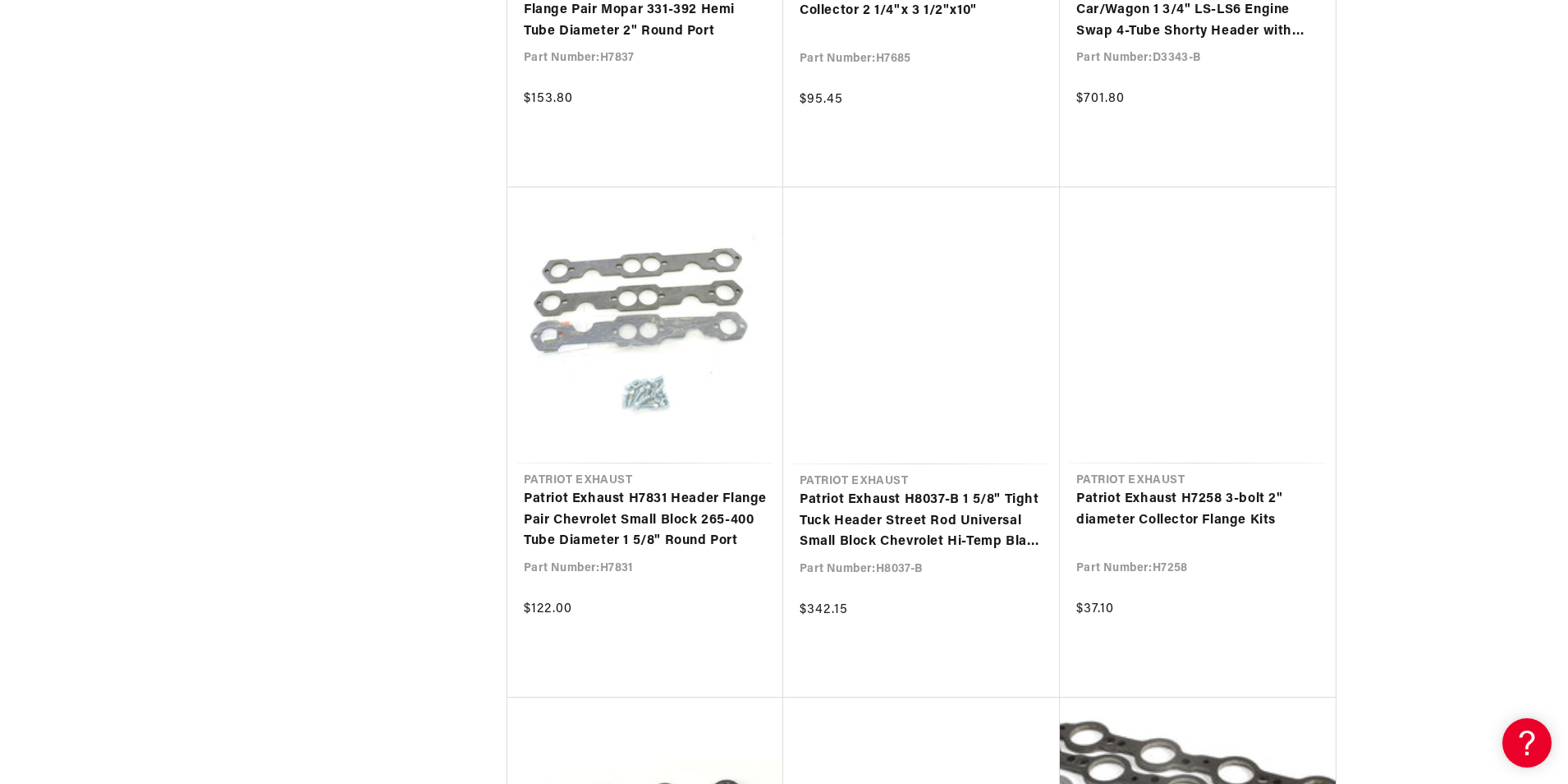
scroll to position [0, 2050]
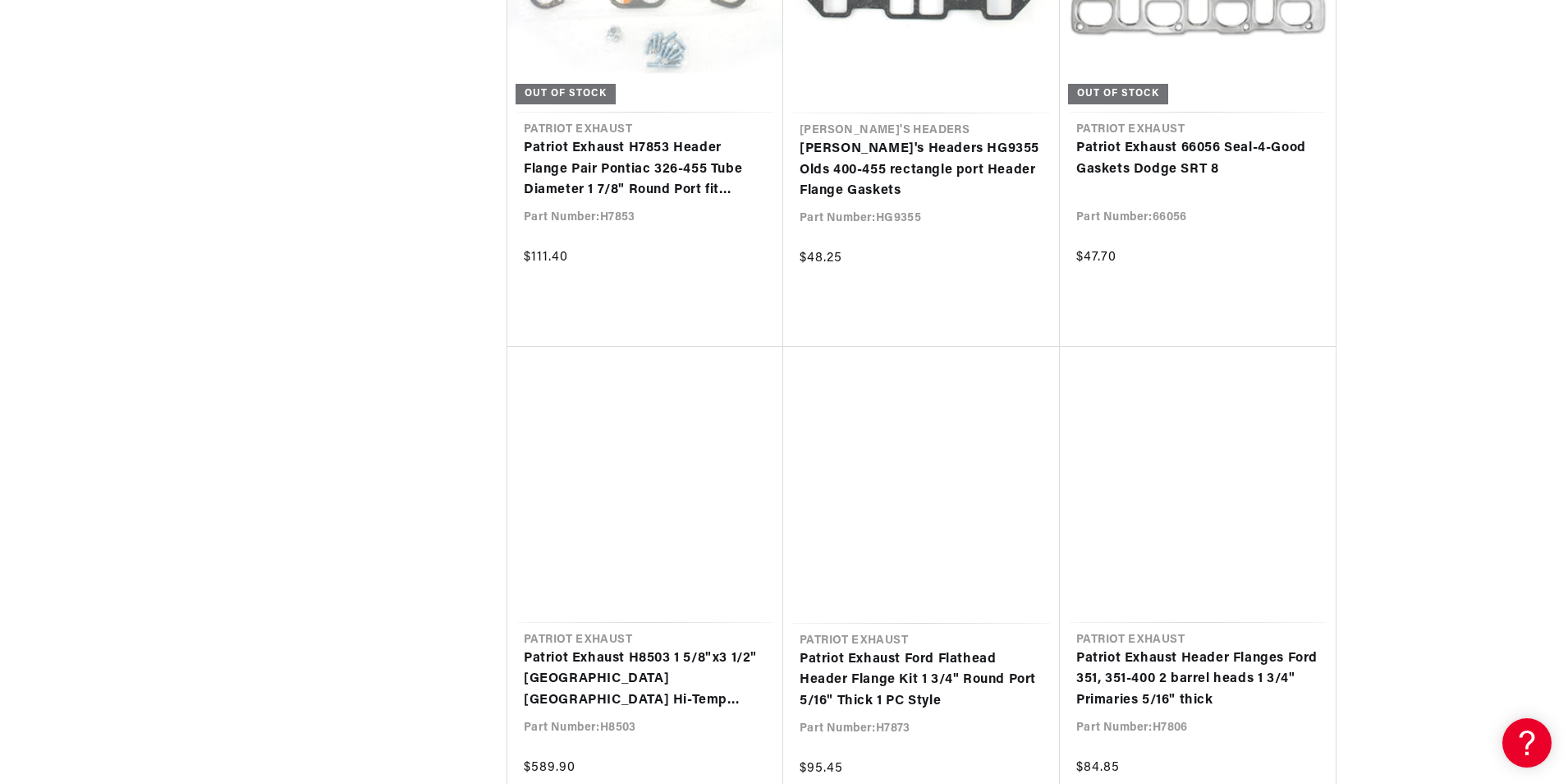
scroll to position [0, 1026]
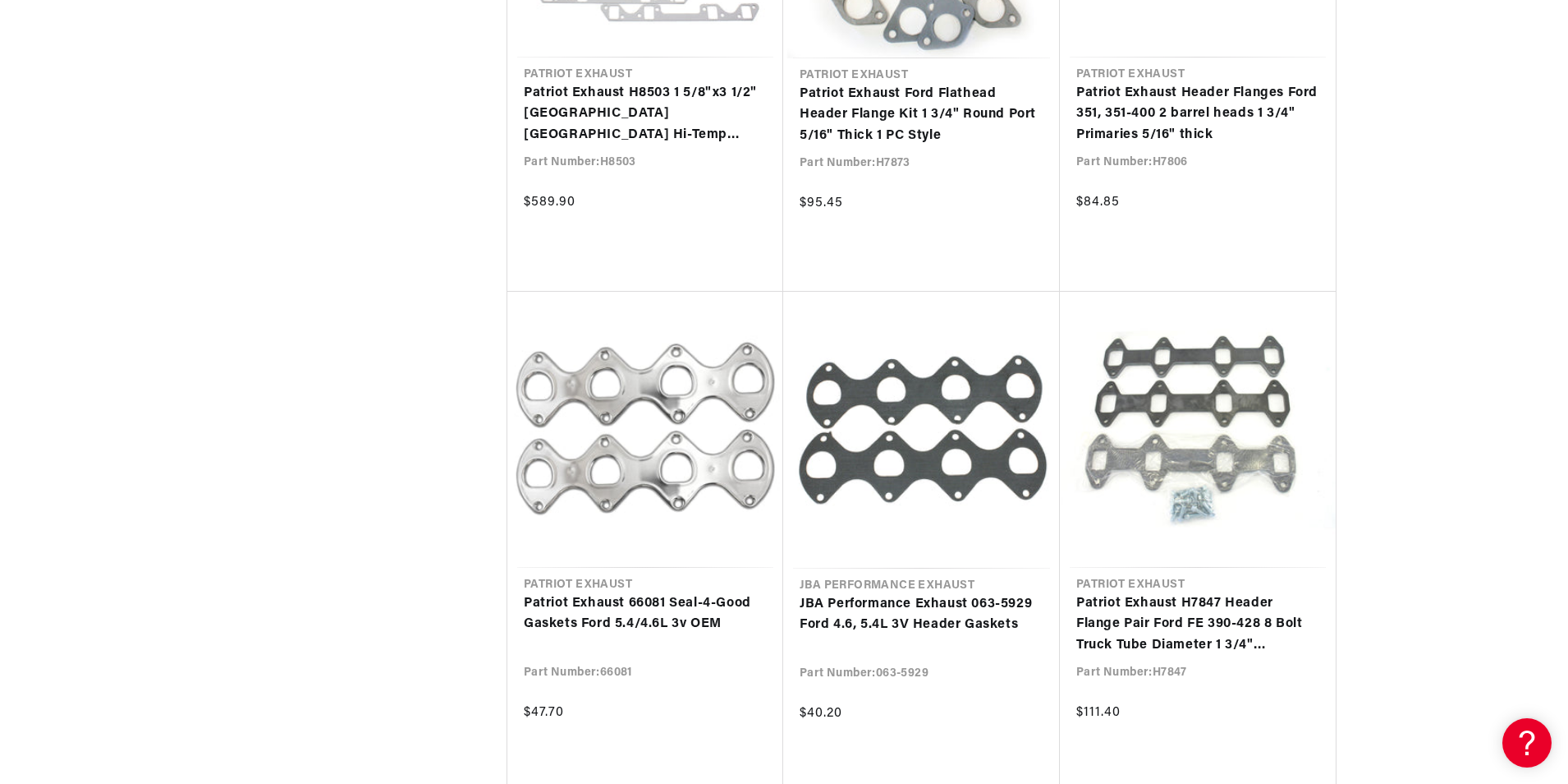
scroll to position [0, 2050]
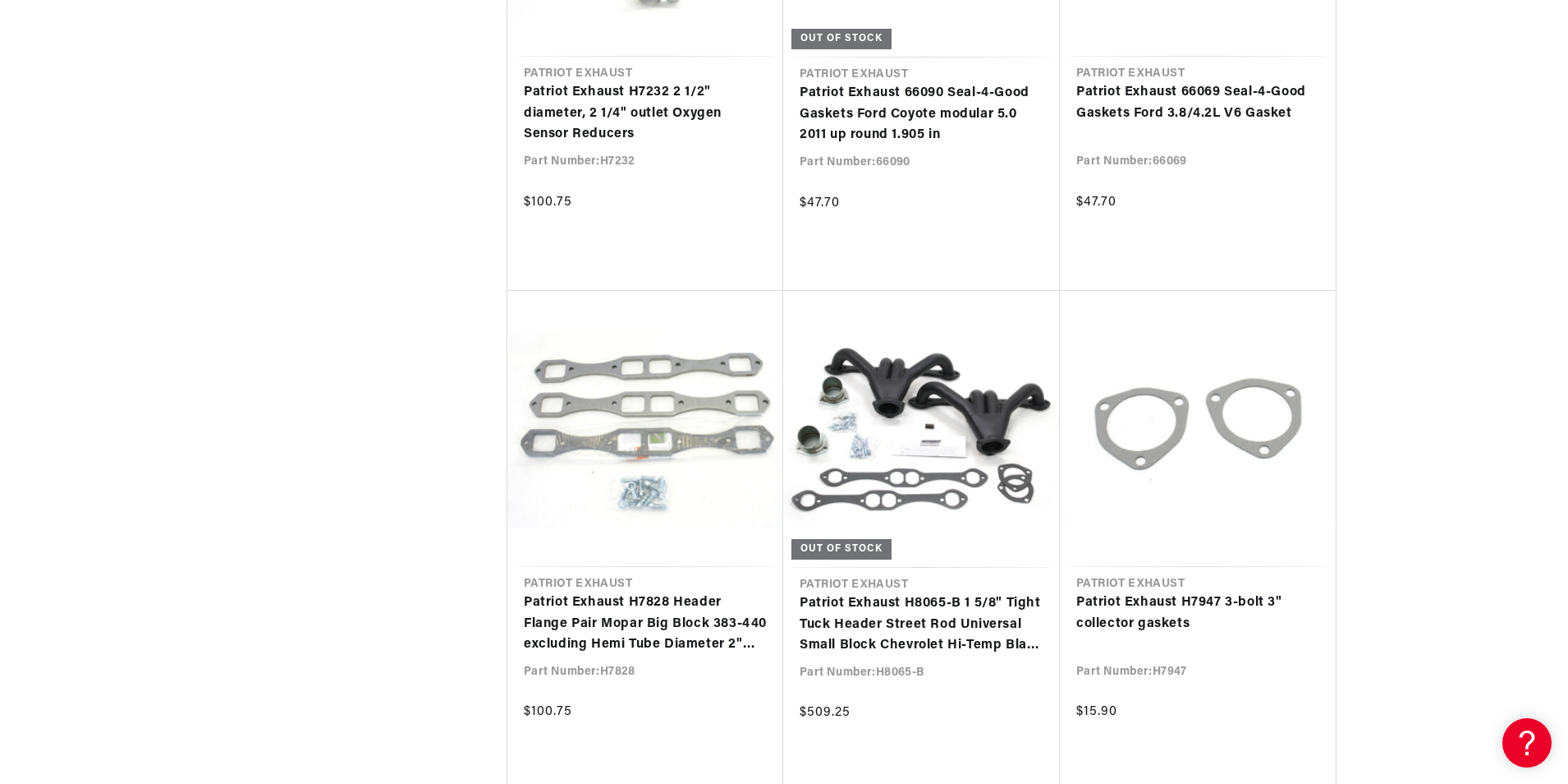
scroll to position [0, 1026]
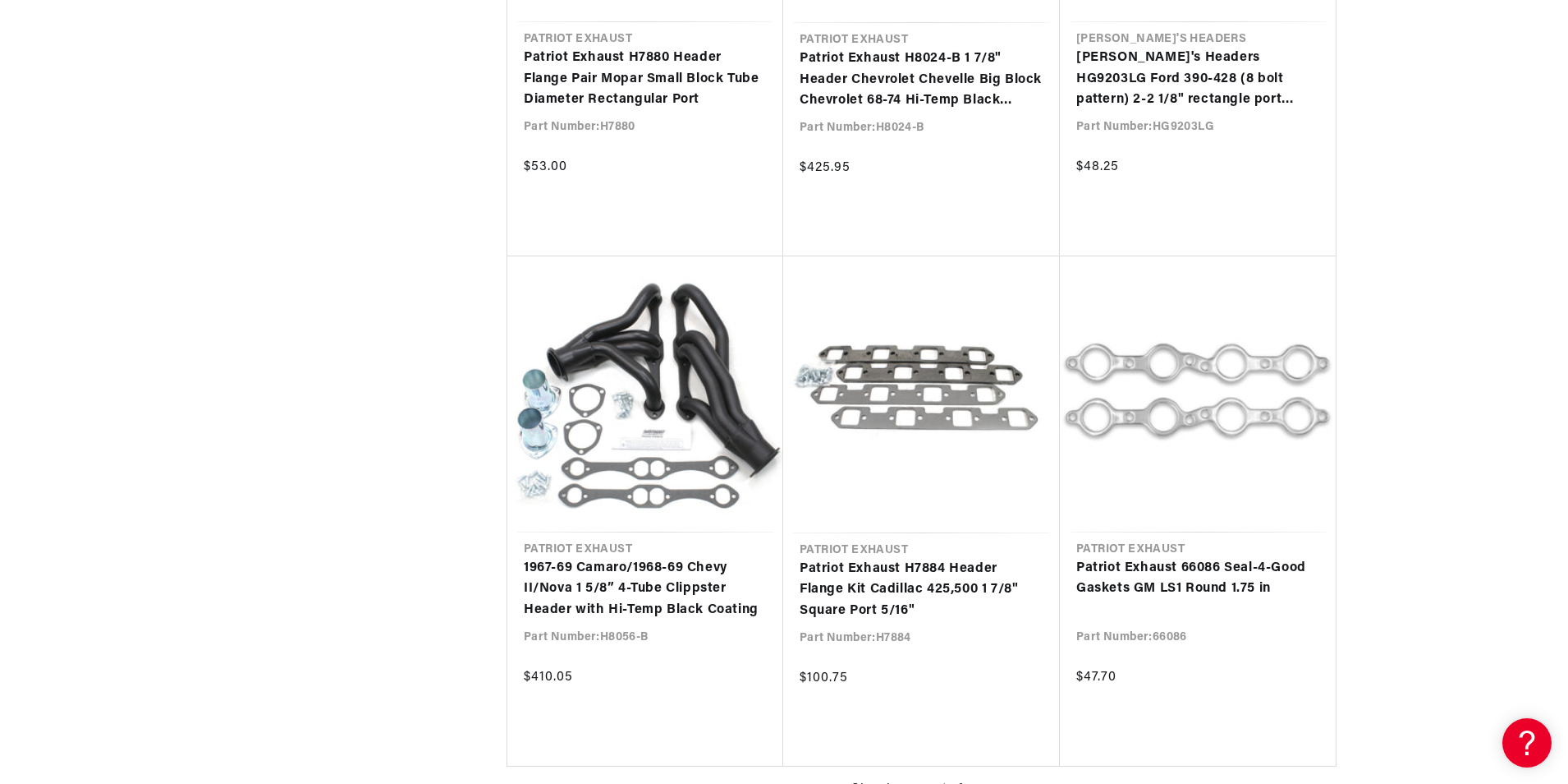
scroll to position [149476, 0]
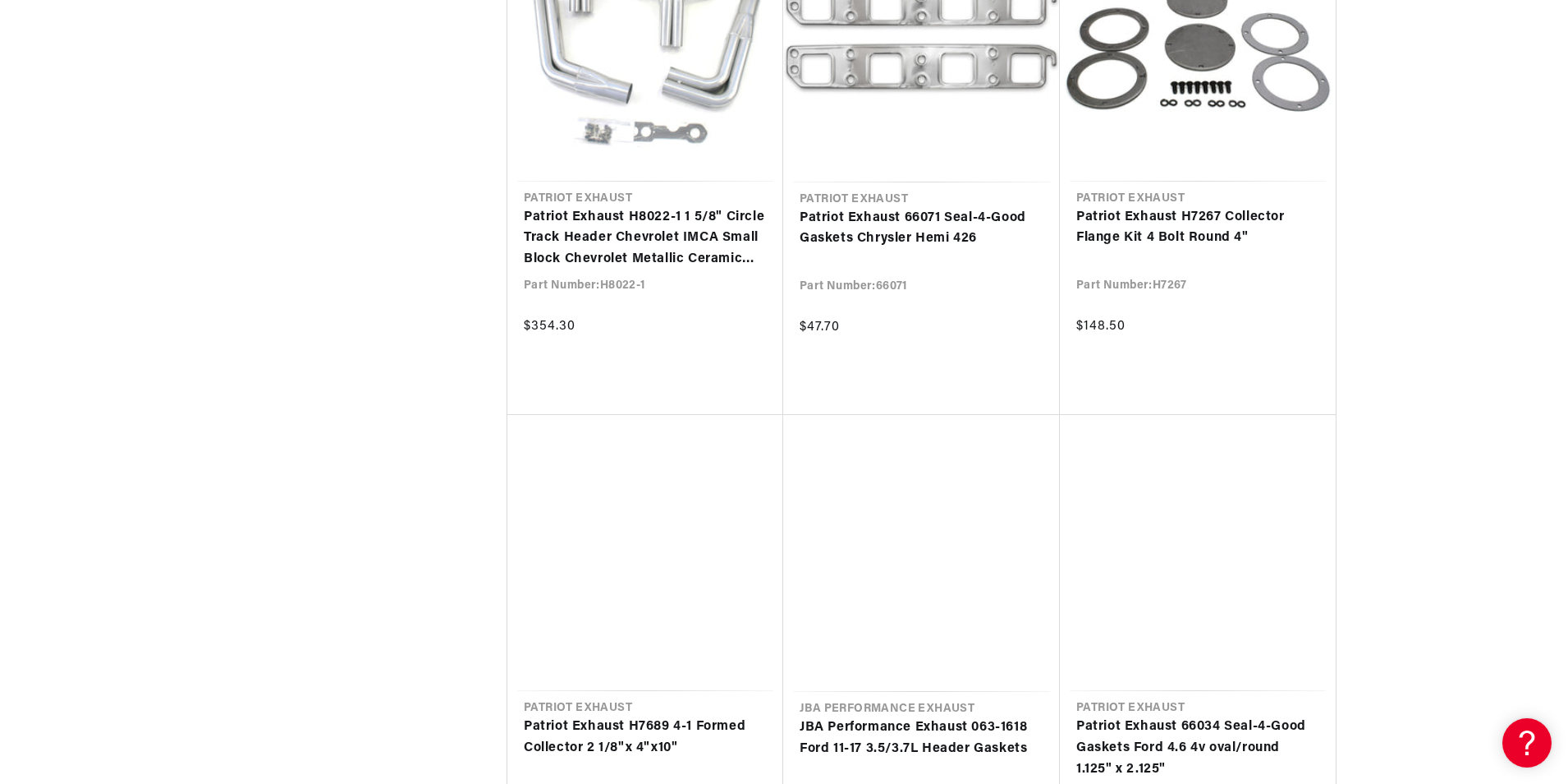
scroll to position [150846, 0]
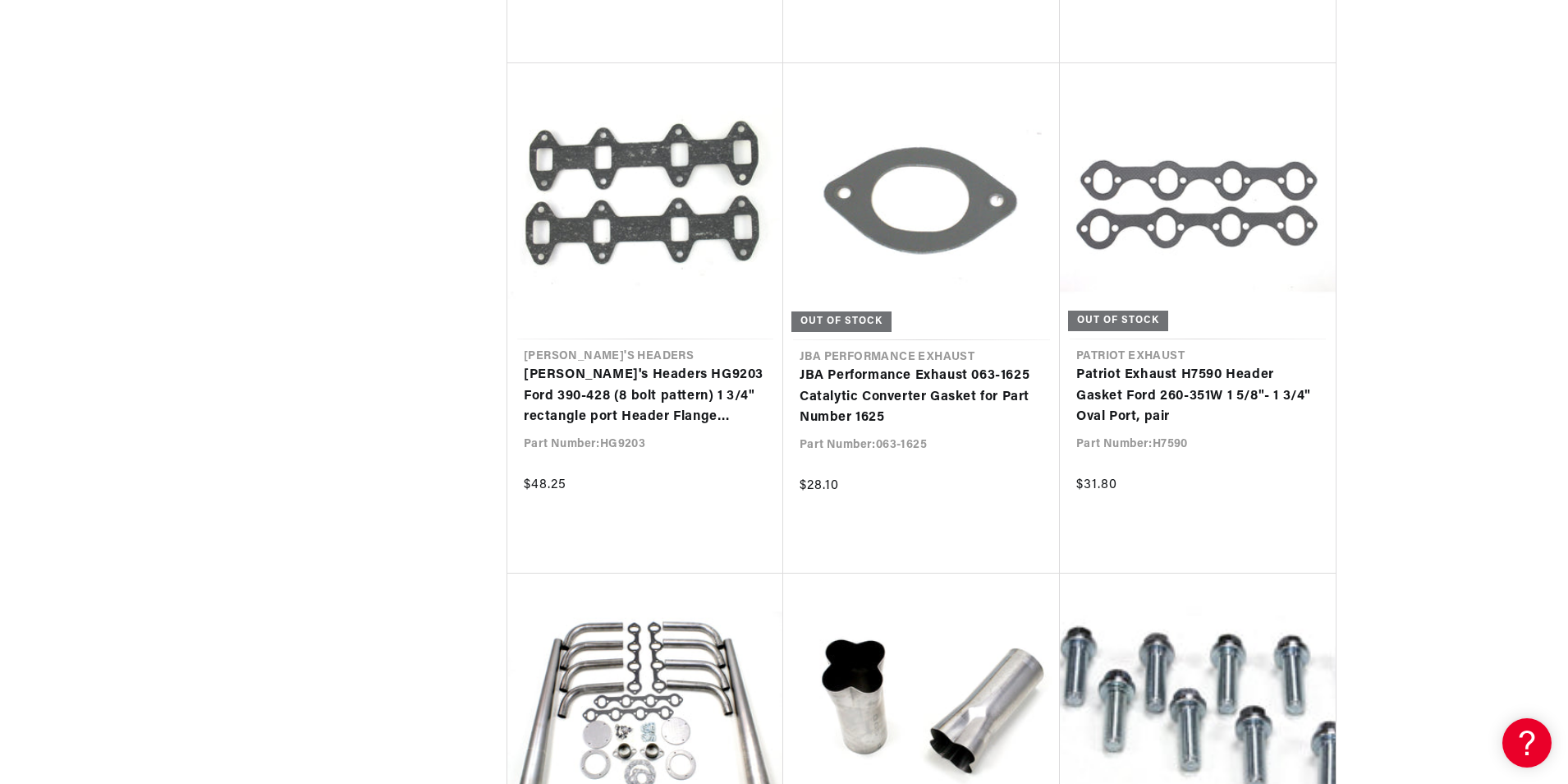
scroll to position [152219, 0]
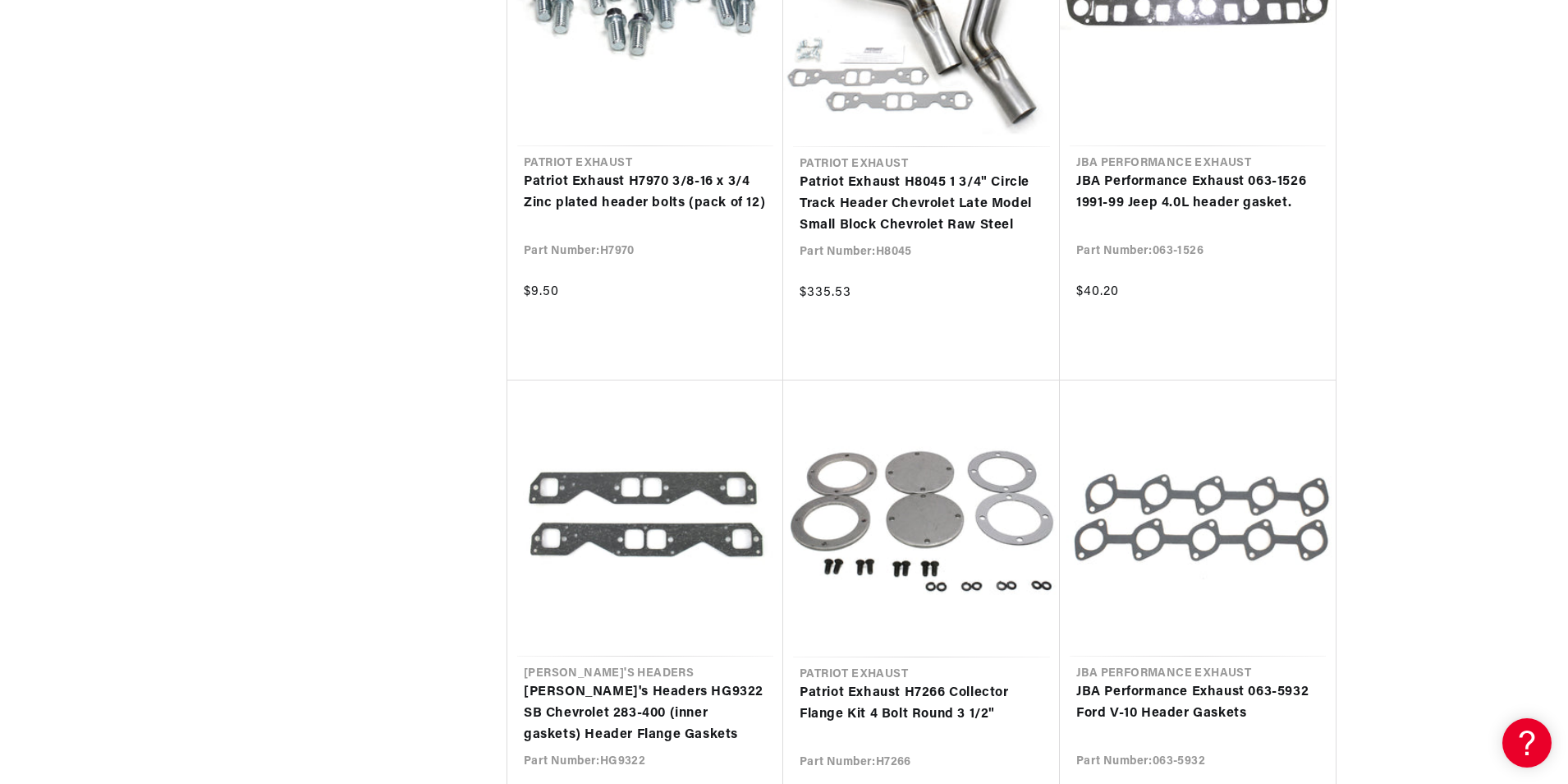
scroll to position [154936, 0]
